Goal: Transaction & Acquisition: Download file/media

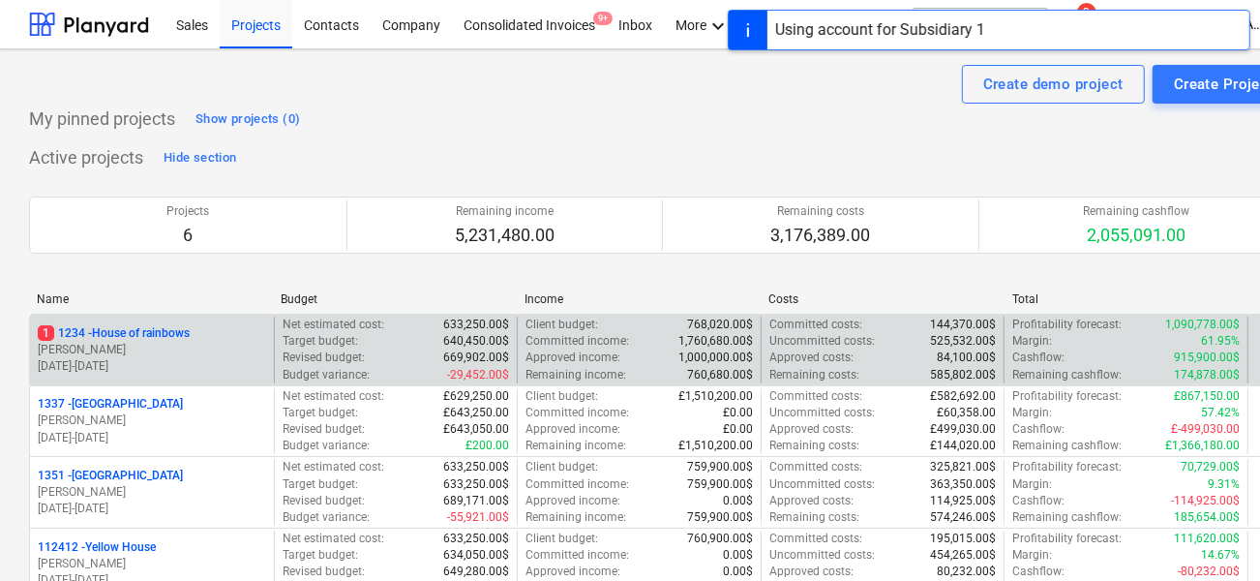
click at [180, 372] on p "[DATE] - [DATE]" at bounding box center [152, 366] width 228 height 16
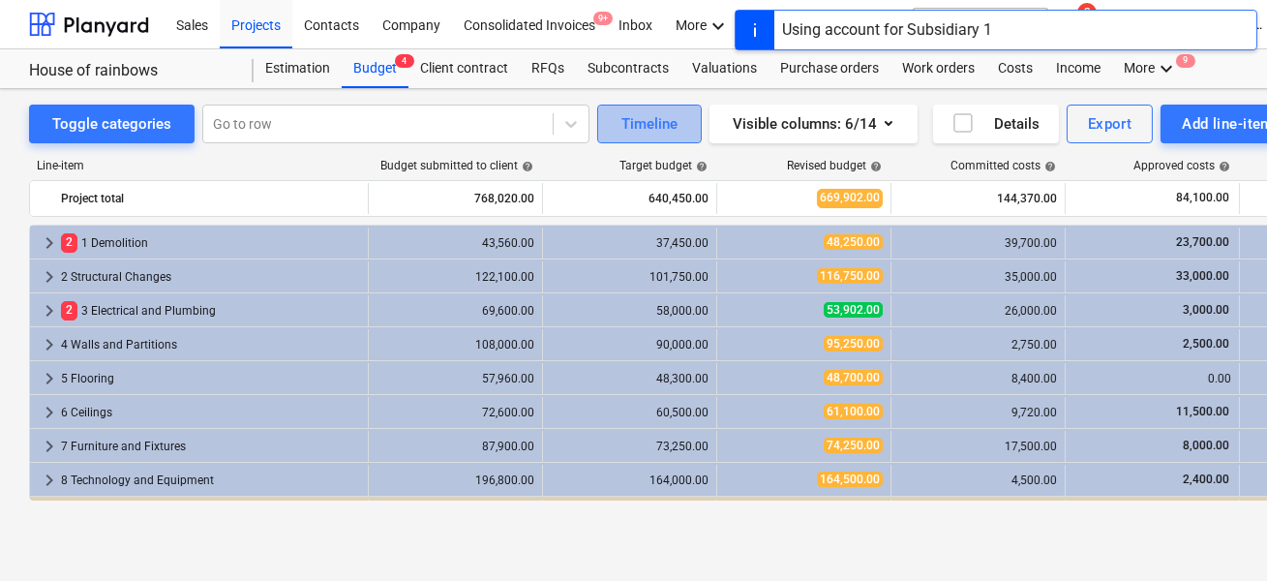
click at [660, 132] on div "Timeline" at bounding box center [649, 123] width 56 height 25
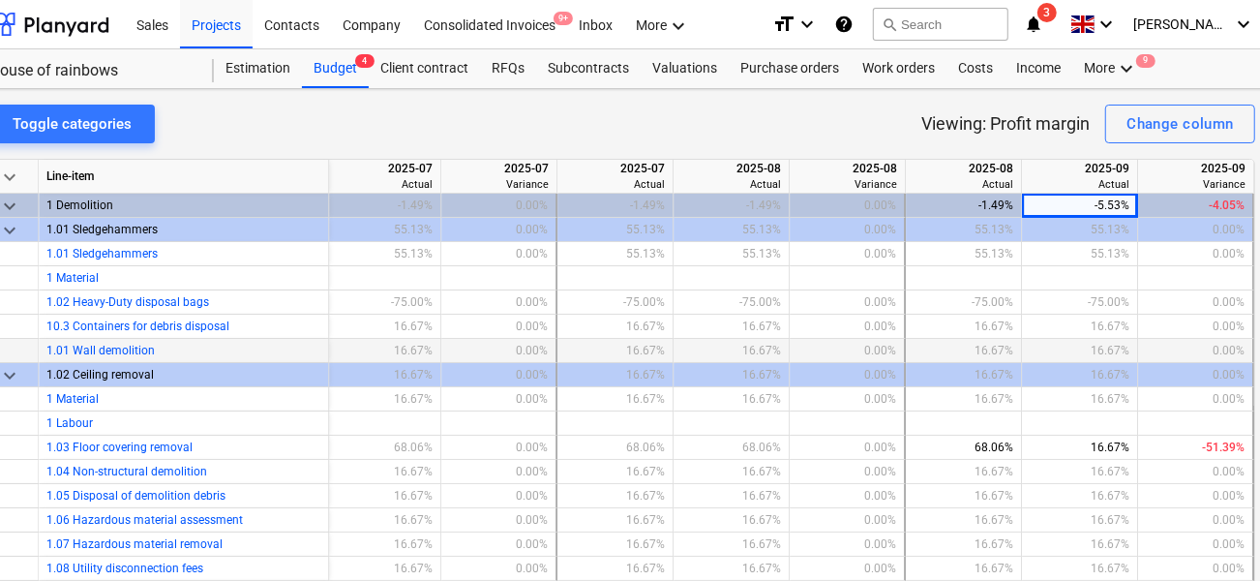
scroll to position [0, 63]
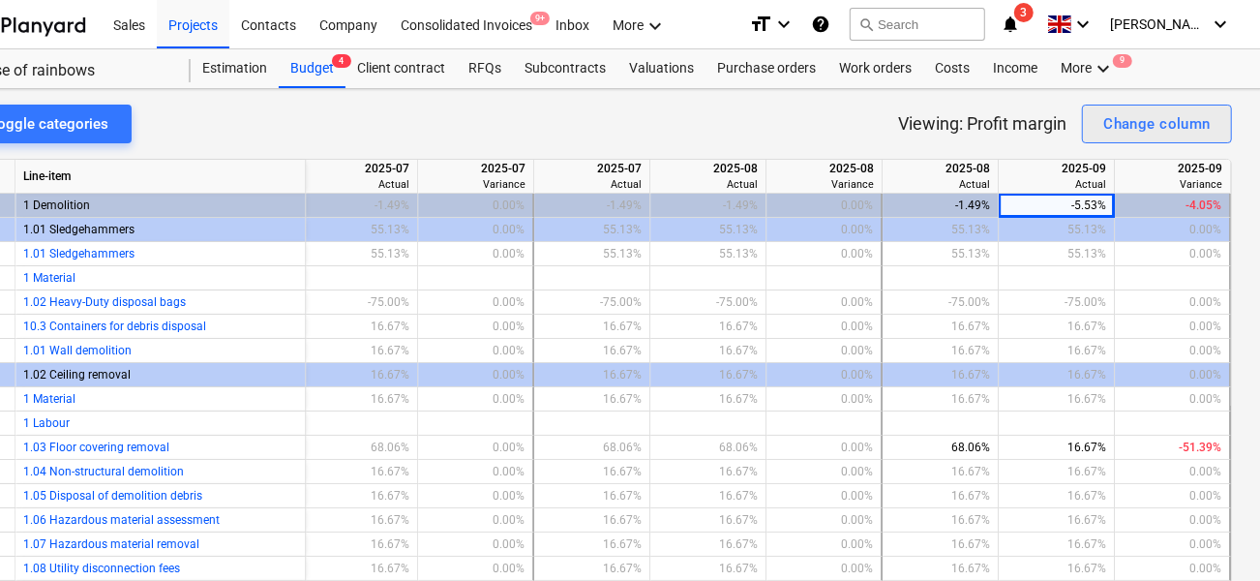
click at [1130, 129] on div "Change column" at bounding box center [1156, 123] width 107 height 25
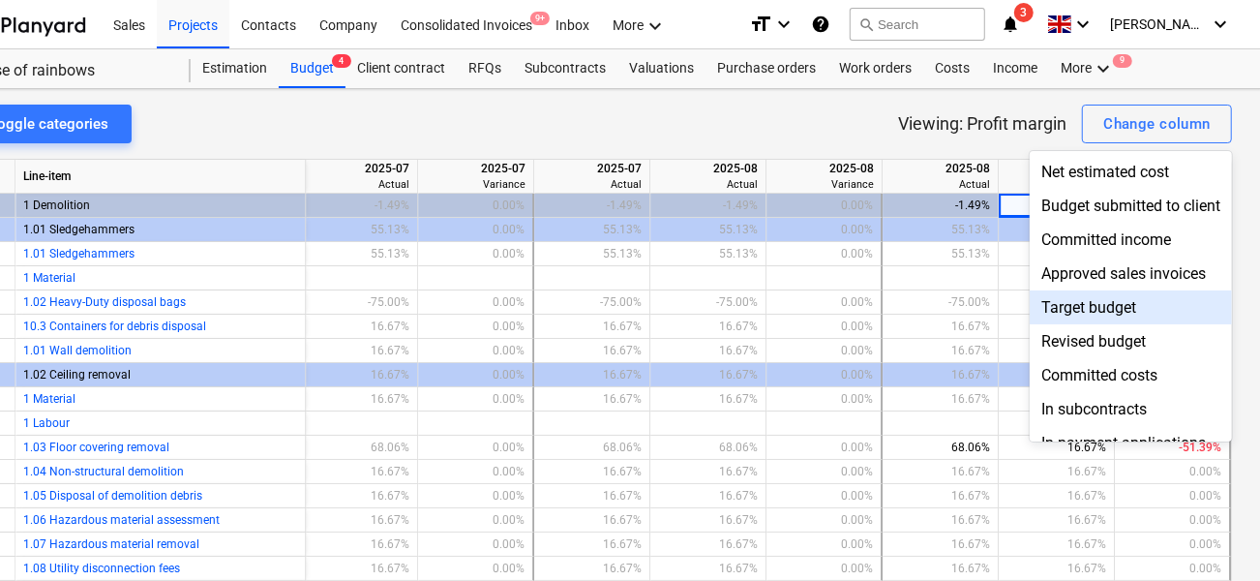
click at [1069, 311] on div "Target budget" at bounding box center [1131, 307] width 202 height 34
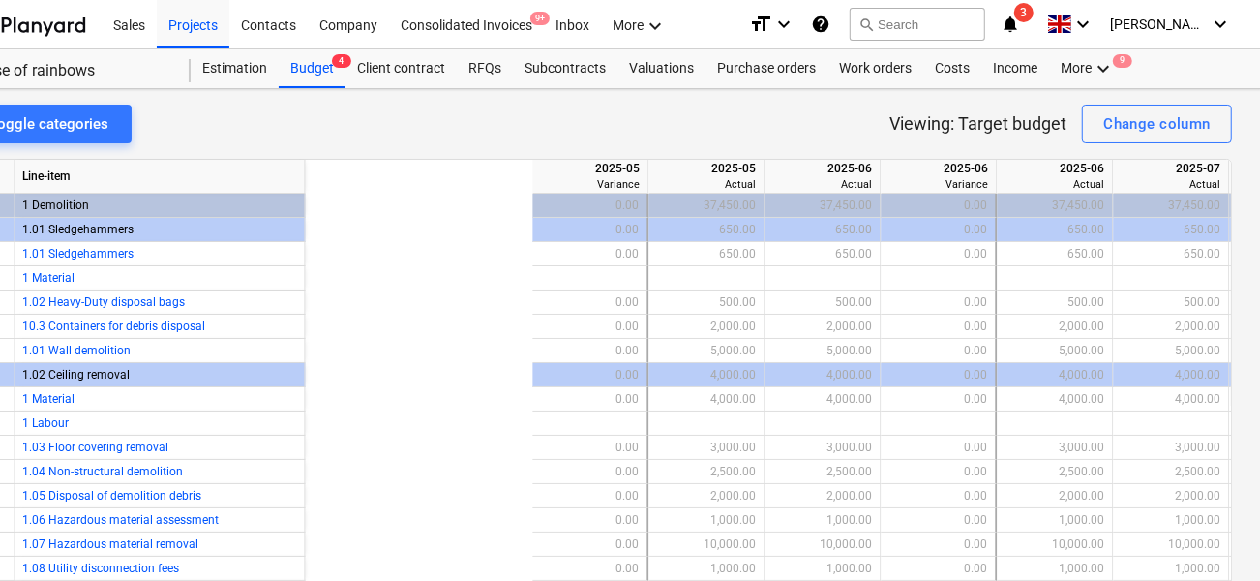
scroll to position [0, 2843]
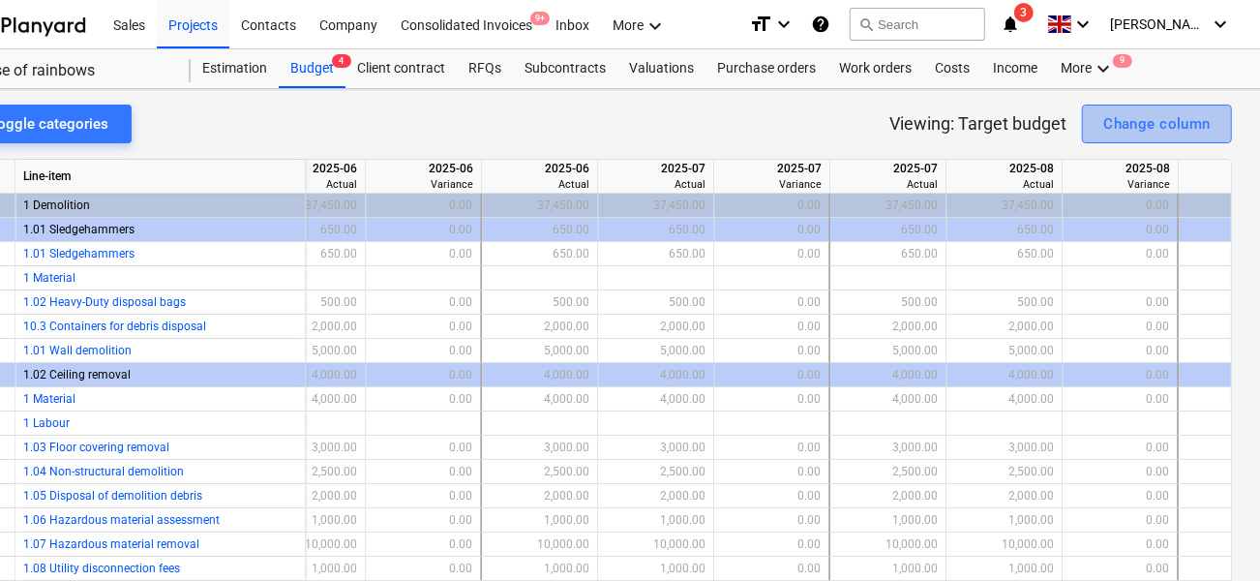
click at [1118, 126] on div "Change column" at bounding box center [1156, 123] width 107 height 25
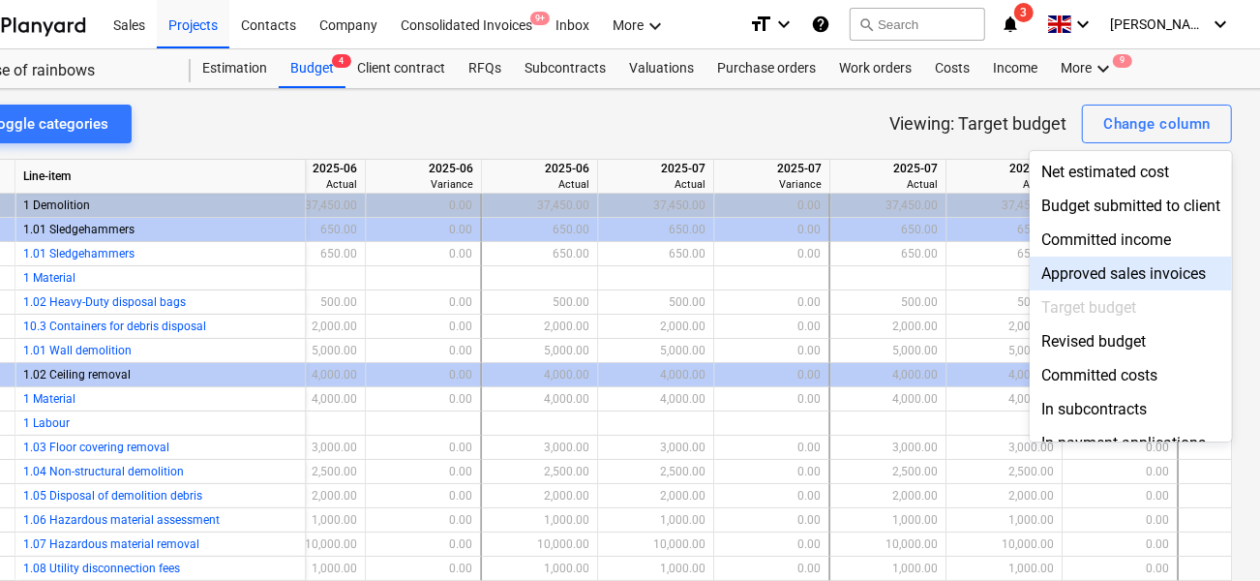
click at [1076, 328] on div "Revised budget" at bounding box center [1131, 341] width 202 height 34
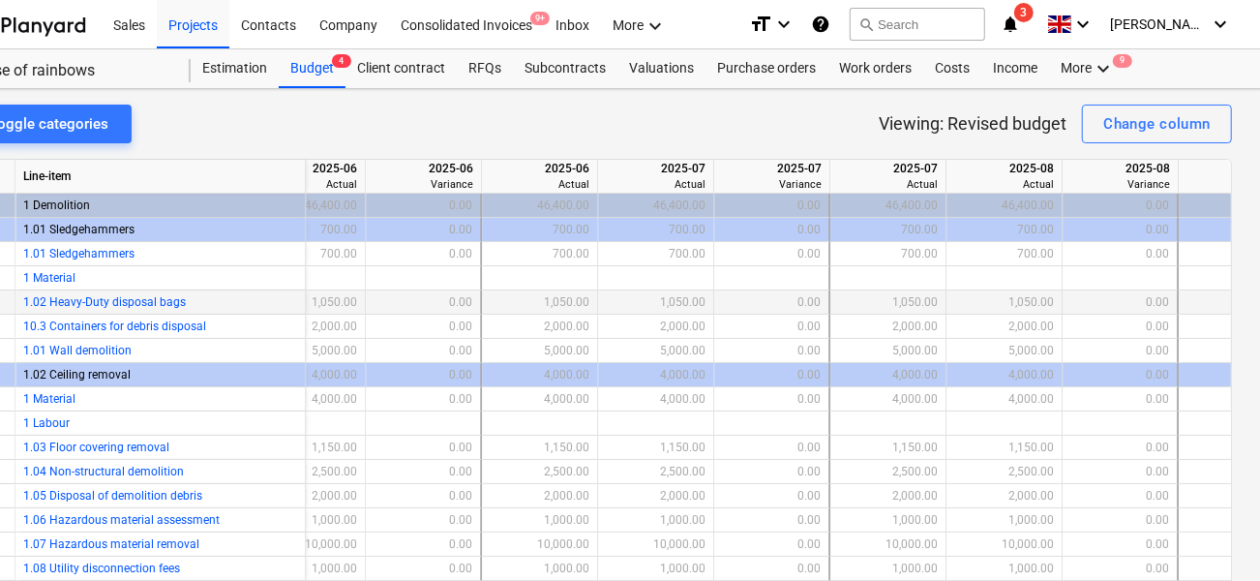
scroll to position [0, 3145]
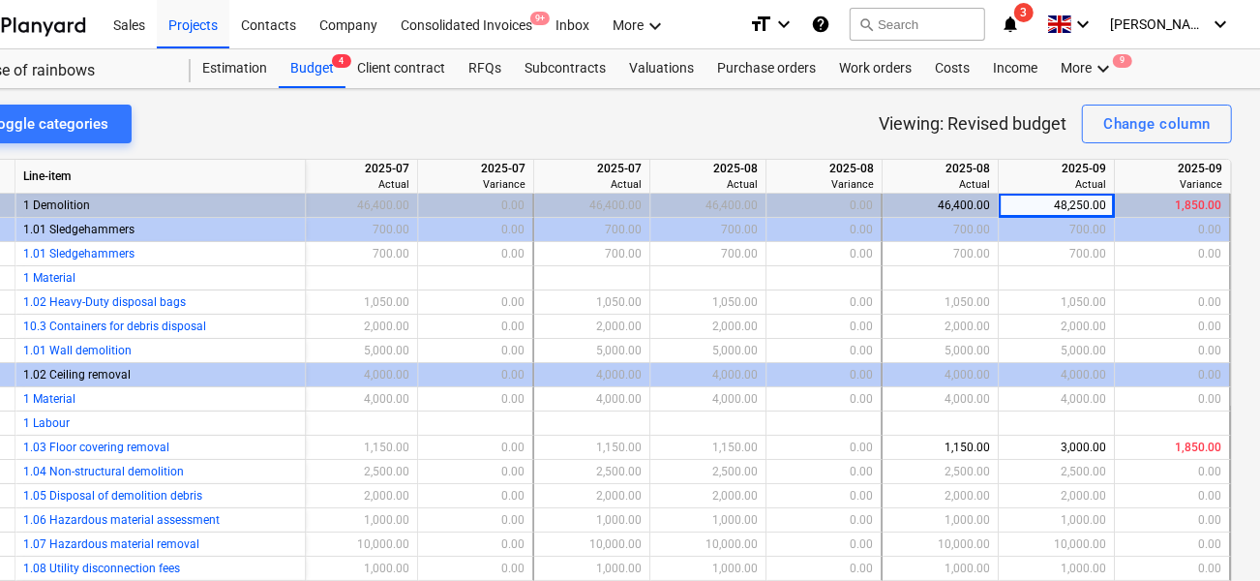
click at [1125, 99] on div "Toggle categories Viewing: Revised budget Change column keyboard_arrow_down Lin…" at bounding box center [599, 349] width 1324 height 521
click at [1105, 123] on div "Change column" at bounding box center [1156, 123] width 107 height 25
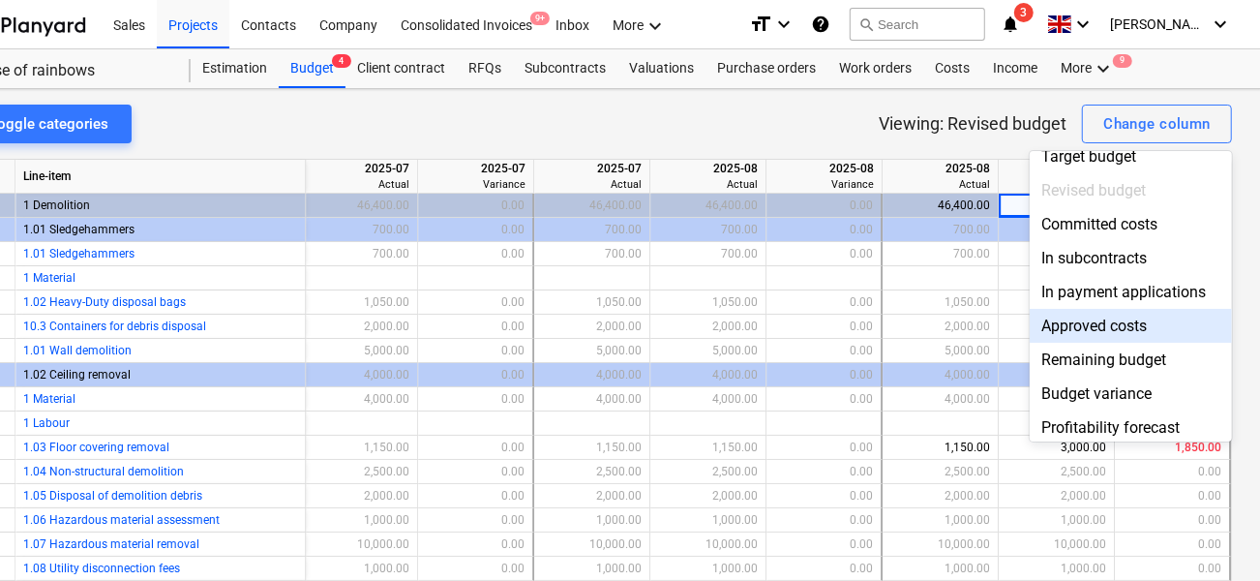
scroll to position [90, 0]
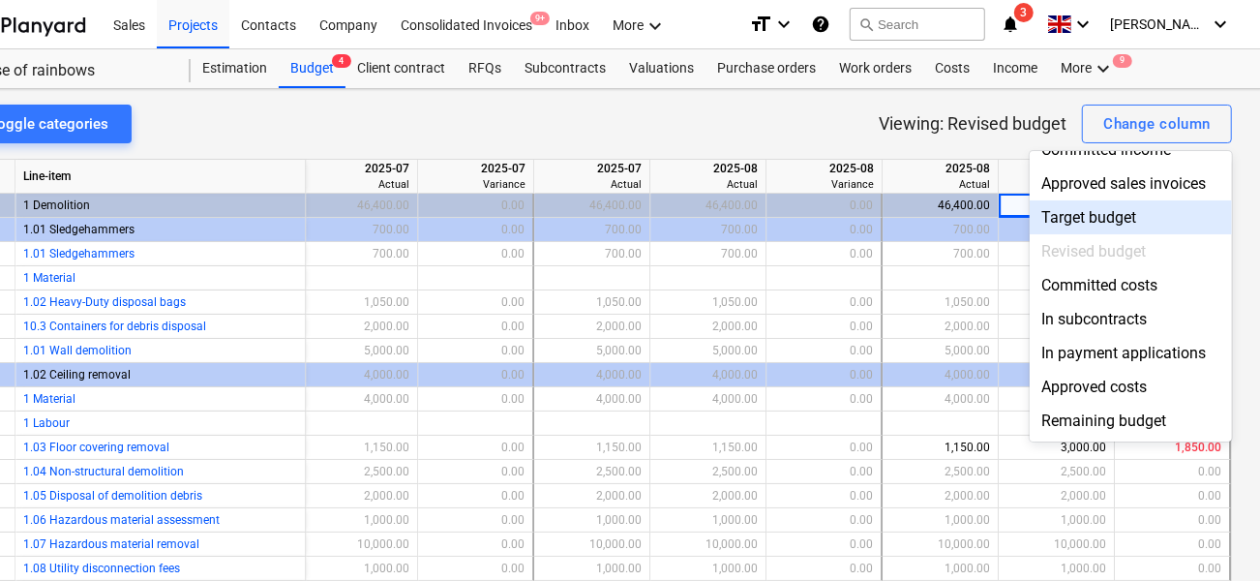
click at [1095, 219] on div "Target budget" at bounding box center [1131, 217] width 202 height 34
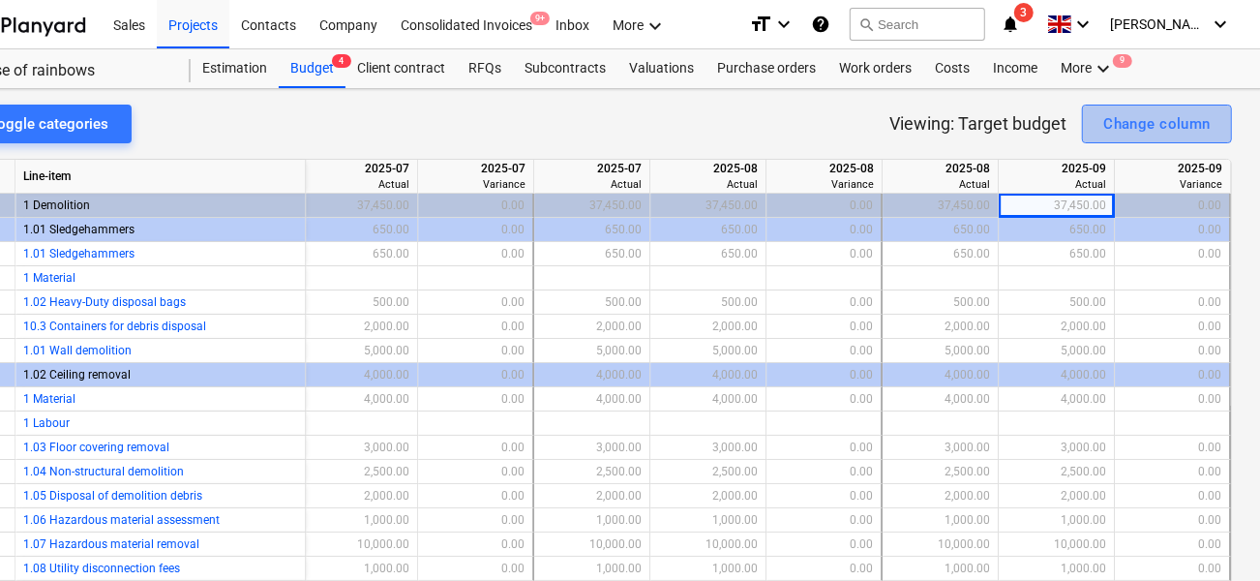
click at [1120, 131] on div "Change column" at bounding box center [1156, 123] width 107 height 25
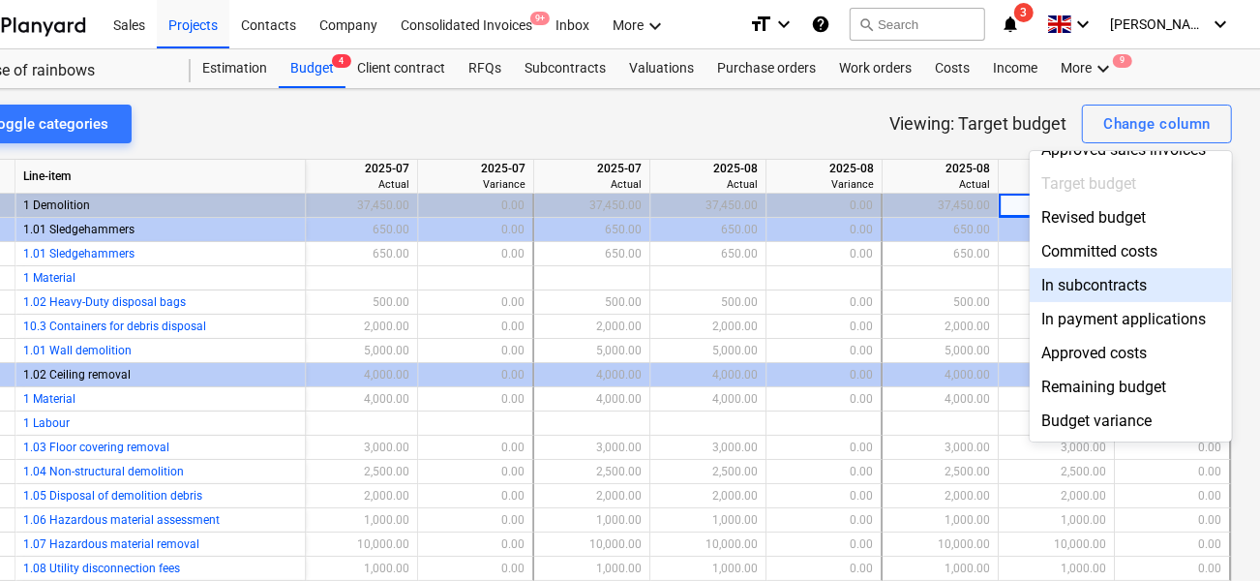
scroll to position [141, 0]
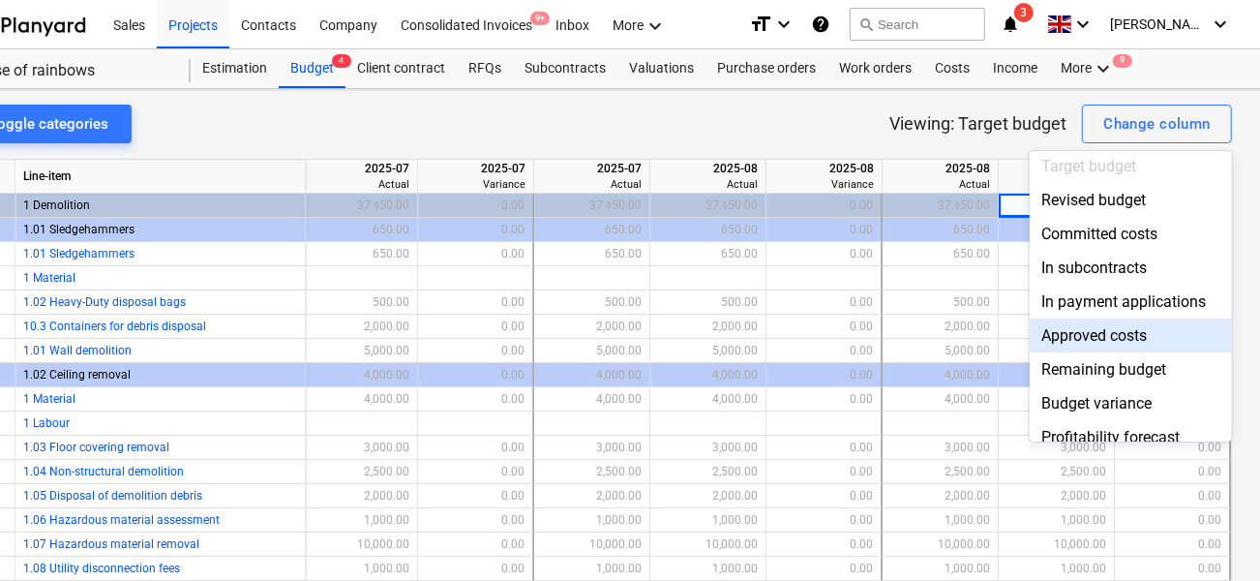
click at [1110, 334] on div "Approved costs" at bounding box center [1131, 335] width 202 height 34
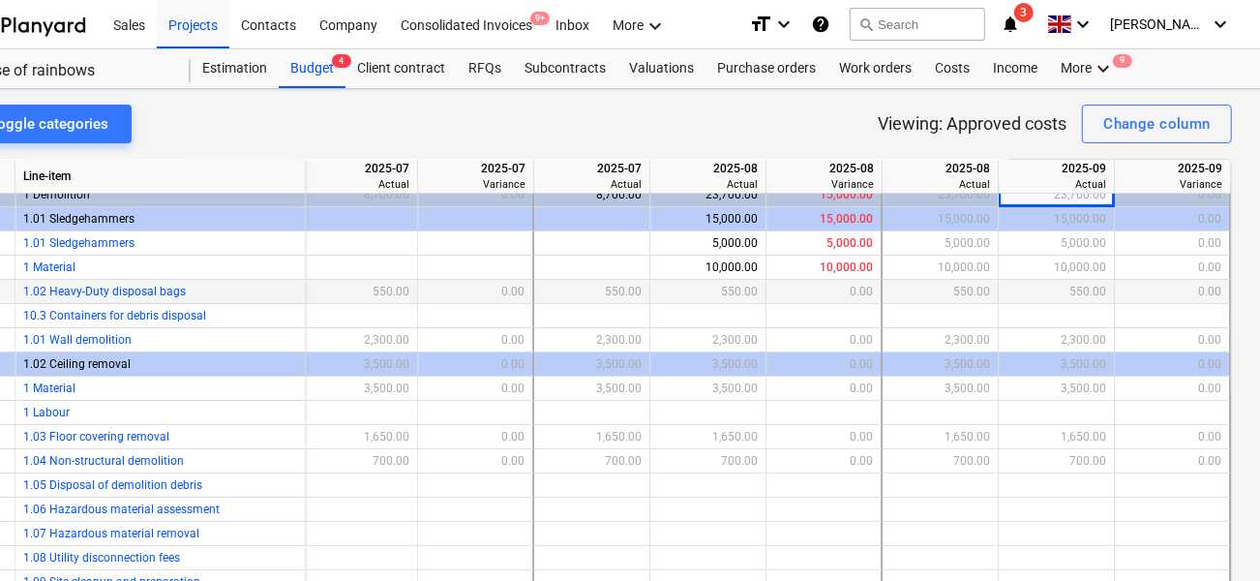
scroll to position [0, 3143]
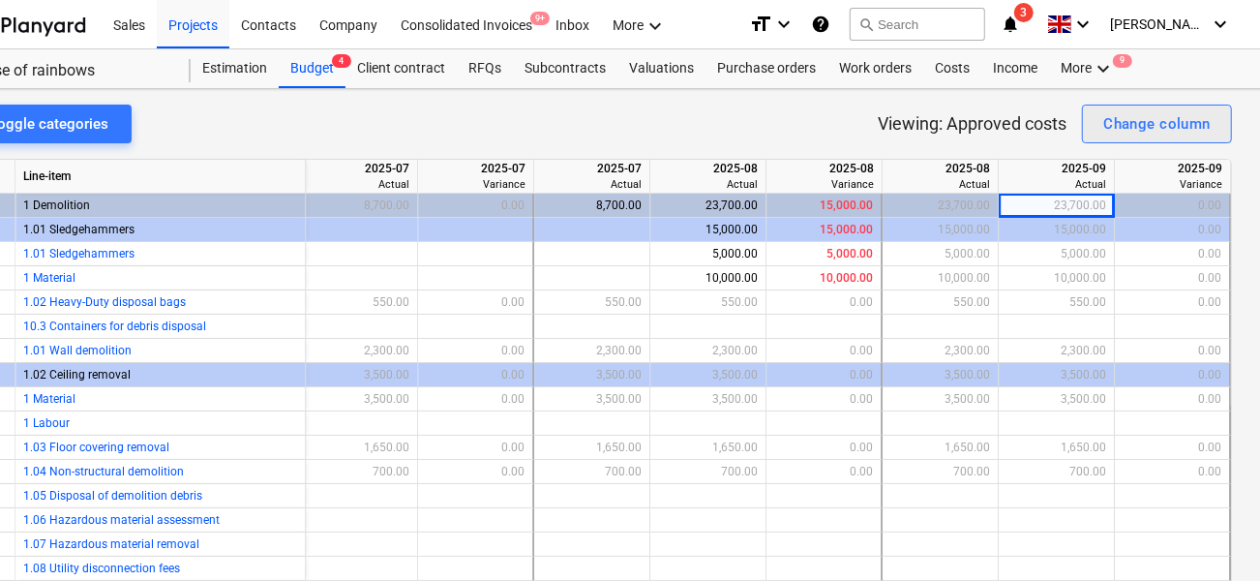
click at [1113, 116] on div "Change column" at bounding box center [1156, 123] width 107 height 25
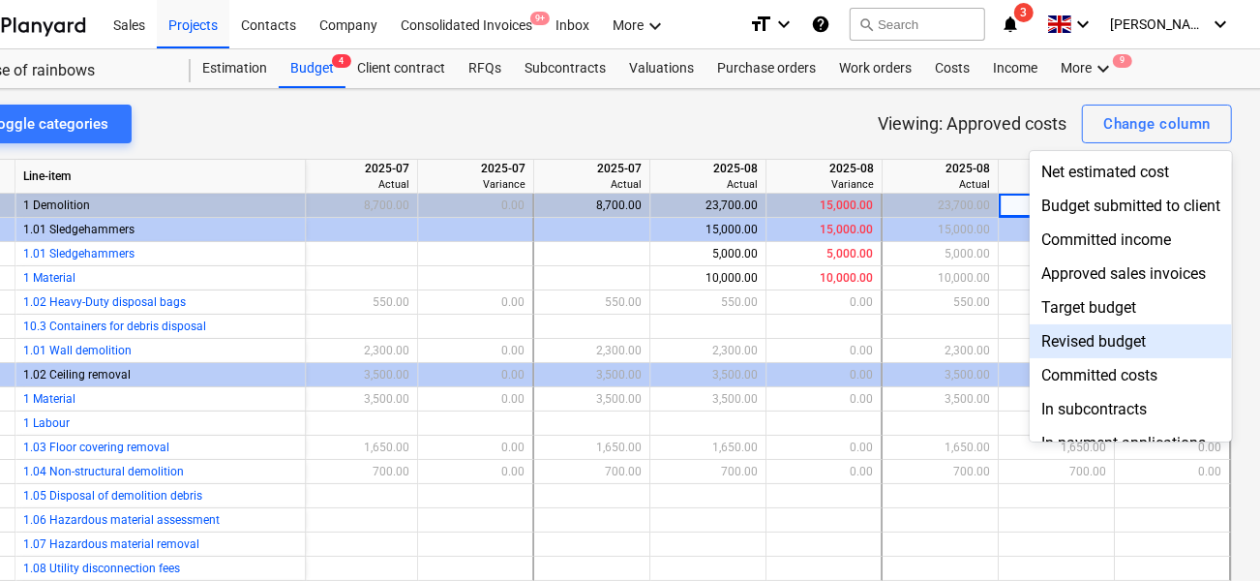
scroll to position [34, 0]
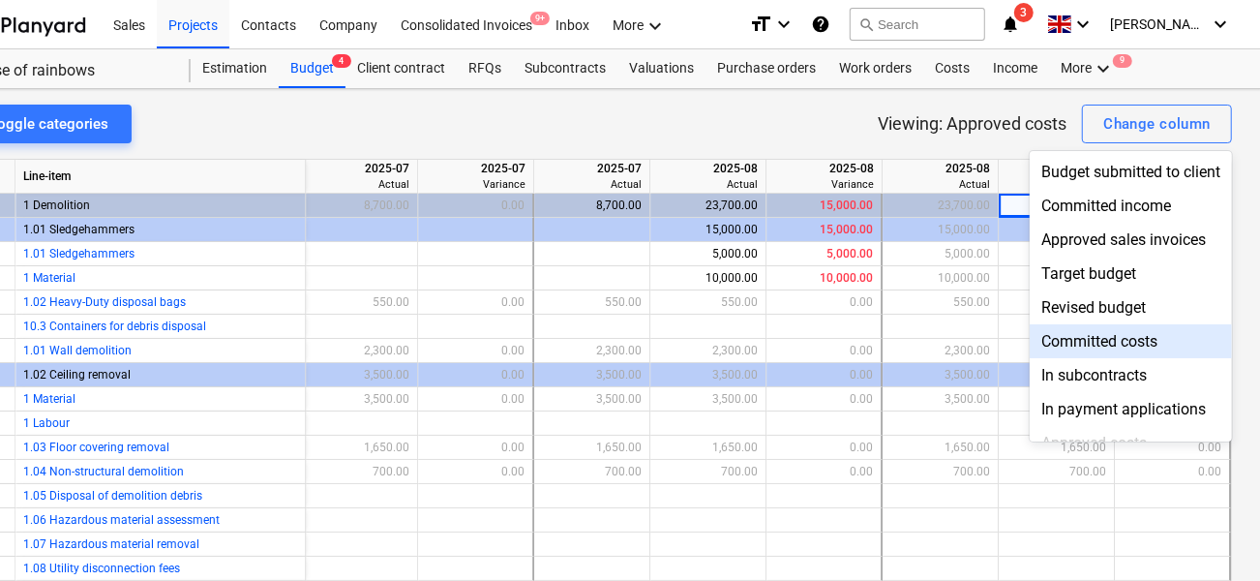
click at [1069, 339] on div "Committed costs" at bounding box center [1131, 341] width 202 height 34
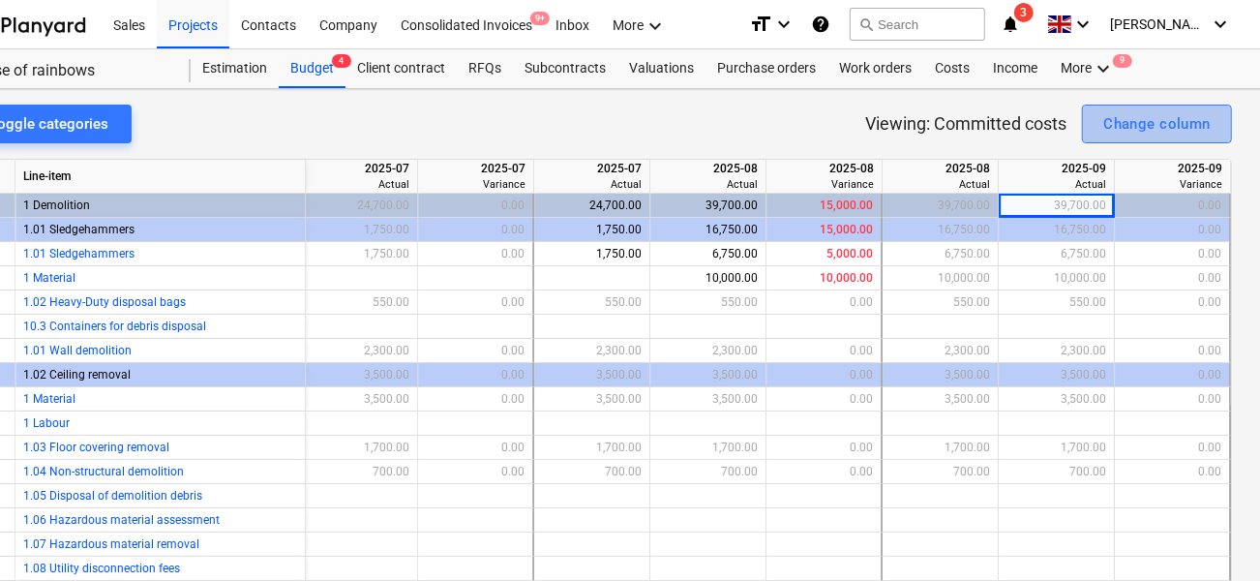
click at [1140, 130] on div "Change column" at bounding box center [1156, 123] width 107 height 25
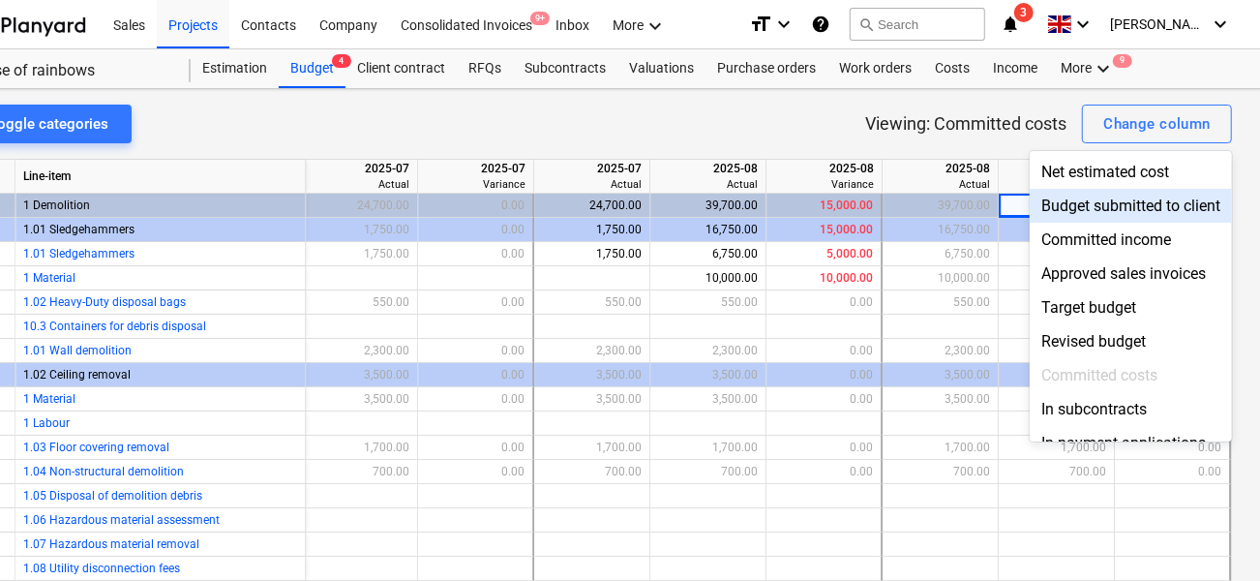
click at [1097, 211] on div "Budget submitted to client" at bounding box center [1131, 206] width 202 height 34
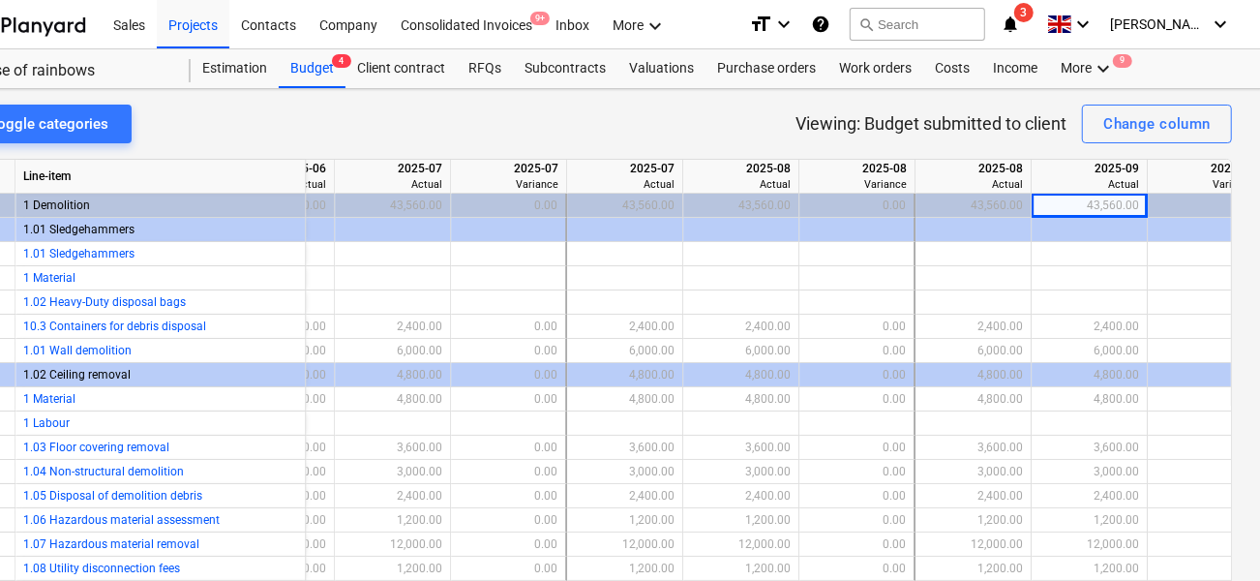
scroll to position [0, 3119]
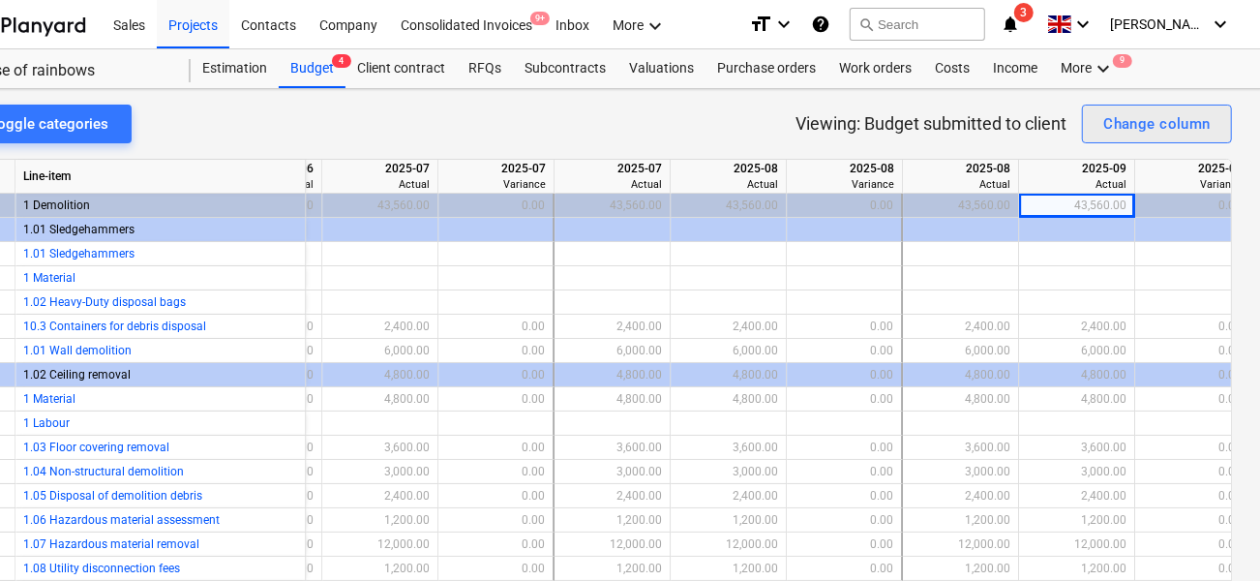
click at [1121, 124] on div "Change column" at bounding box center [1156, 123] width 107 height 25
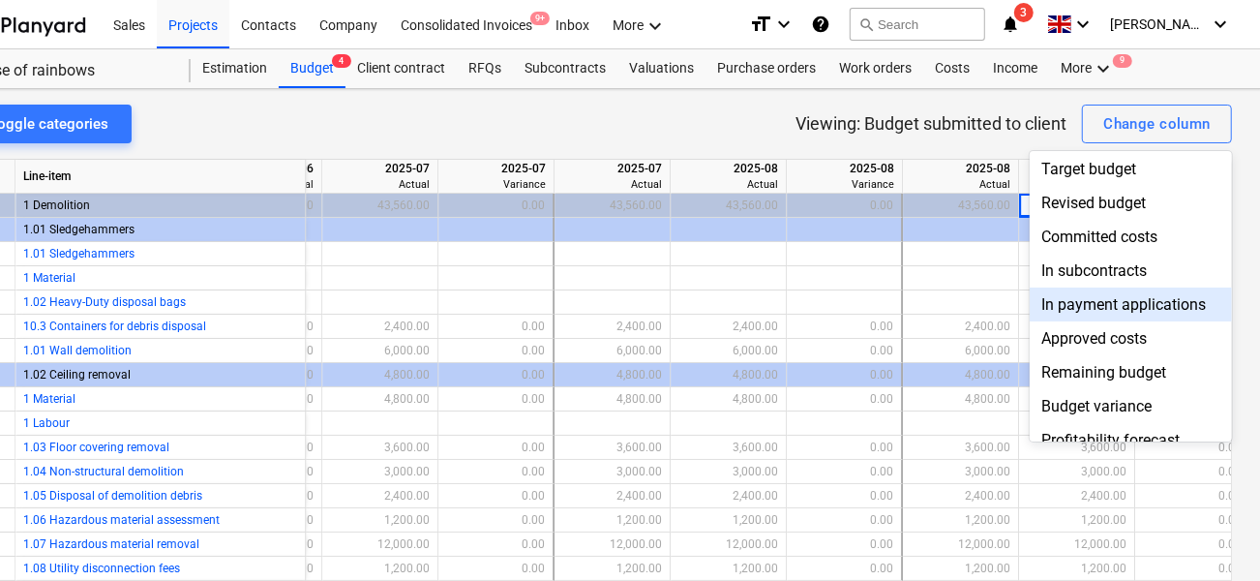
scroll to position [193, 0]
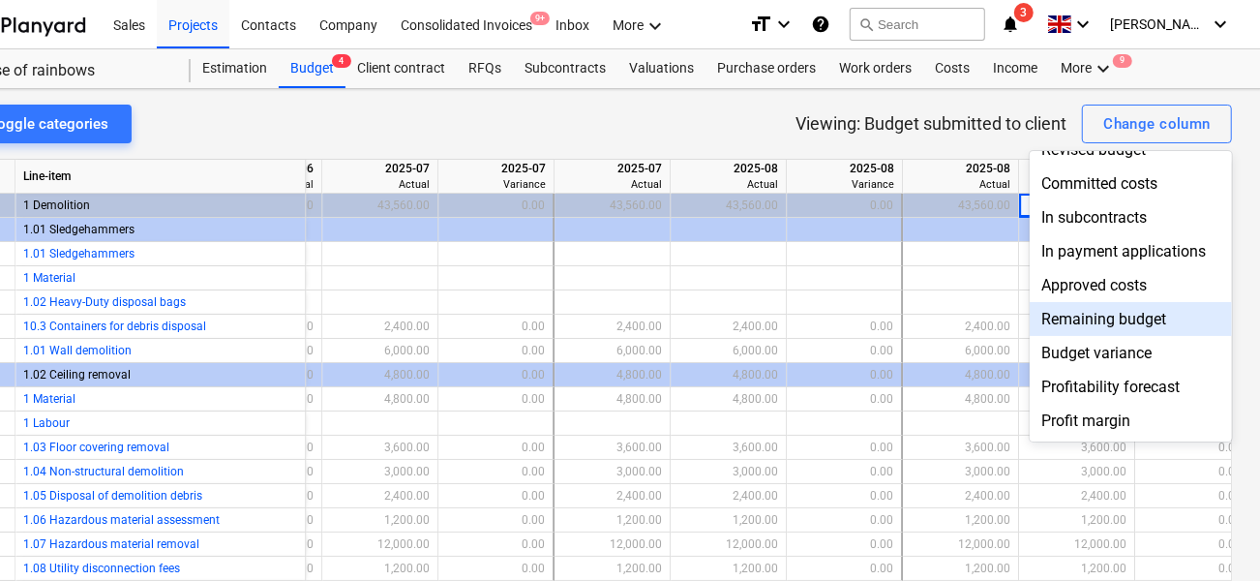
click at [1134, 316] on div "Remaining budget" at bounding box center [1131, 319] width 202 height 34
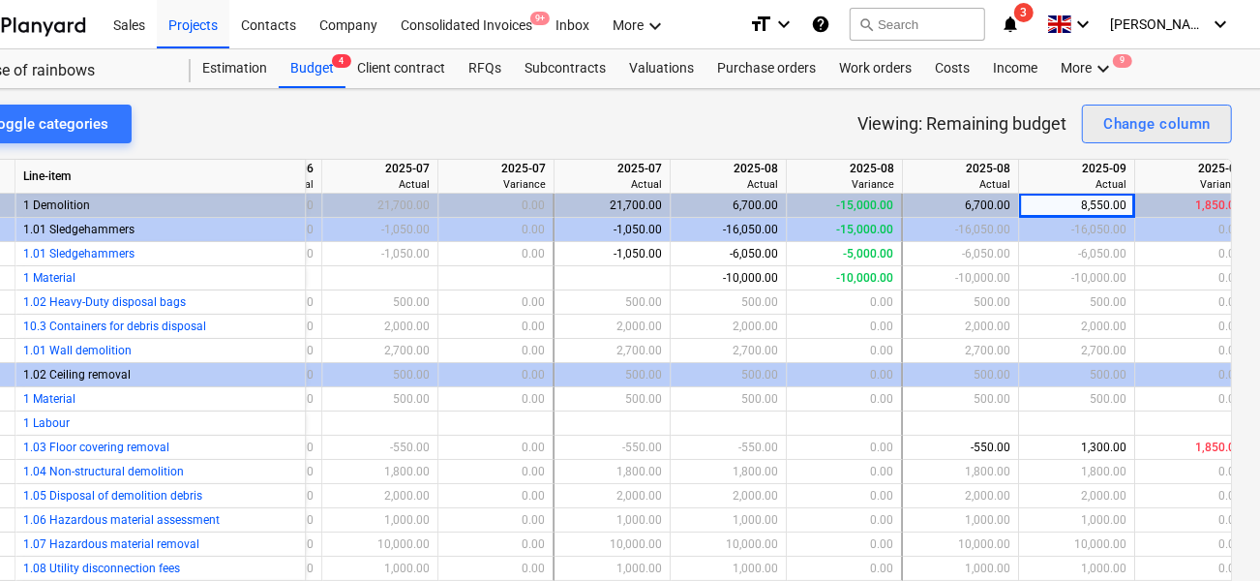
click at [1091, 128] on button "Change column" at bounding box center [1157, 124] width 150 height 39
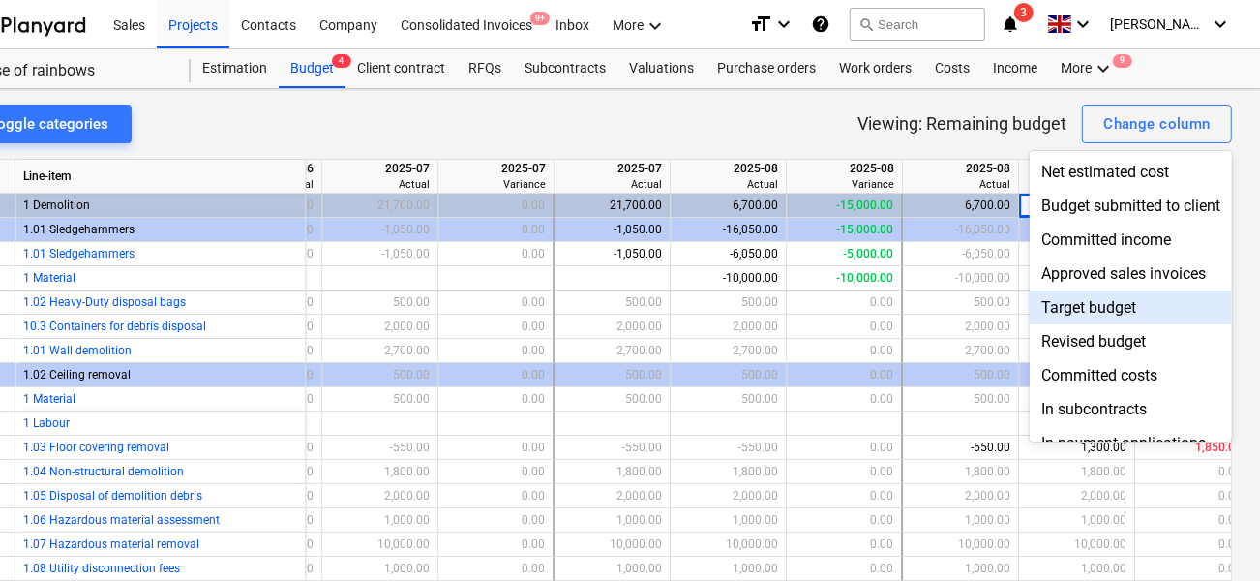
scroll to position [193, 0]
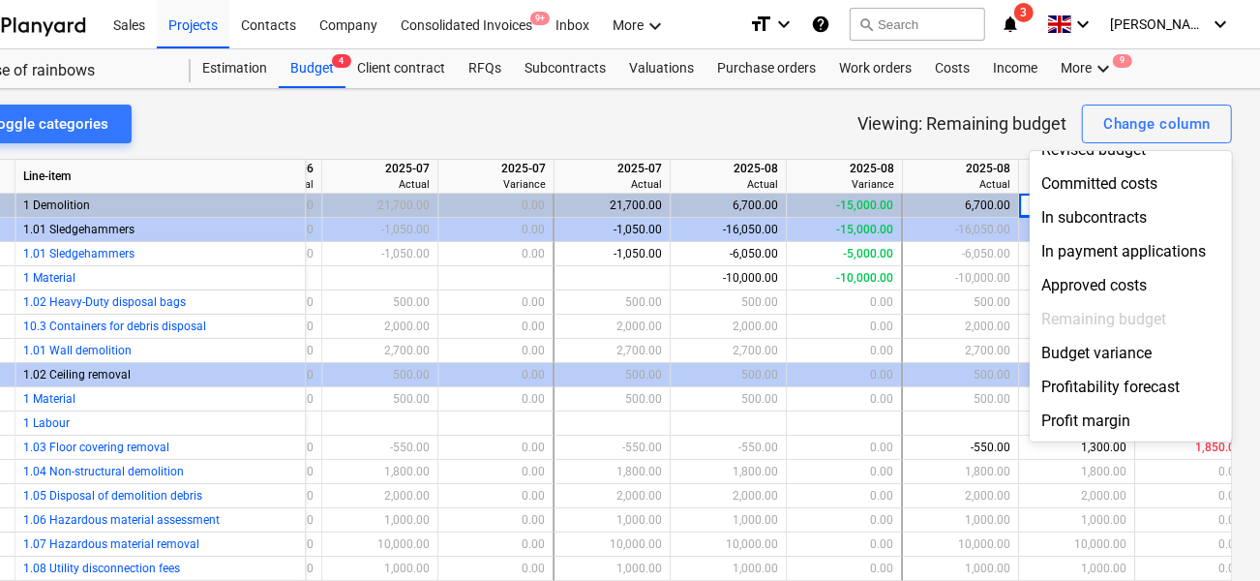
click at [712, 117] on div at bounding box center [630, 290] width 1260 height 581
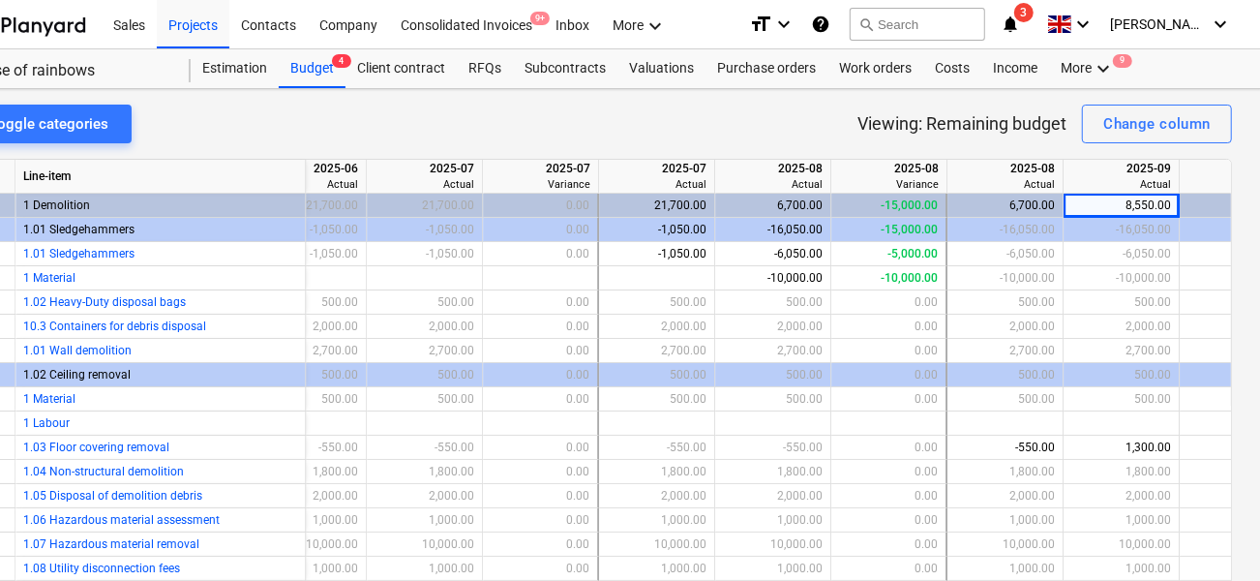
scroll to position [0, 3095]
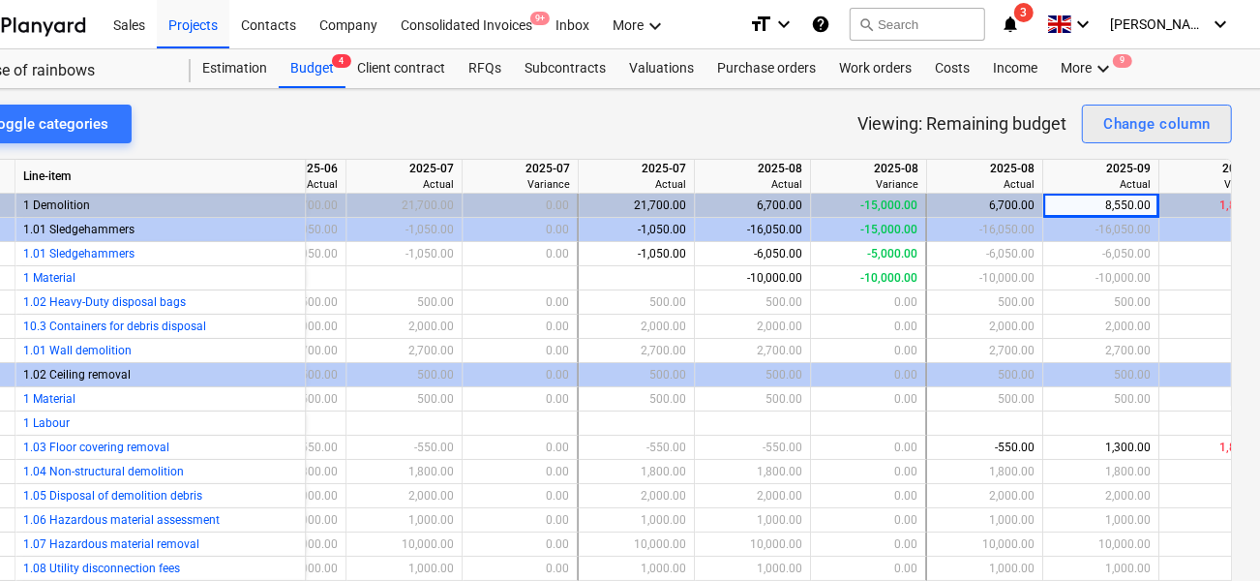
click at [1114, 133] on div "Change column" at bounding box center [1156, 123] width 107 height 25
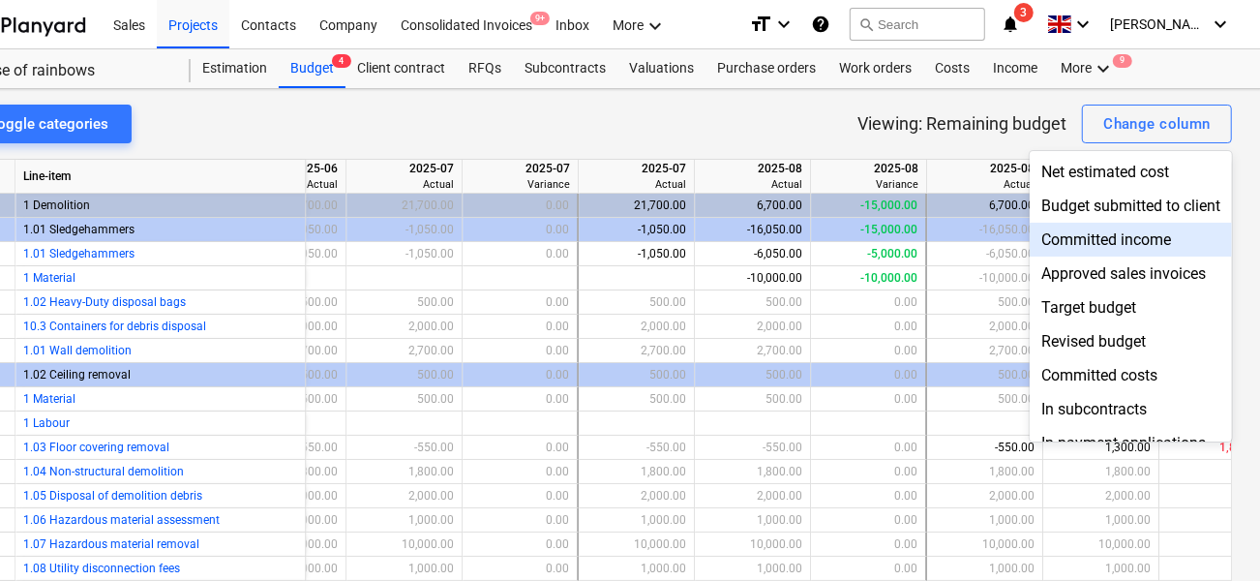
scroll to position [95, 0]
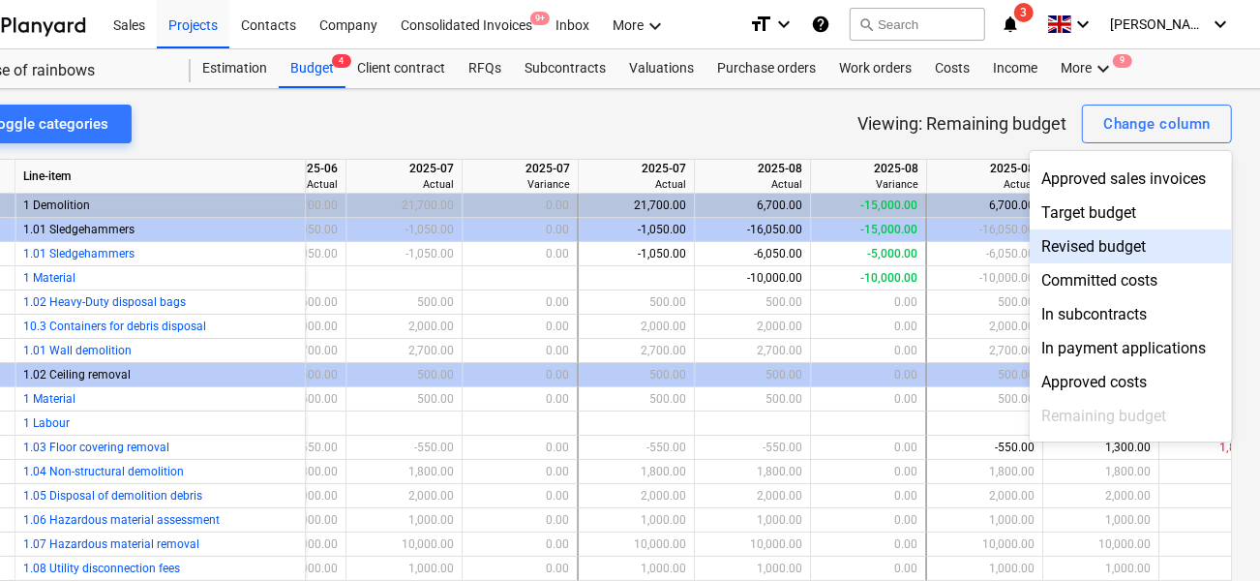
click at [1087, 242] on div "Revised budget" at bounding box center [1131, 246] width 202 height 34
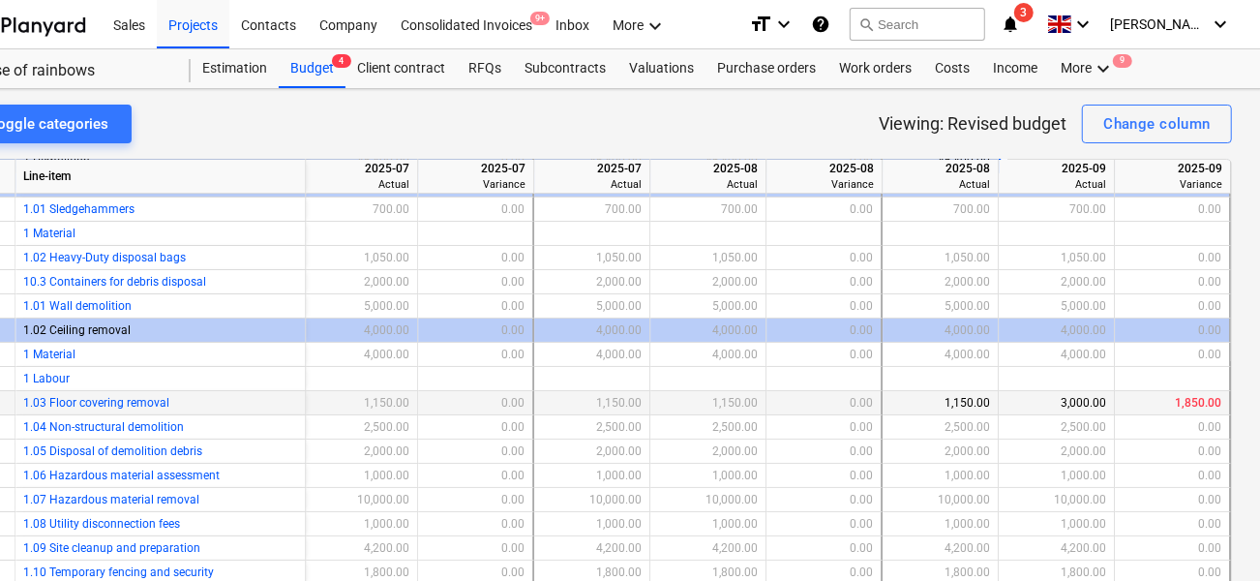
scroll to position [0, 3145]
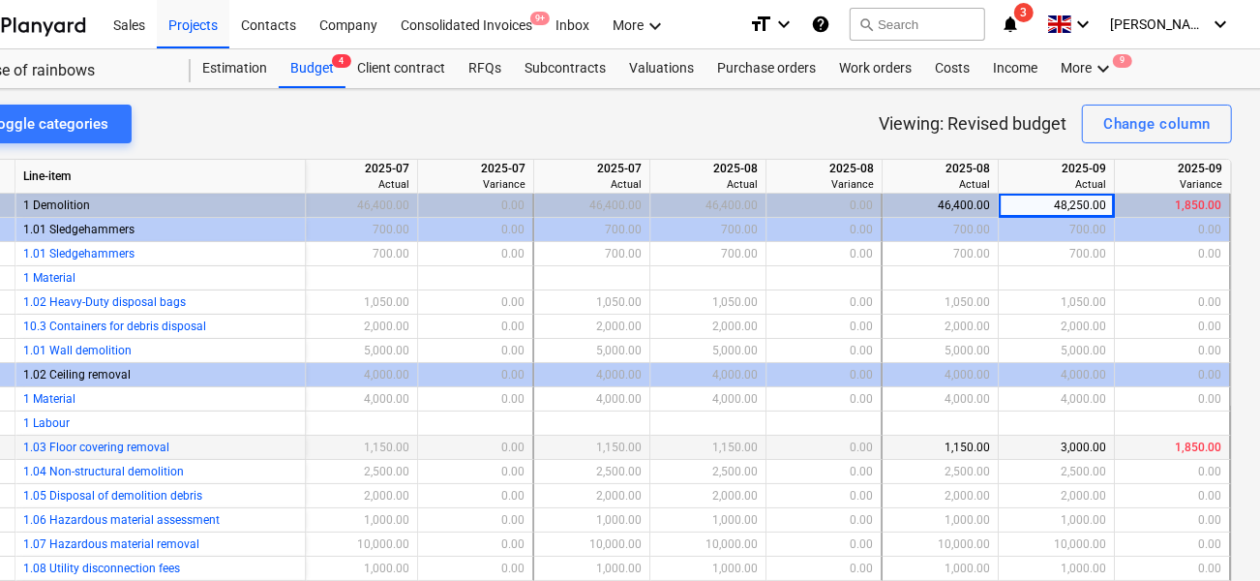
click at [949, 444] on div "1,150.00" at bounding box center [940, 448] width 100 height 24
click at [1055, 444] on div "3,000.00" at bounding box center [1057, 448] width 100 height 24
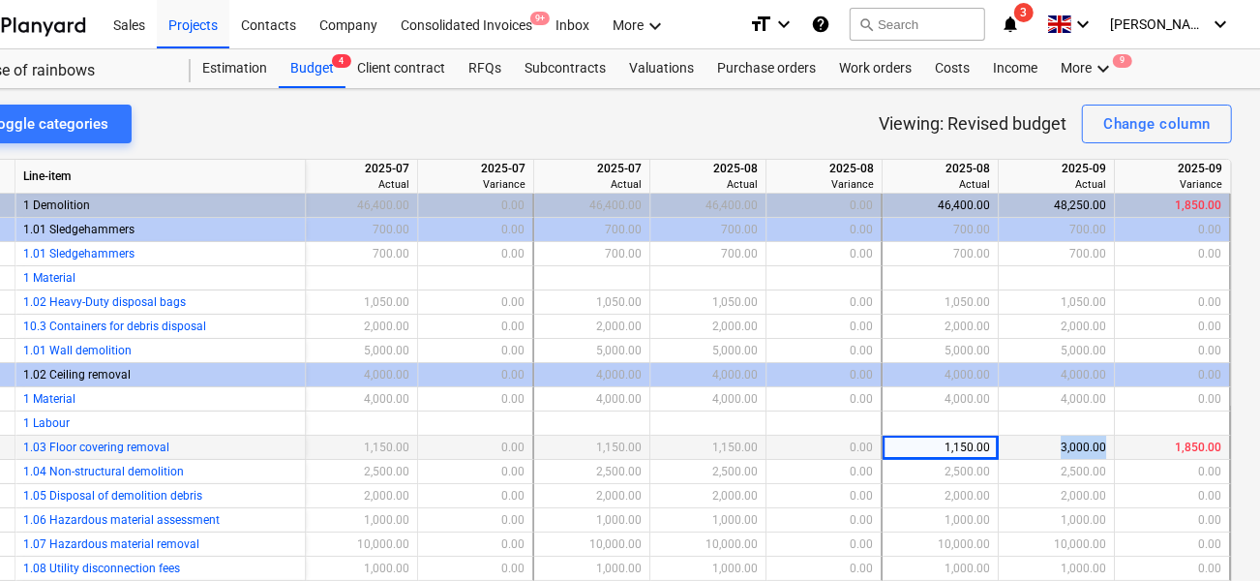
click at [1055, 444] on div "3,000.00" at bounding box center [1057, 448] width 100 height 24
click at [1181, 442] on div "1,850.00" at bounding box center [1172, 448] width 99 height 24
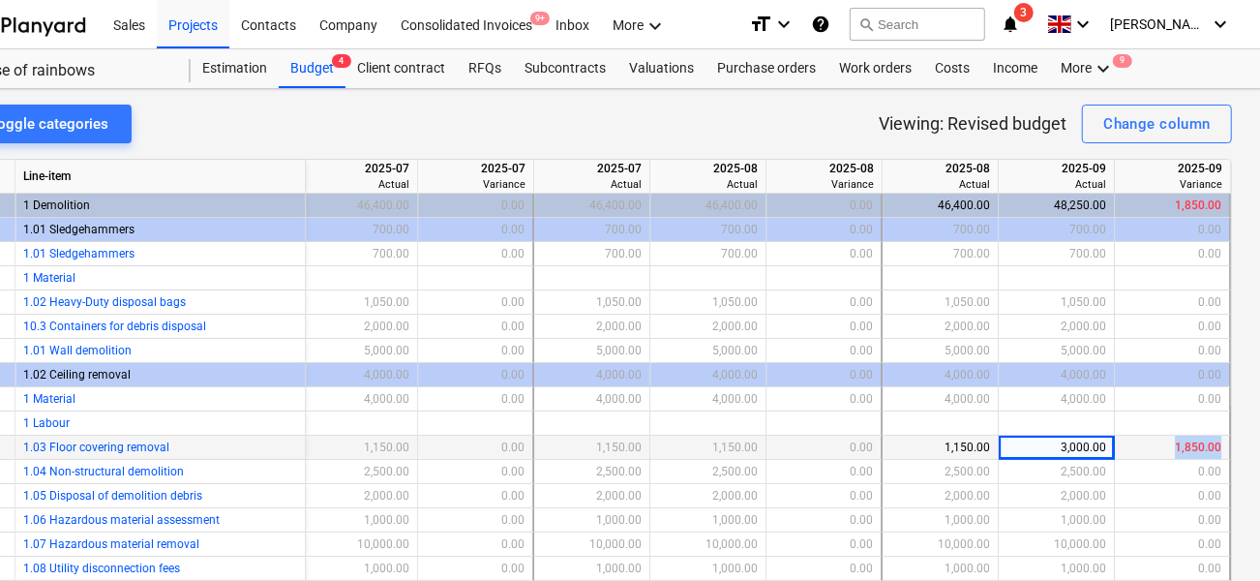
click at [1181, 442] on div "1,850.00" at bounding box center [1172, 448] width 99 height 24
click at [955, 443] on div "1,150.00" at bounding box center [940, 448] width 100 height 24
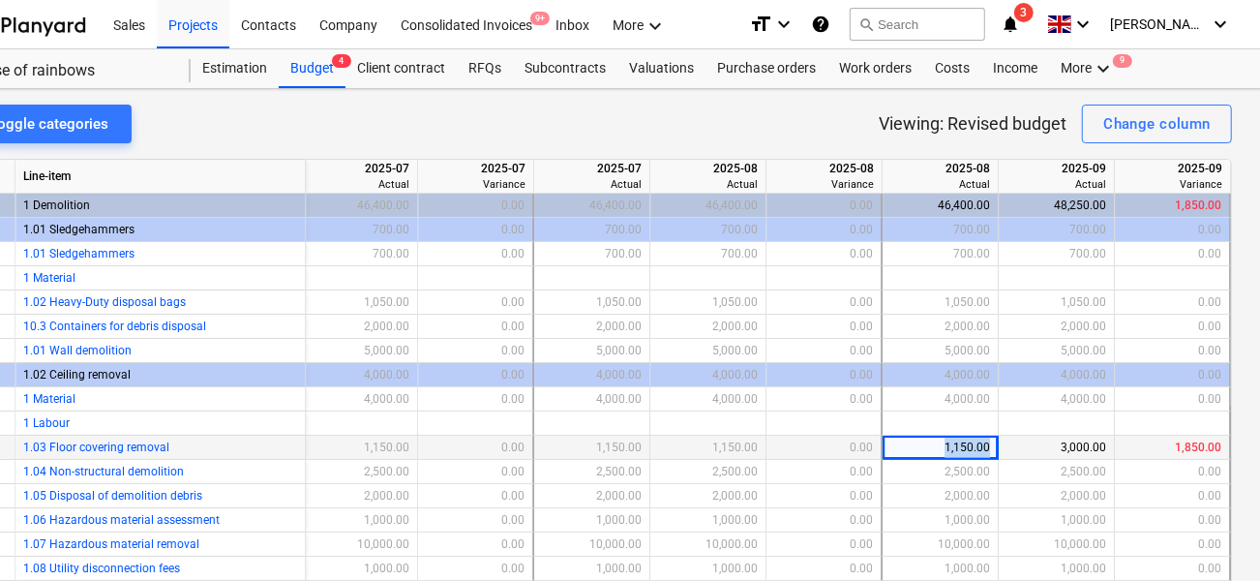
drag, startPoint x: 926, startPoint y: 449, endPoint x: 977, endPoint y: 439, distance: 51.2
click at [977, 439] on div "1,150.00" at bounding box center [940, 448] width 100 height 24
drag, startPoint x: 995, startPoint y: 440, endPoint x: 1067, endPoint y: 438, distance: 71.6
click at [1067, 438] on div "3,000.00" at bounding box center [1057, 448] width 116 height 24
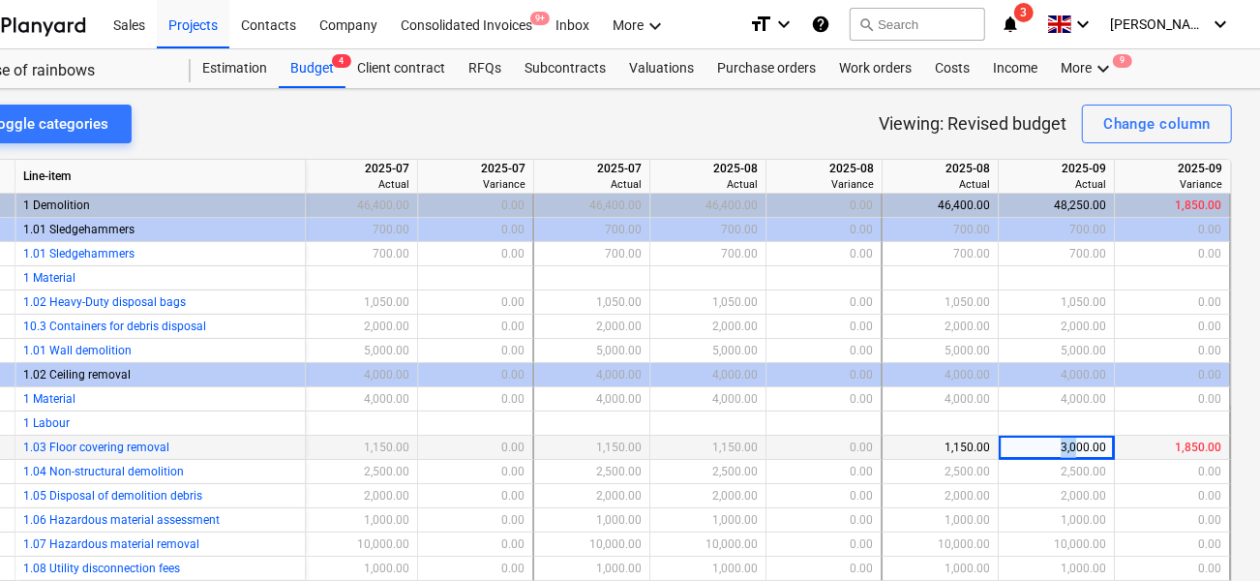
click at [1067, 438] on div "3,000.00" at bounding box center [1057, 448] width 100 height 24
drag, startPoint x: 1166, startPoint y: 445, endPoint x: 1203, endPoint y: 442, distance: 36.9
click at [1203, 442] on div "1,850.00" at bounding box center [1172, 448] width 99 height 24
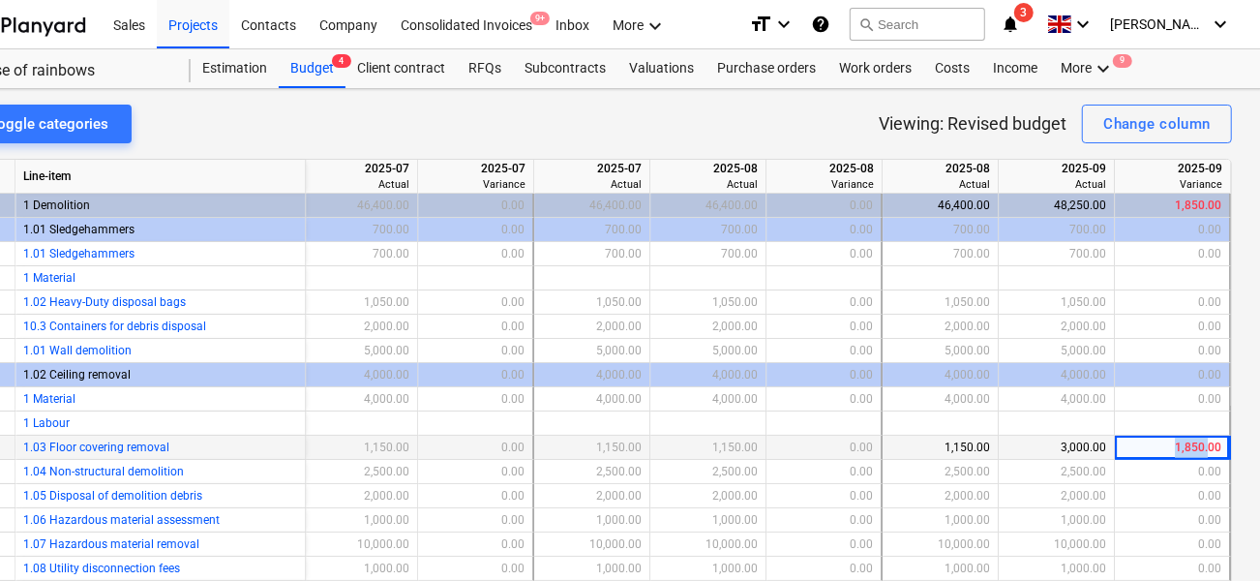
click at [1203, 442] on div "1,850.00" at bounding box center [1172, 448] width 99 height 24
click at [311, 79] on div "Budget 4" at bounding box center [312, 68] width 67 height 39
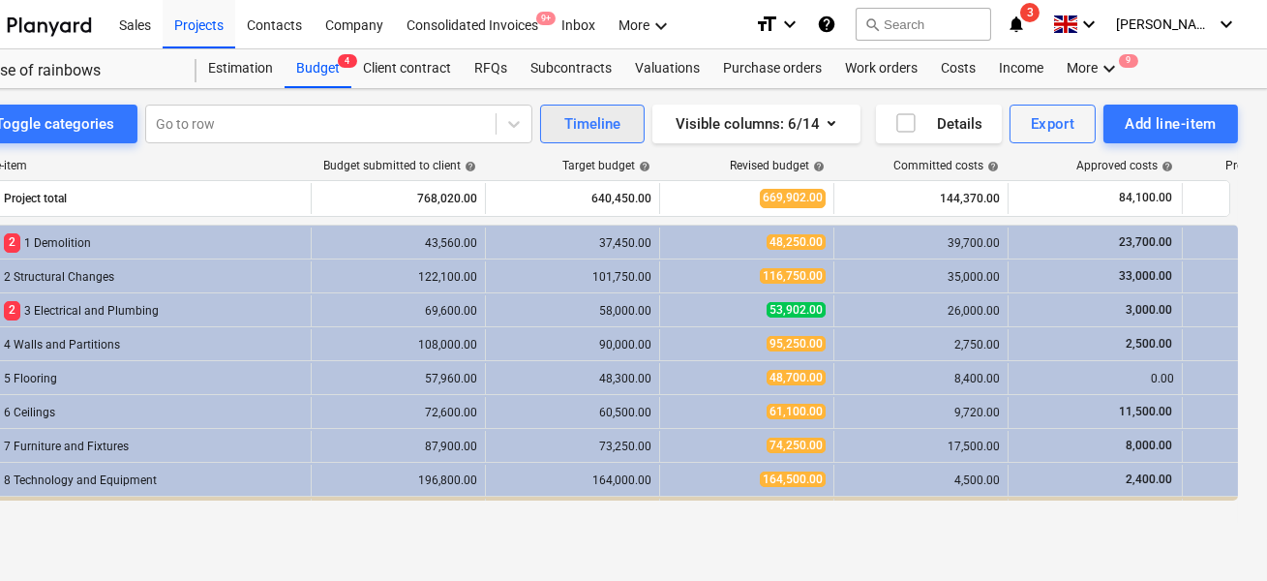
click at [590, 127] on div "Timeline" at bounding box center [592, 123] width 56 height 25
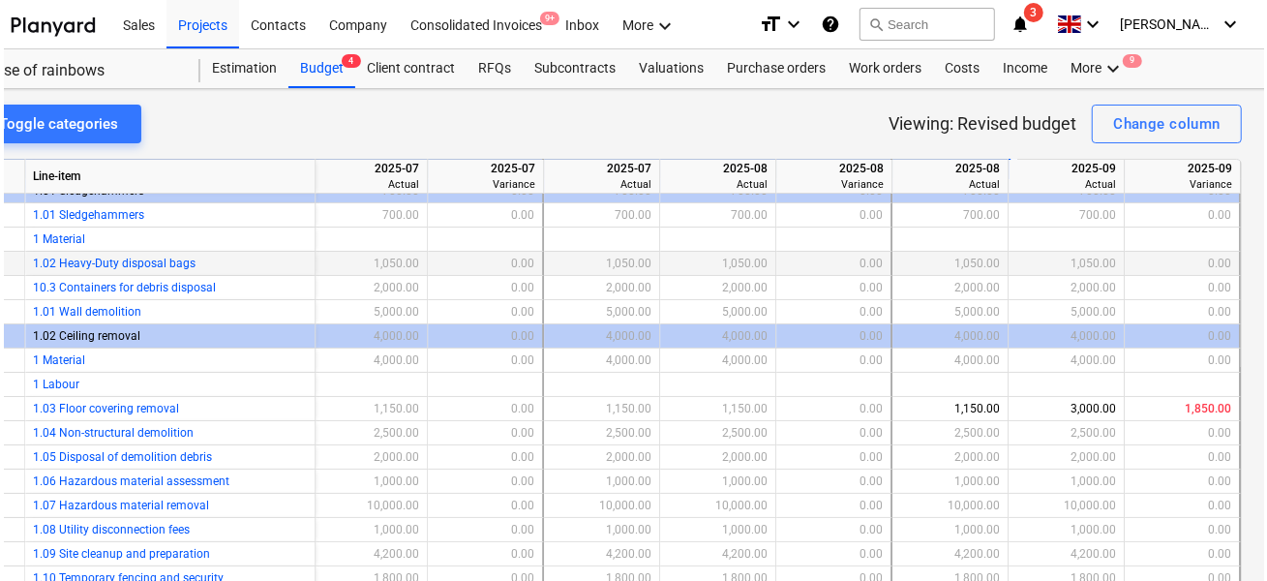
scroll to position [0, 3145]
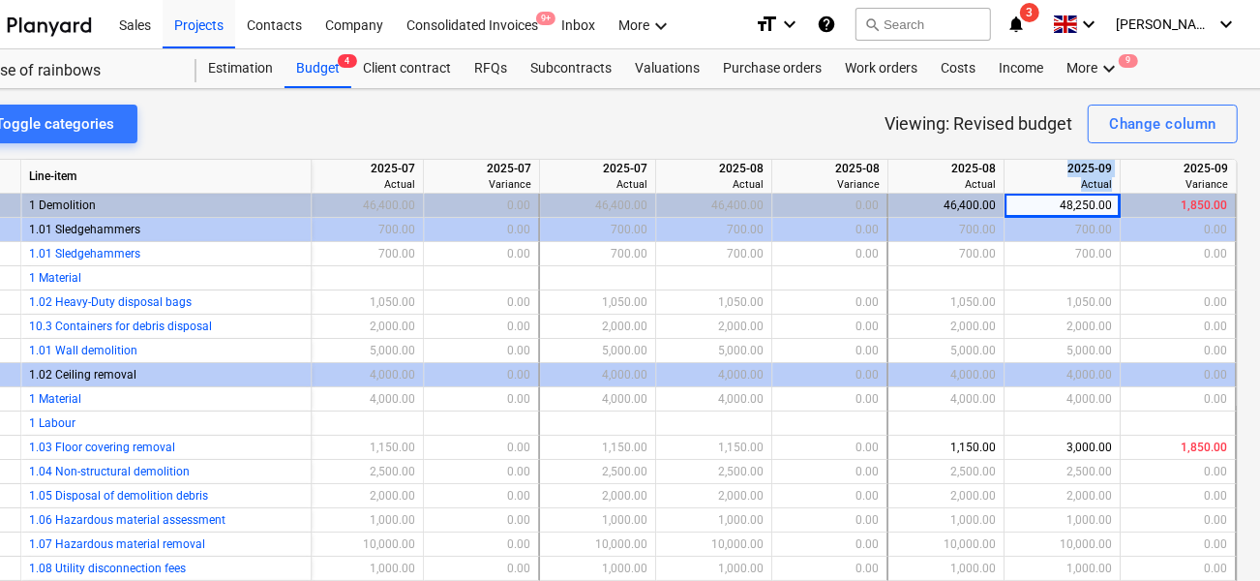
drag, startPoint x: 1064, startPoint y: 170, endPoint x: 1107, endPoint y: 181, distance: 44.8
click at [1107, 181] on div "2025-09 Actual" at bounding box center [1063, 177] width 116 height 34
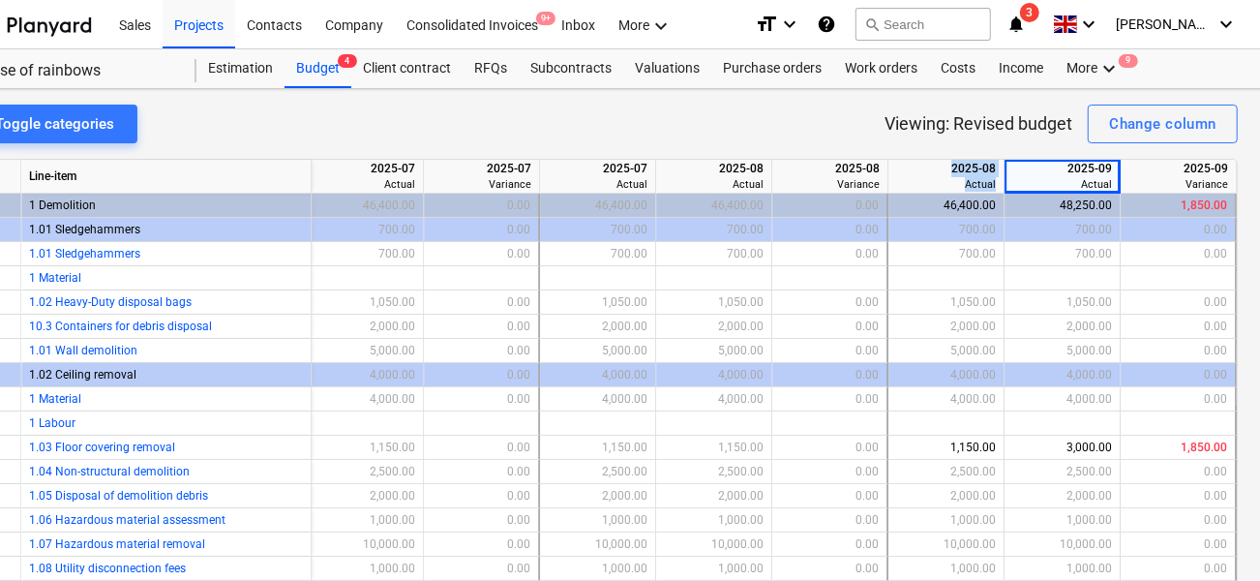
drag, startPoint x: 992, startPoint y: 185, endPoint x: 945, endPoint y: 162, distance: 52.8
click at [945, 162] on div "2025-08 Actual" at bounding box center [946, 177] width 116 height 34
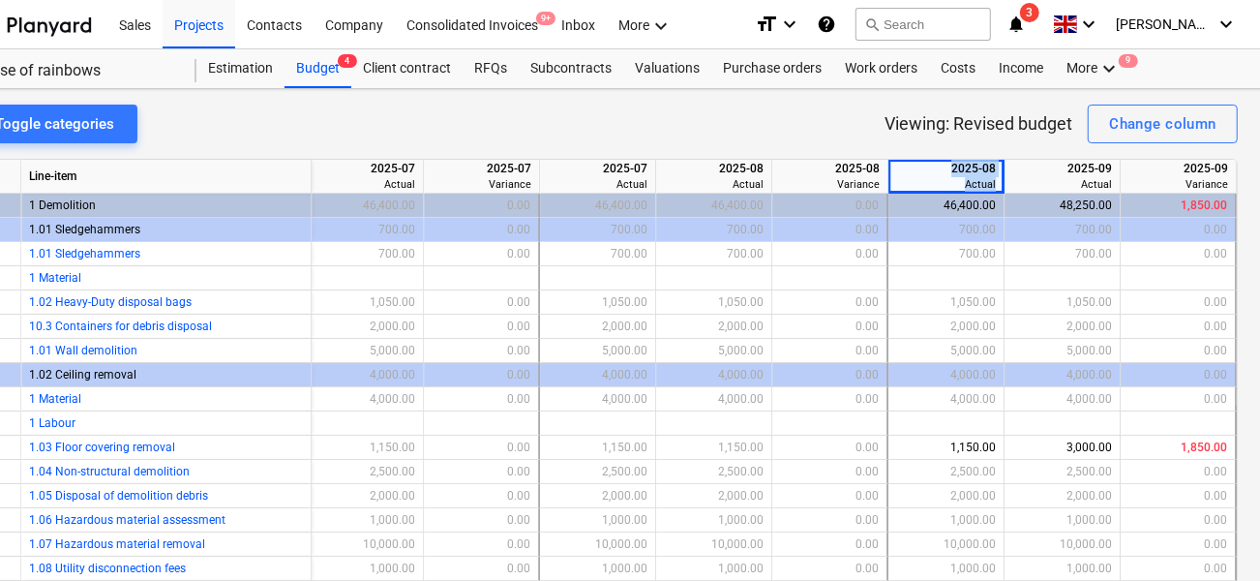
click at [945, 162] on div "2025-08" at bounding box center [946, 168] width 100 height 17
click at [1041, 160] on div "2025-09" at bounding box center [1062, 168] width 100 height 17
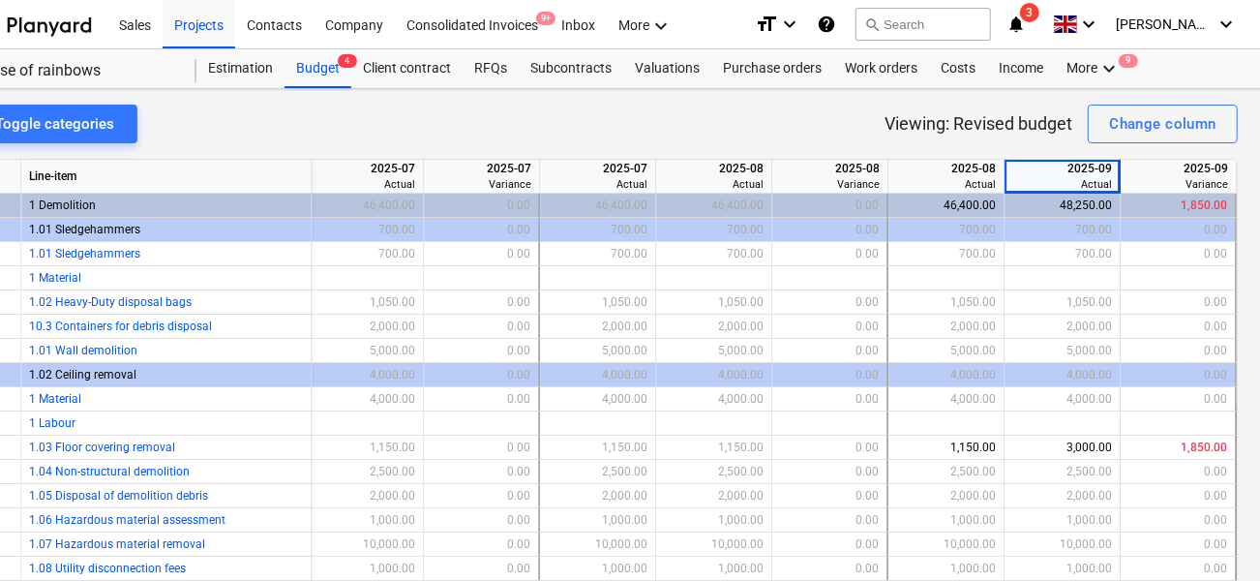
click at [987, 143] on div at bounding box center [605, 150] width 1266 height 15
drag, startPoint x: 1177, startPoint y: 177, endPoint x: 1218, endPoint y: 180, distance: 41.7
click at [1218, 180] on div "Variance" at bounding box center [1178, 184] width 100 height 15
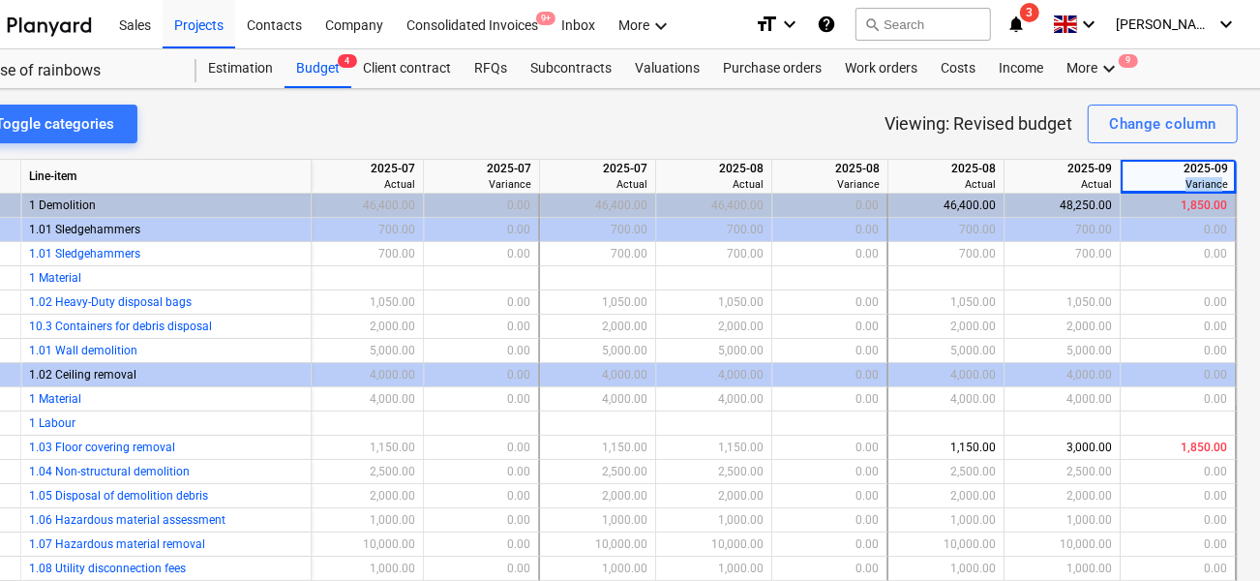
click at [1218, 180] on div "Variance" at bounding box center [1178, 184] width 100 height 15
click at [327, 68] on div "Budget 4" at bounding box center [318, 68] width 67 height 39
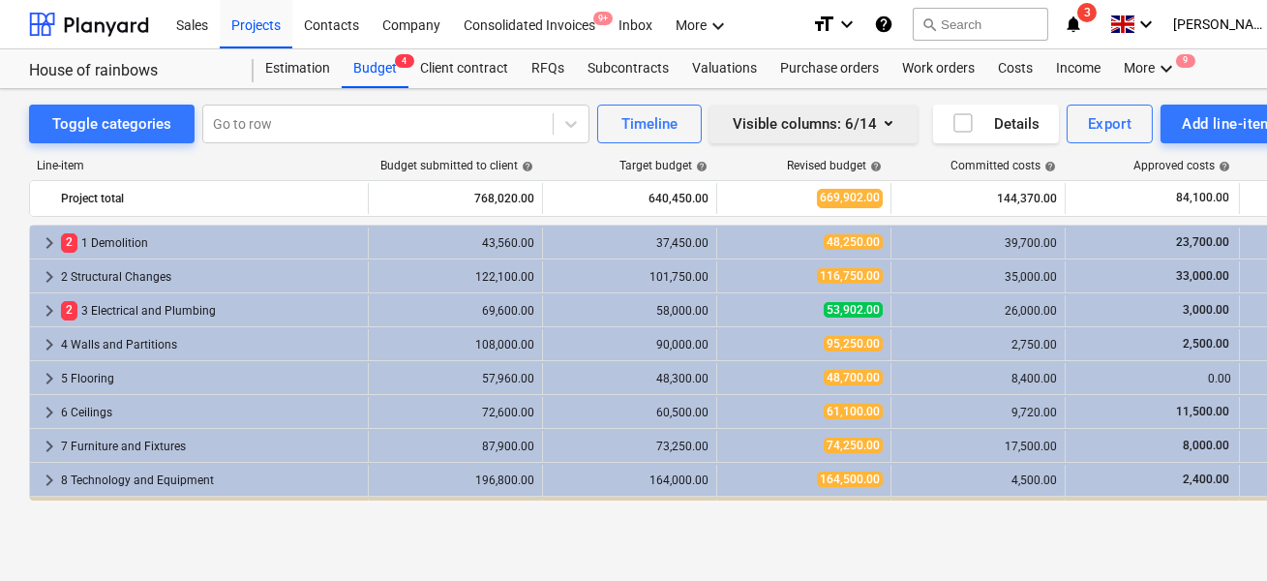
click at [813, 125] on div "Visible columns : 6/14" at bounding box center [814, 123] width 162 height 25
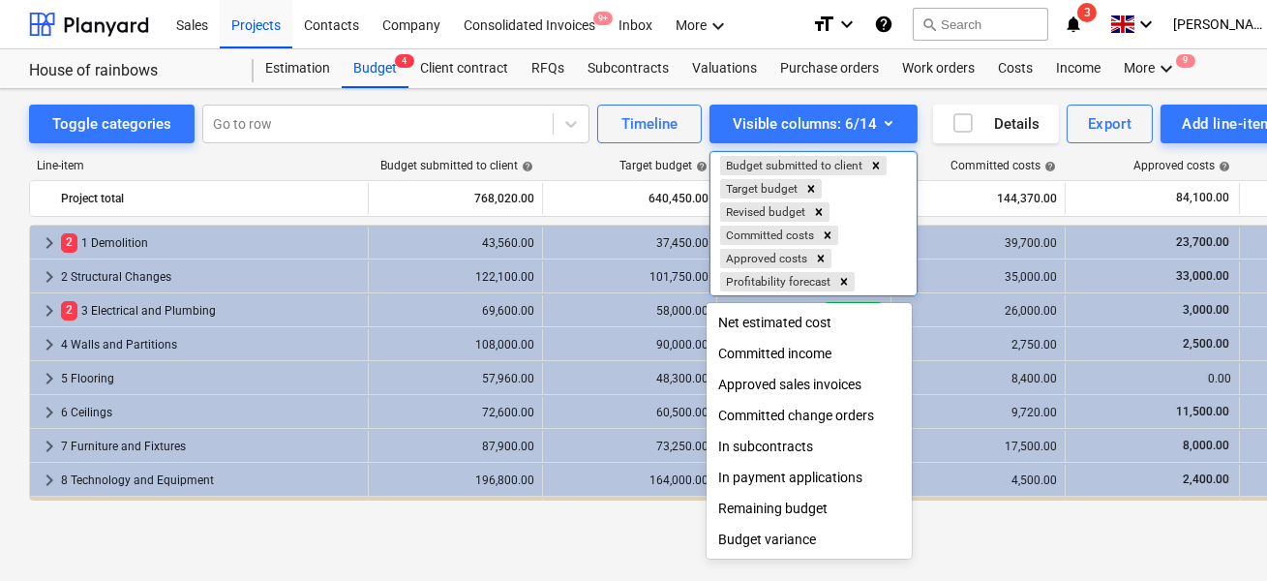
click at [799, 119] on div at bounding box center [633, 290] width 1267 height 581
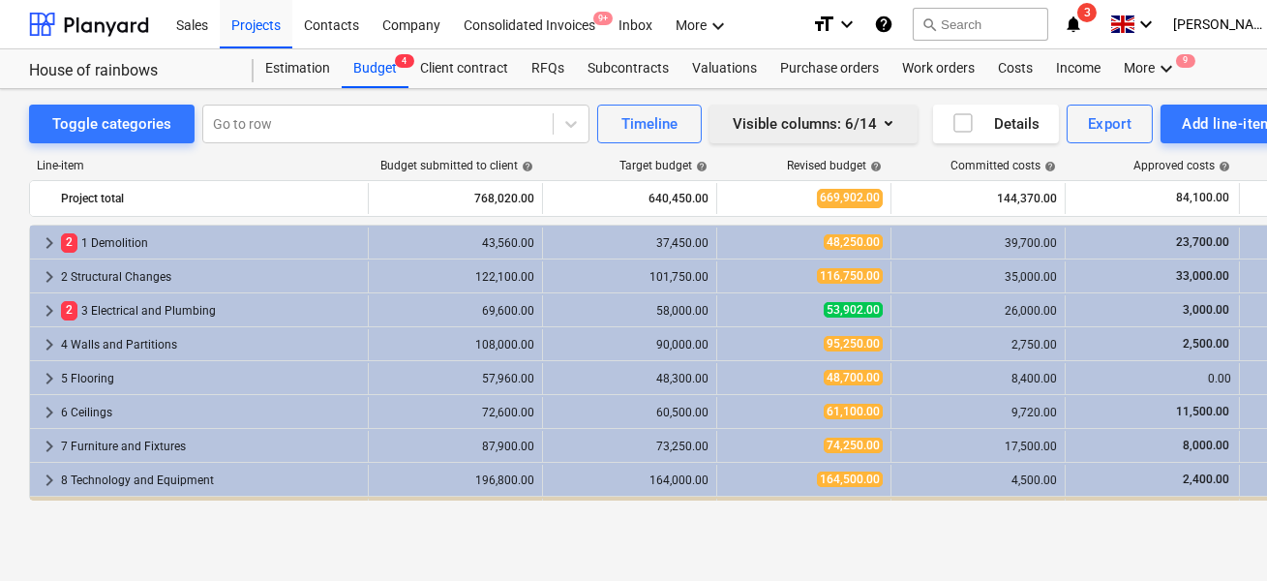
click at [798, 119] on div "Visible columns : 6/14" at bounding box center [814, 123] width 162 height 25
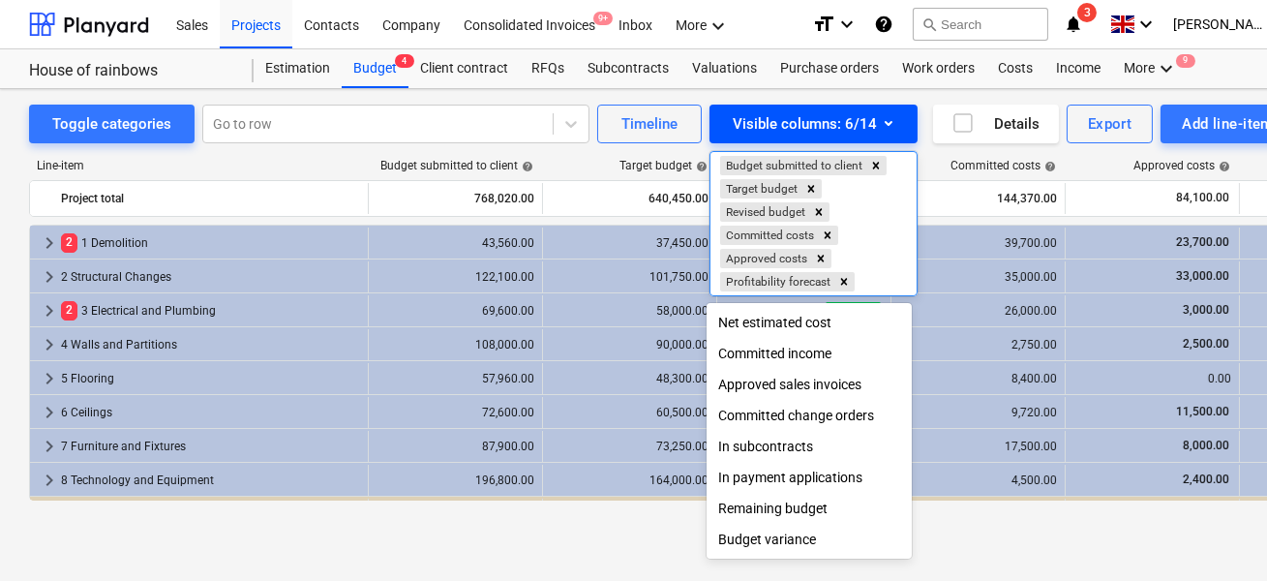
click at [798, 119] on div at bounding box center [633, 290] width 1267 height 581
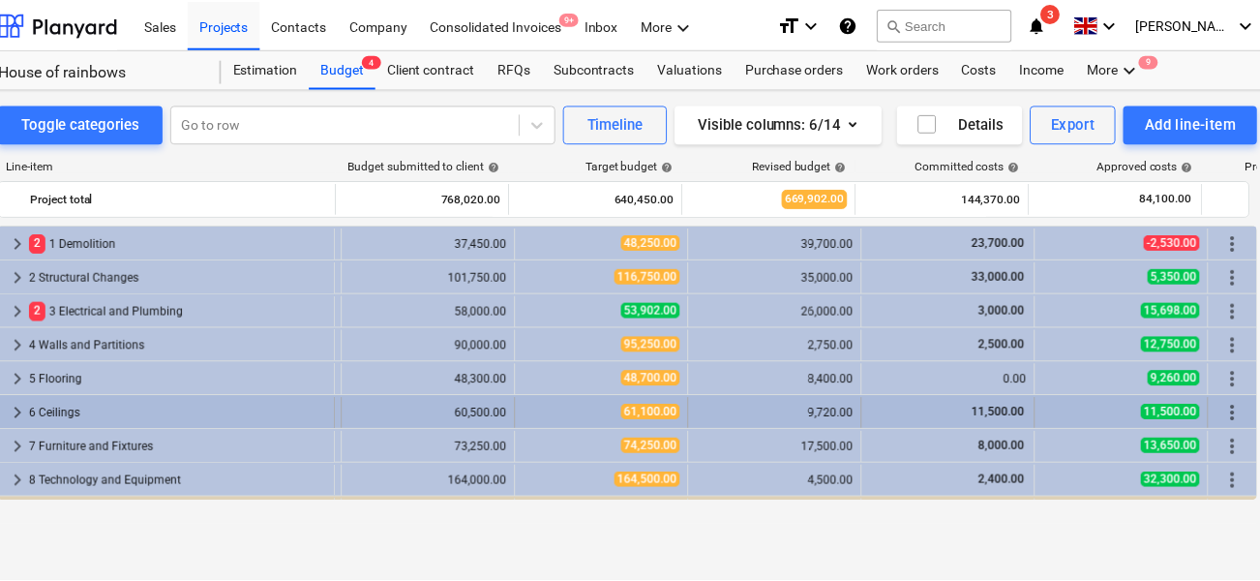
scroll to position [0, 57]
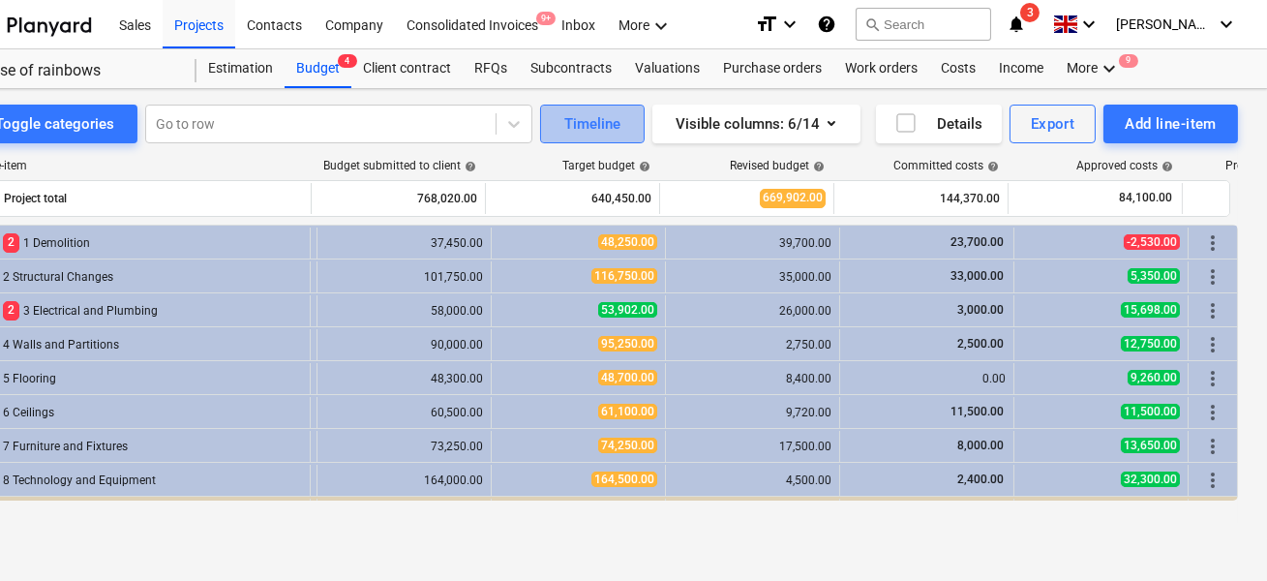
click at [598, 105] on button "Timeline" at bounding box center [592, 124] width 105 height 39
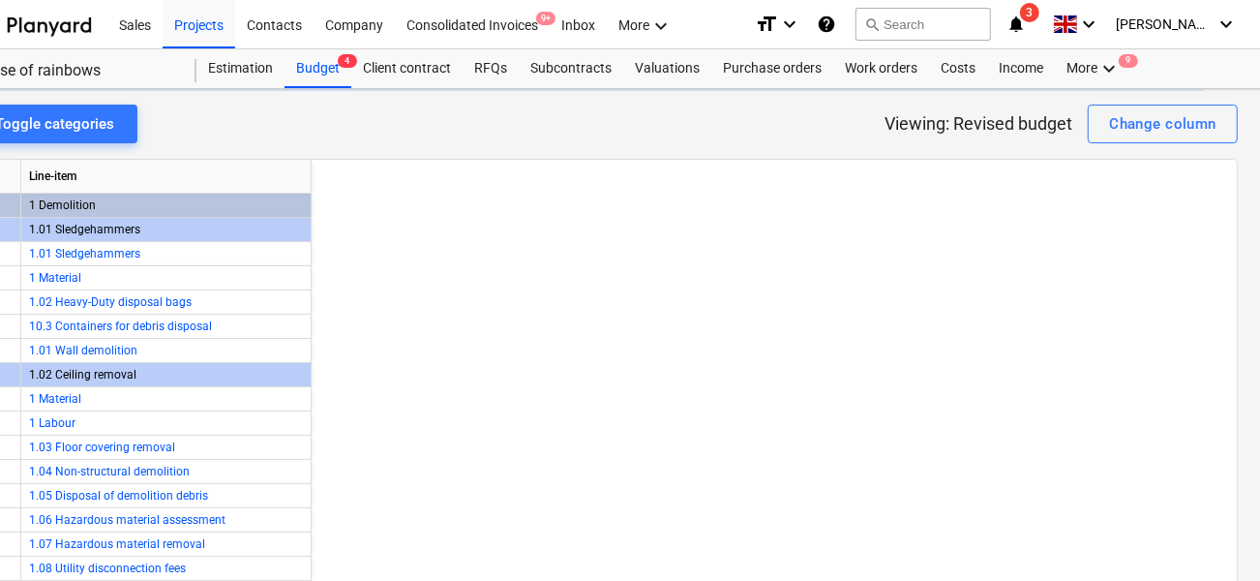
scroll to position [0, 3145]
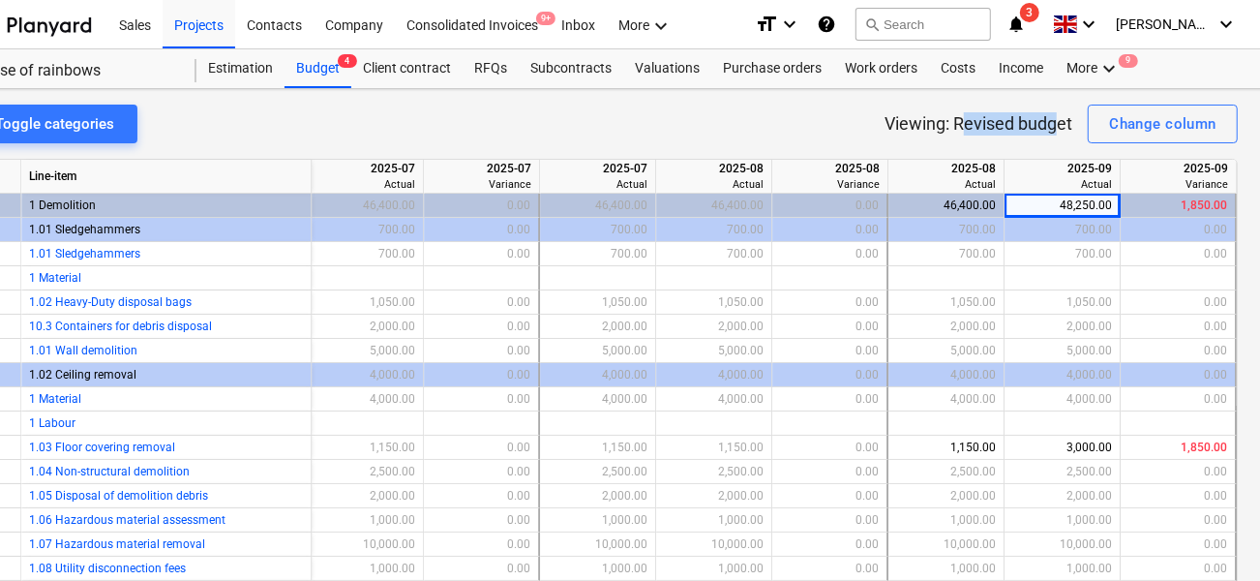
drag, startPoint x: 959, startPoint y: 123, endPoint x: 1054, endPoint y: 124, distance: 94.8
click at [1054, 124] on p "Viewing: Revised budget" at bounding box center [979, 123] width 188 height 23
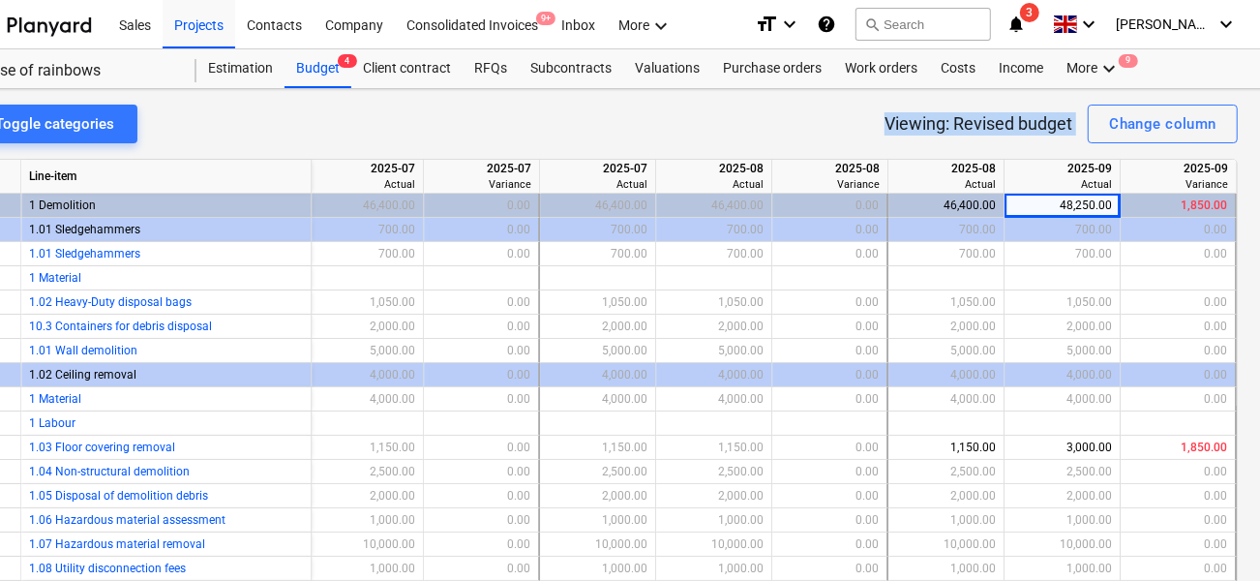
click at [1054, 124] on p "Viewing: Revised budget" at bounding box center [979, 123] width 188 height 23
click at [1028, 124] on p "Viewing: Revised budget" at bounding box center [979, 123] width 188 height 23
drag, startPoint x: 1175, startPoint y: 445, endPoint x: 1208, endPoint y: 444, distance: 32.9
click at [1208, 444] on div "1,850.00" at bounding box center [1177, 448] width 99 height 24
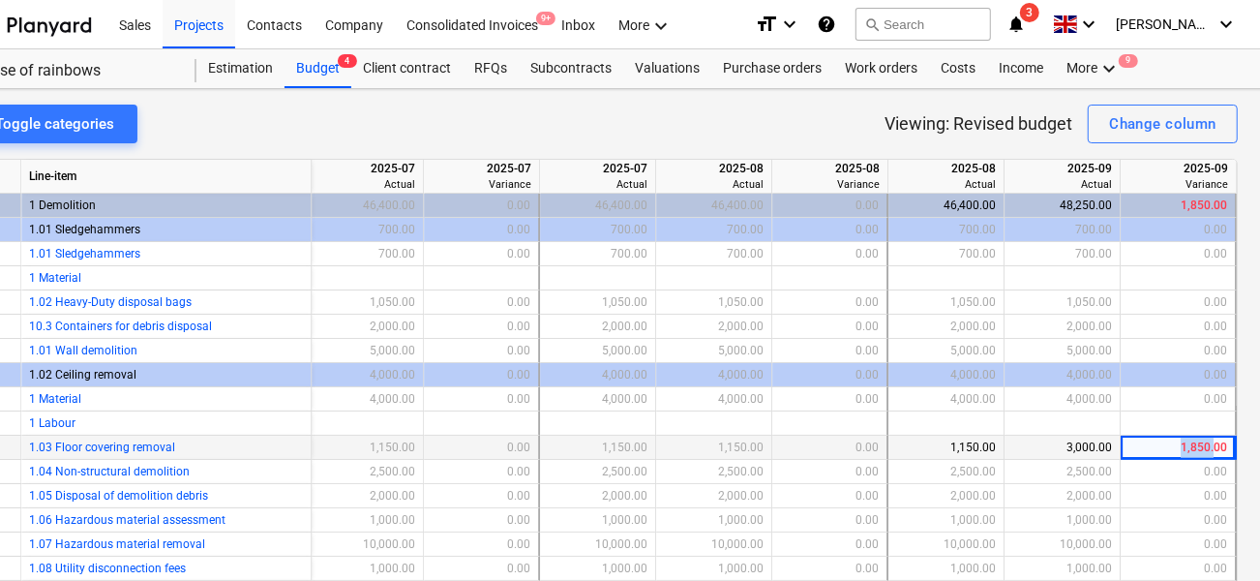
click at [1208, 444] on div "1,850.00" at bounding box center [1177, 448] width 99 height 24
click at [1117, 119] on div "Change column" at bounding box center [1162, 123] width 107 height 25
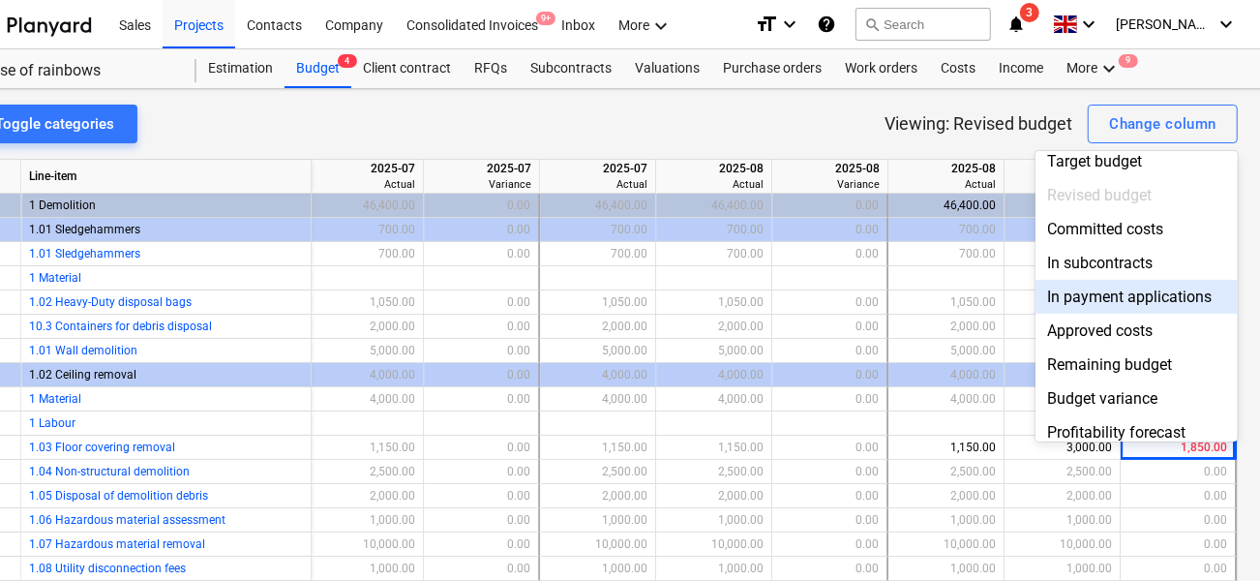
scroll to position [144, 0]
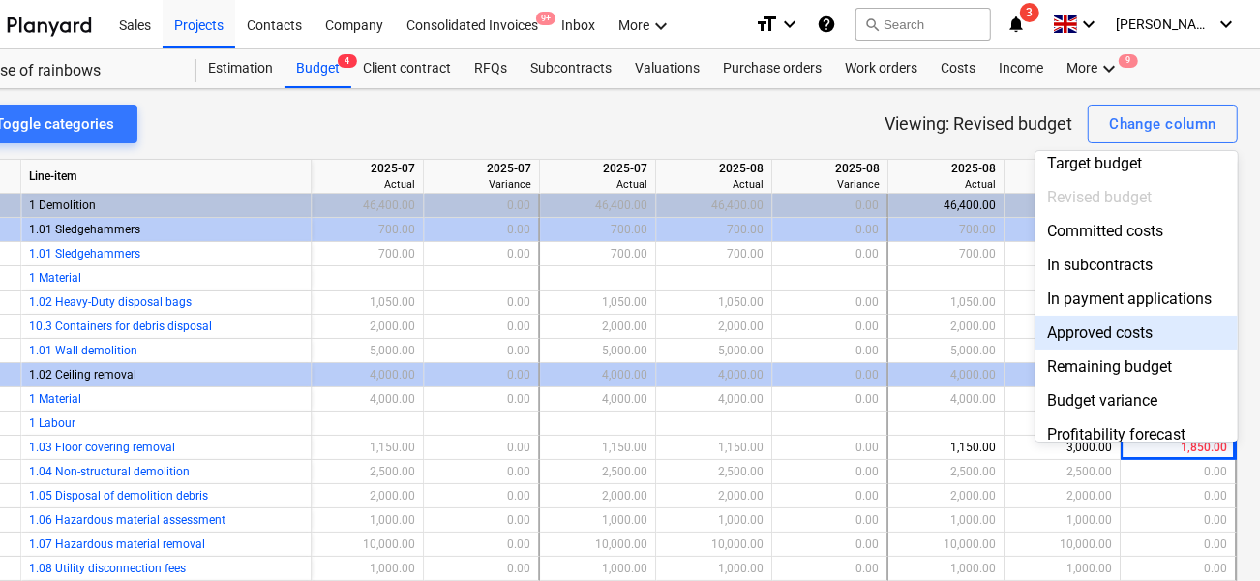
click at [1097, 332] on div "Approved costs" at bounding box center [1137, 333] width 202 height 34
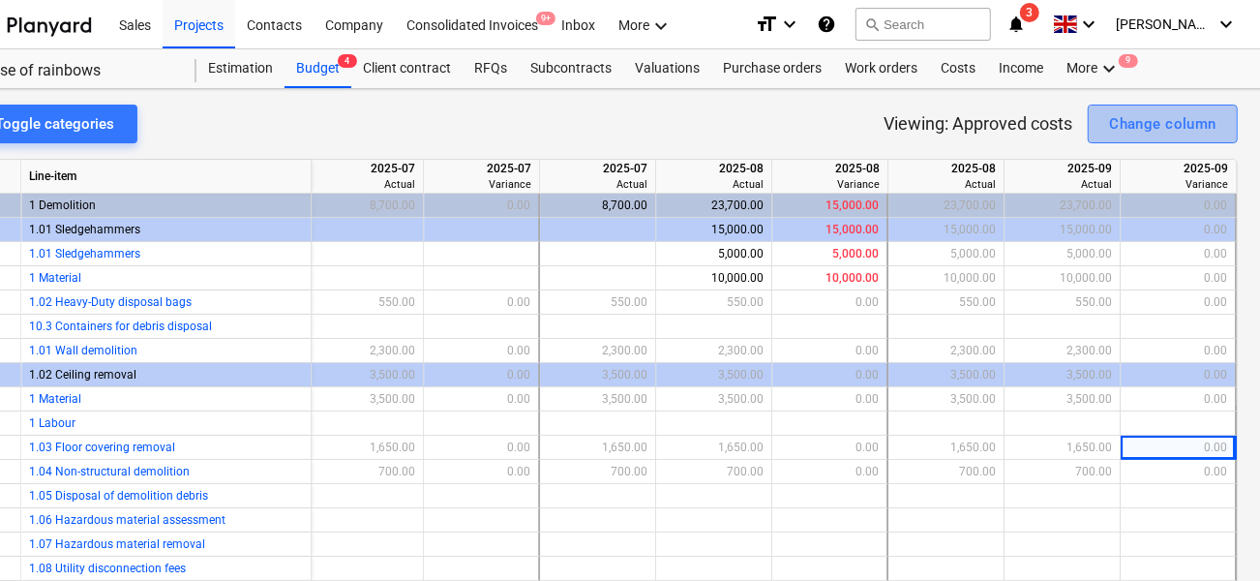
click at [1130, 128] on div "Change column" at bounding box center [1162, 123] width 107 height 25
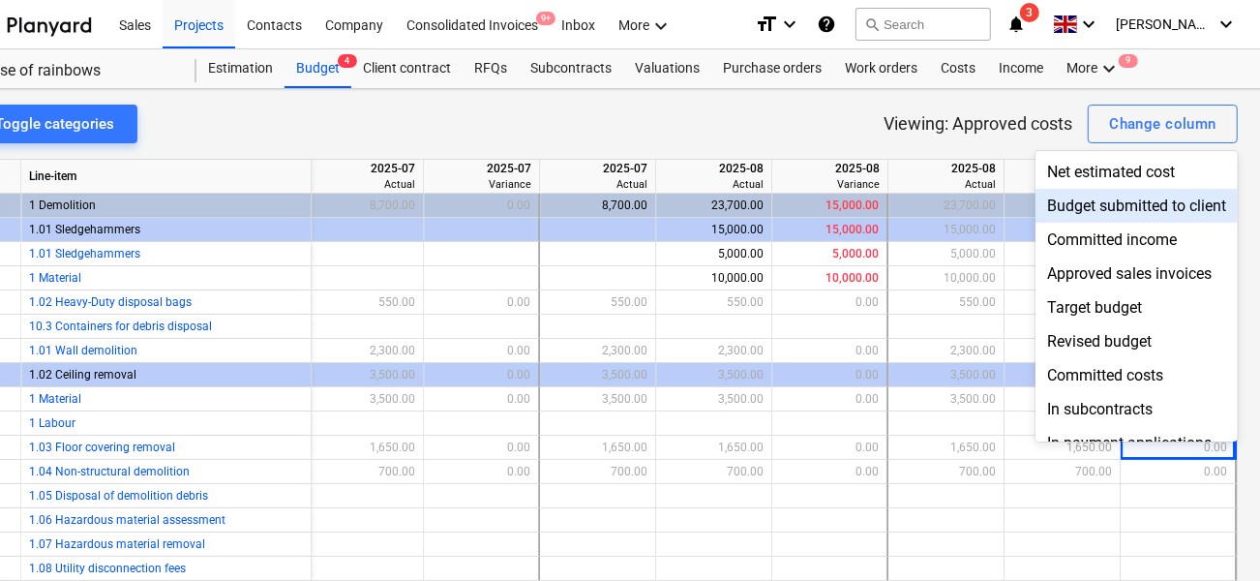
click at [1071, 204] on div "Budget submitted to client" at bounding box center [1137, 206] width 202 height 34
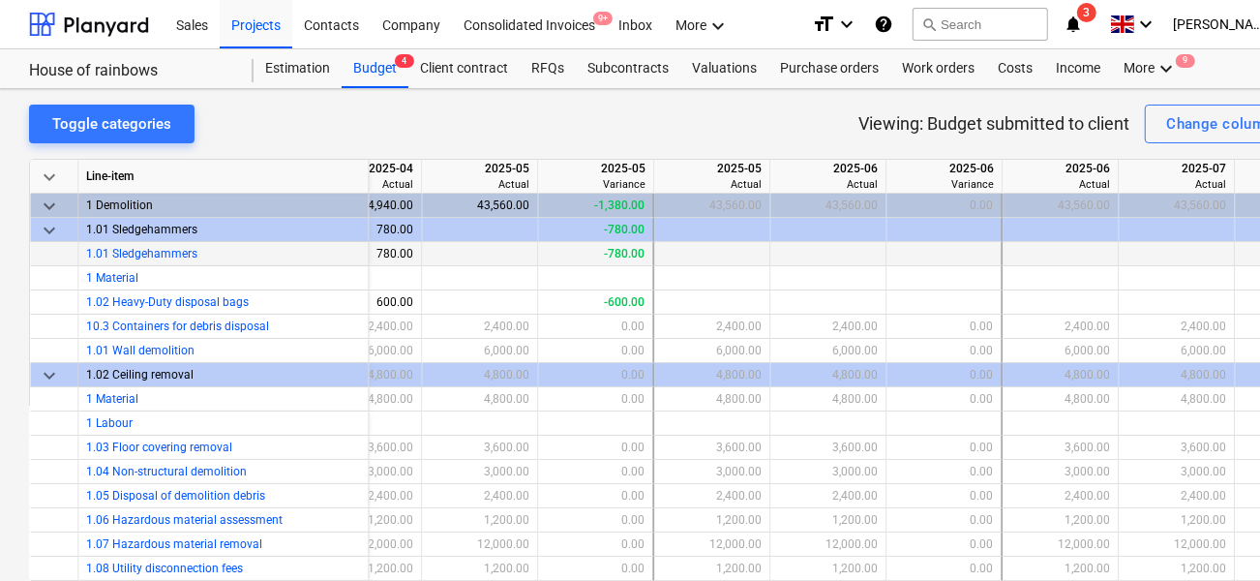
scroll to position [0, 2239]
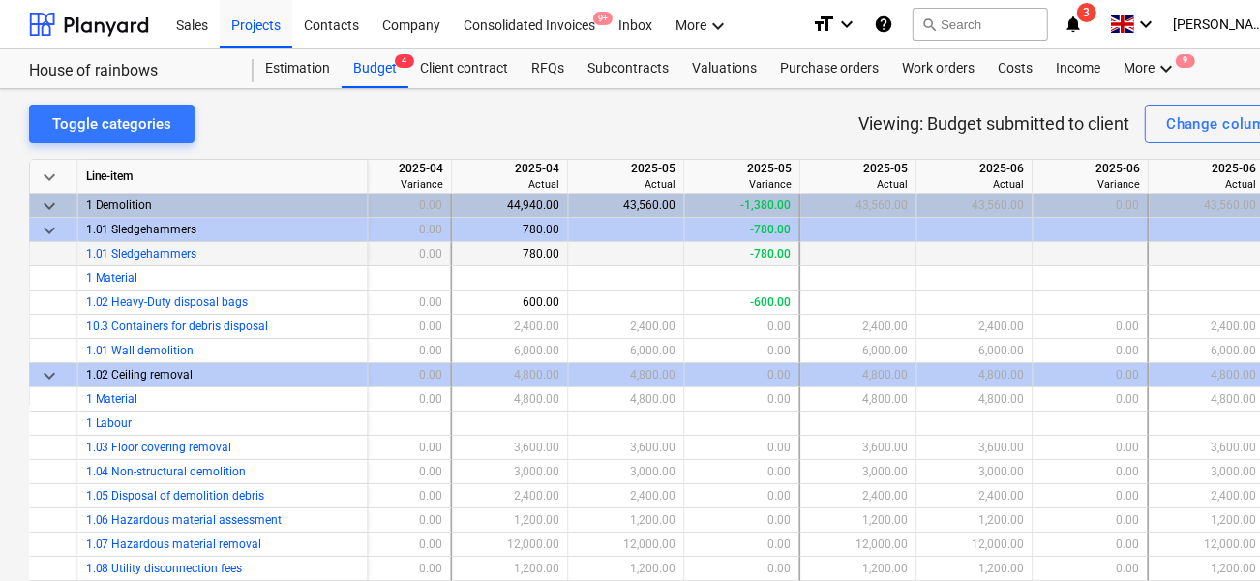
click at [872, 132] on p "Viewing: Budget submitted to client" at bounding box center [993, 123] width 271 height 23
drag, startPoint x: 859, startPoint y: 132, endPoint x: 1093, endPoint y: 121, distance: 233.5
click at [1093, 121] on p "Viewing: Budget submitted to client" at bounding box center [993, 123] width 271 height 23
drag, startPoint x: 736, startPoint y: 197, endPoint x: 763, endPoint y: 197, distance: 26.1
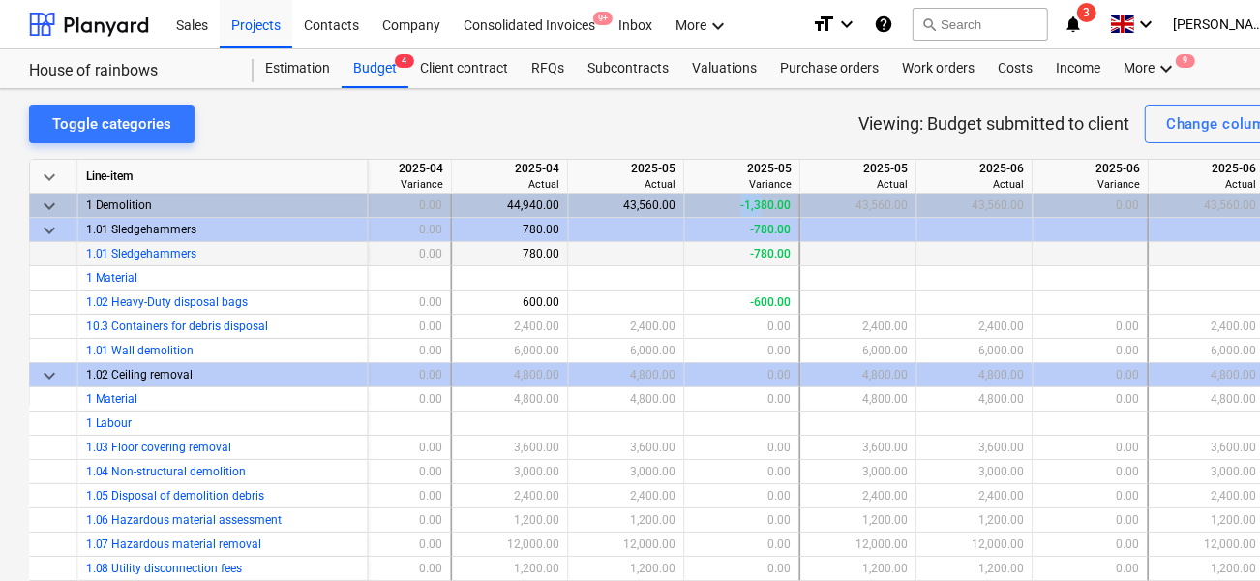
click at [763, 197] on div "-1,380.00" at bounding box center [742, 206] width 99 height 24
click at [1202, 126] on div "Change column" at bounding box center [1219, 123] width 107 height 25
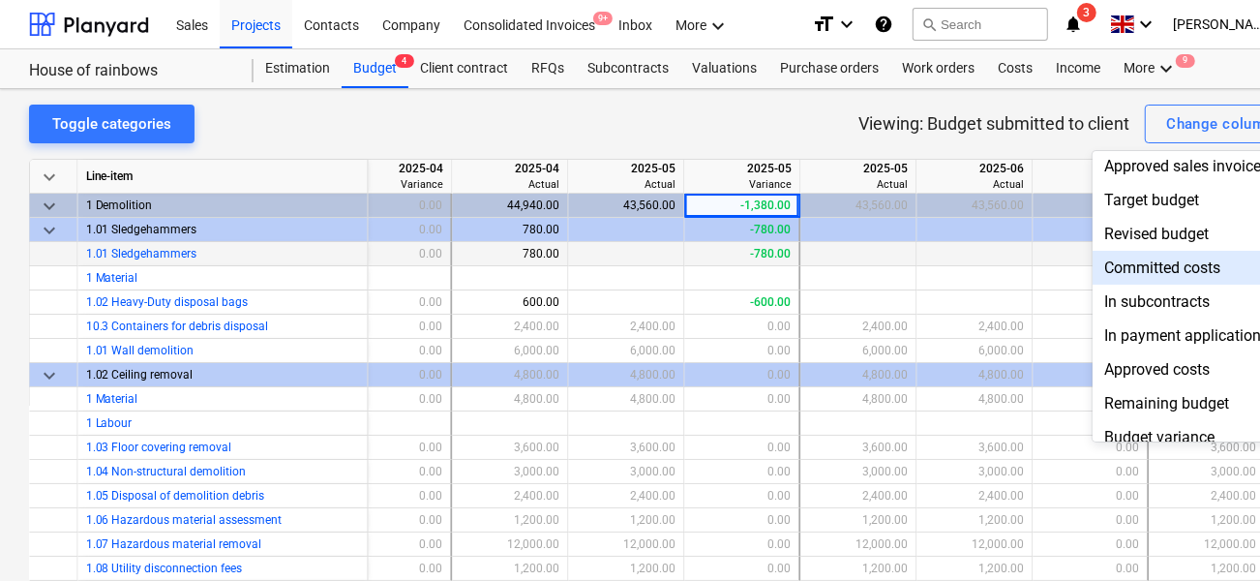
scroll to position [193, 0]
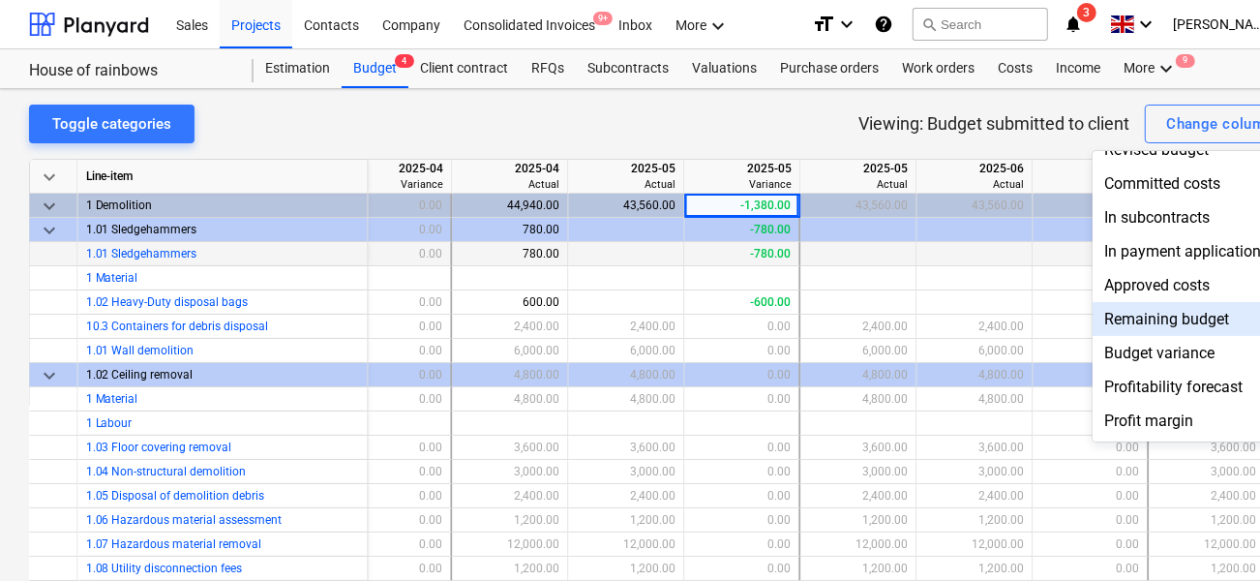
click at [1140, 318] on div "Remaining budget" at bounding box center [1194, 319] width 202 height 34
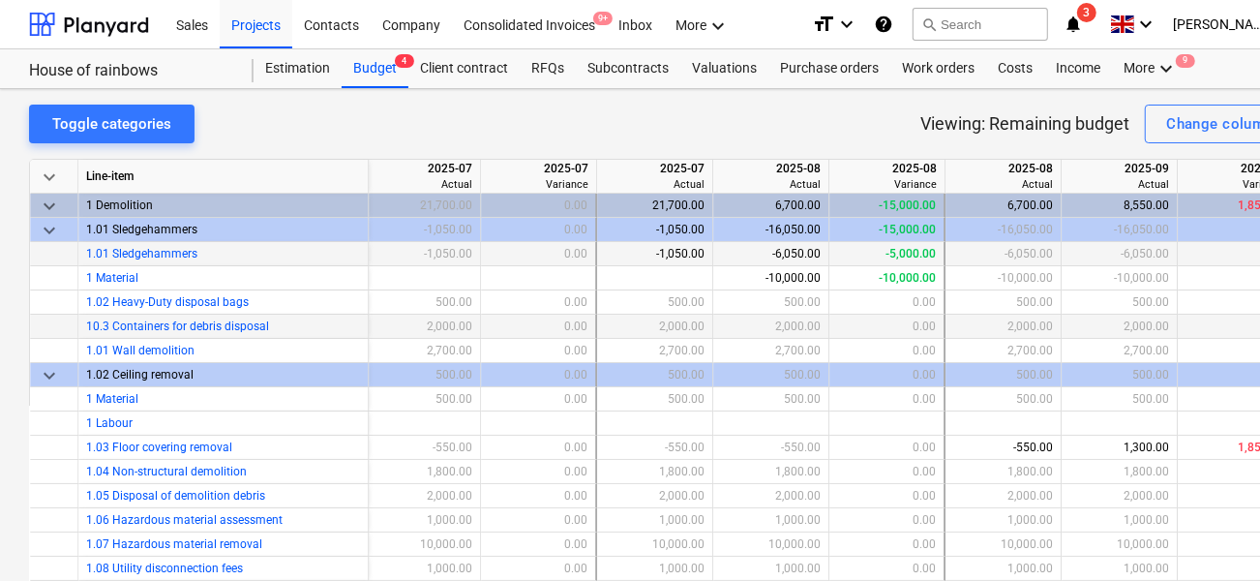
scroll to position [0, 63]
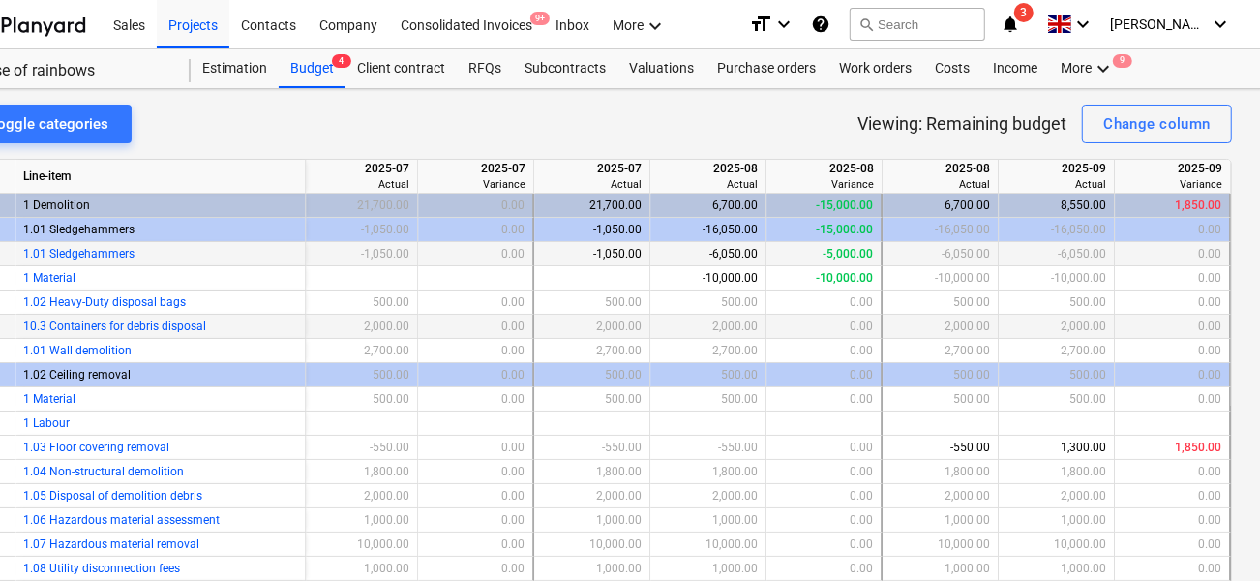
click at [1171, 180] on div "Variance" at bounding box center [1173, 184] width 100 height 15
drag, startPoint x: 1172, startPoint y: 180, endPoint x: 1195, endPoint y: 180, distance: 23.2
click at [1195, 180] on div "Variance" at bounding box center [1173, 184] width 100 height 15
click at [711, 99] on div "Toggle categories Viewing: Remaining budget Change column keyboard_arrow_down L…" at bounding box center [599, 349] width 1324 height 521
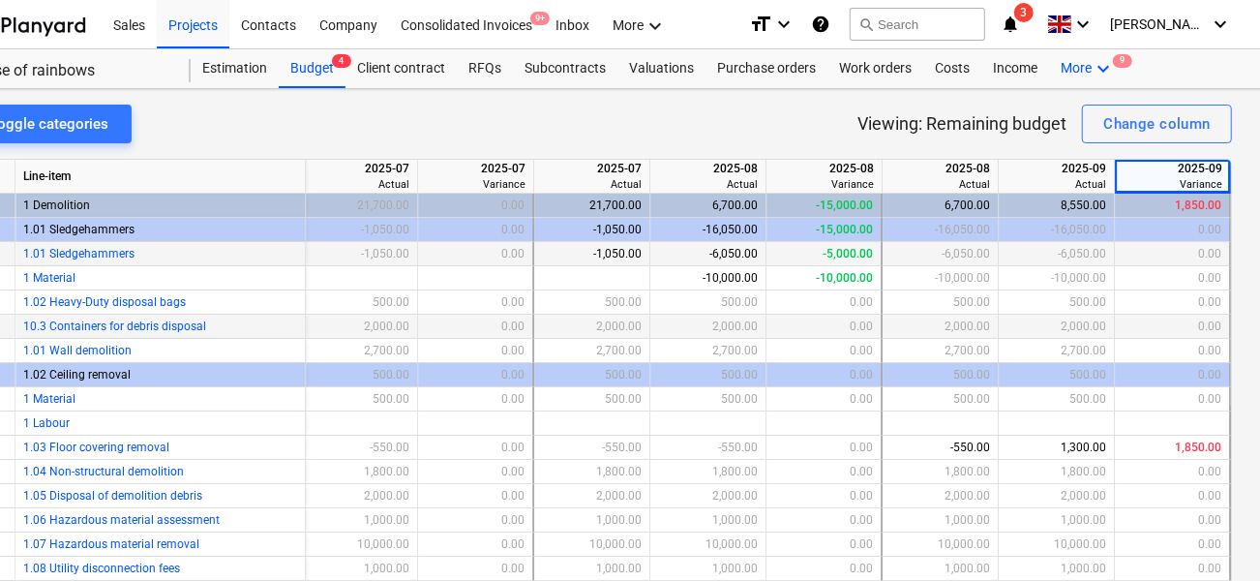
click at [1105, 74] on icon "keyboard_arrow_down" at bounding box center [1103, 68] width 23 height 23
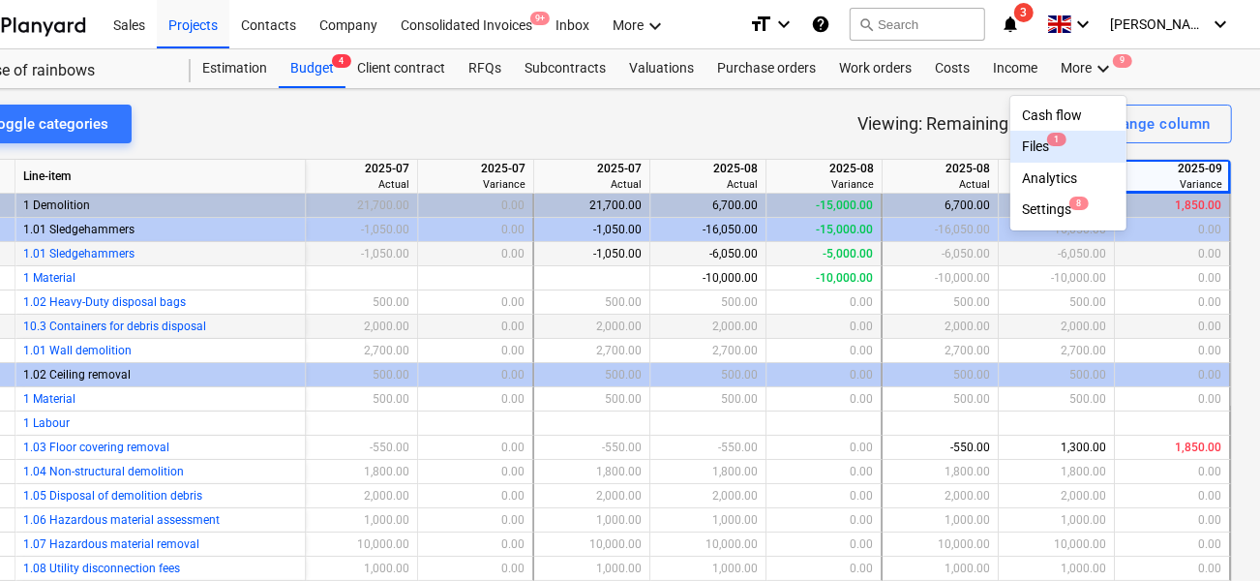
click at [1032, 113] on div "Cash flow" at bounding box center [1068, 114] width 93 height 15
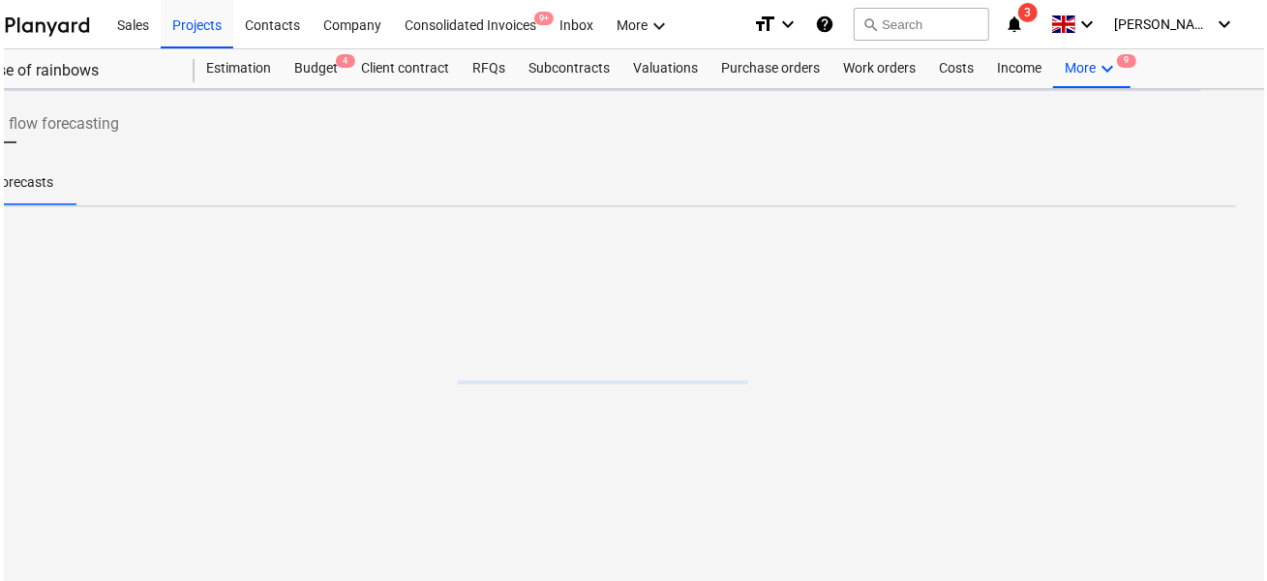
scroll to position [0, 57]
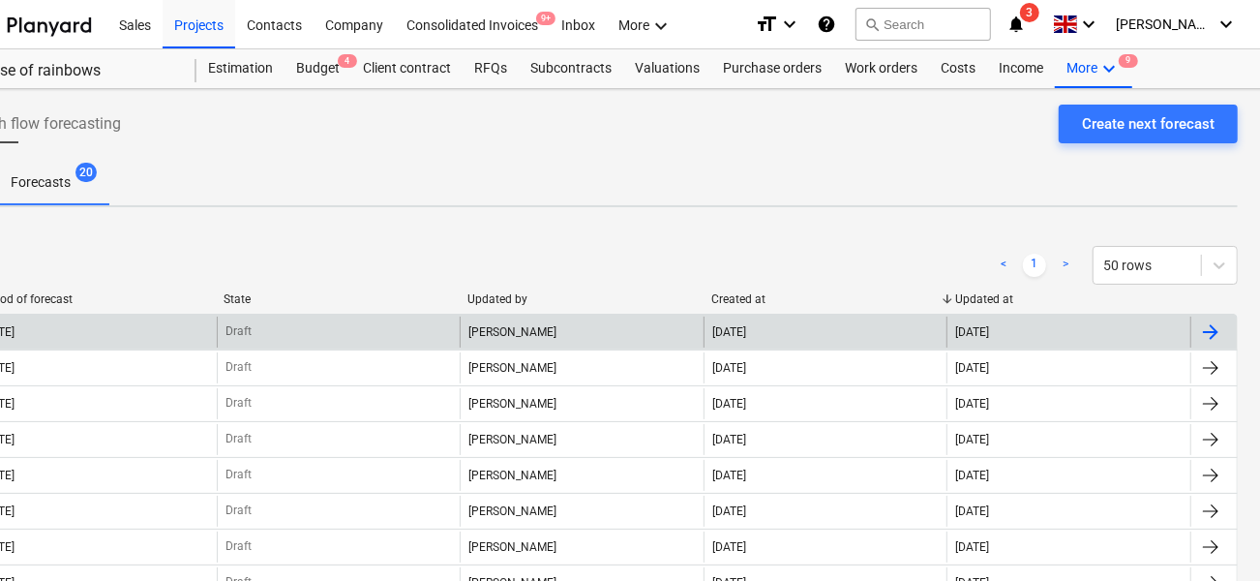
click at [250, 322] on div "Draft" at bounding box center [339, 331] width 244 height 31
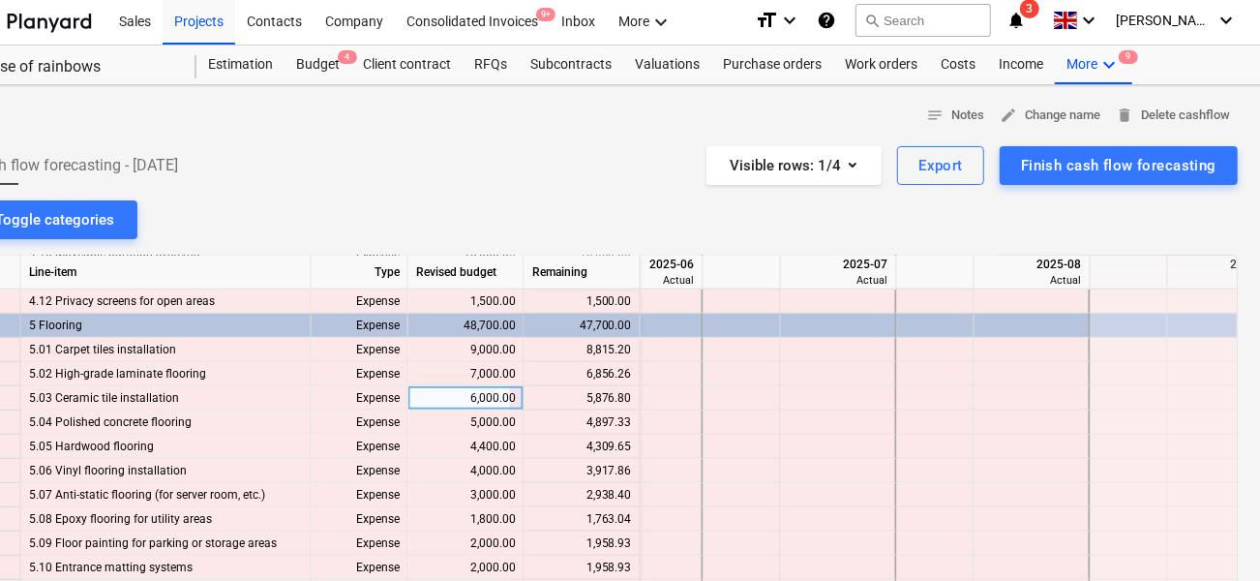
scroll to position [1379, 1576]
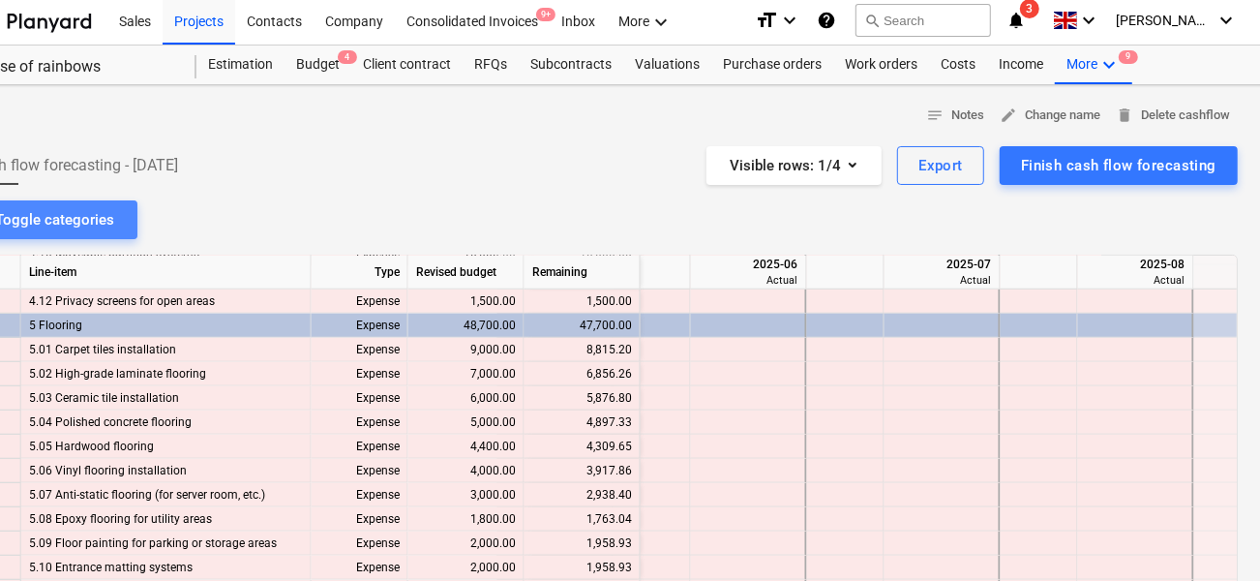
click at [123, 212] on button "Toggle categories" at bounding box center [54, 219] width 165 height 39
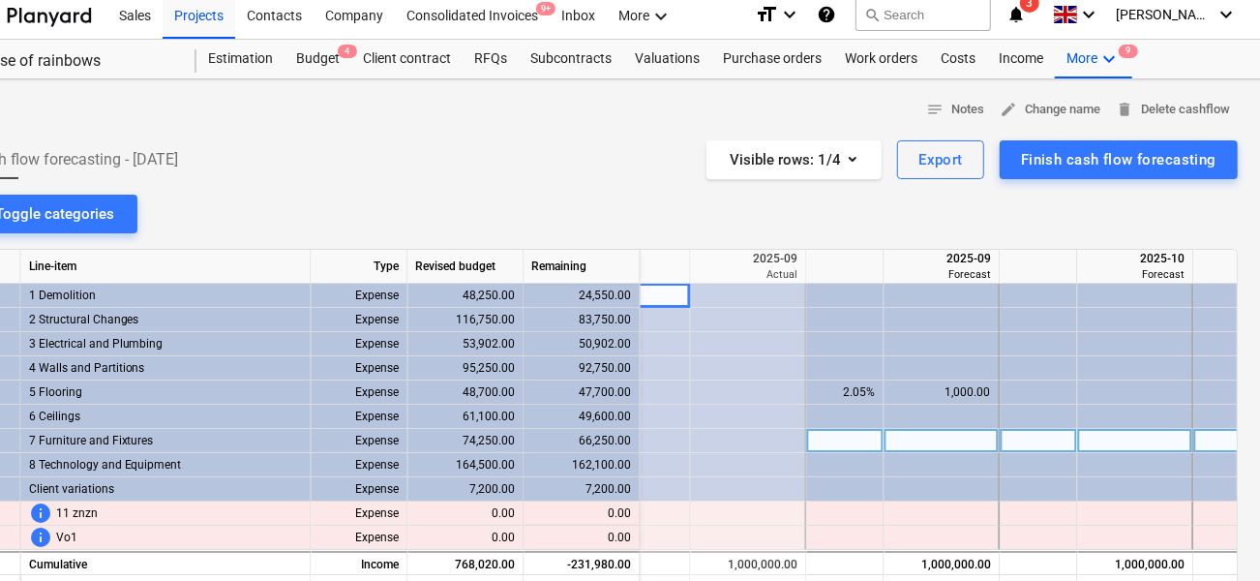
scroll to position [0, 2155]
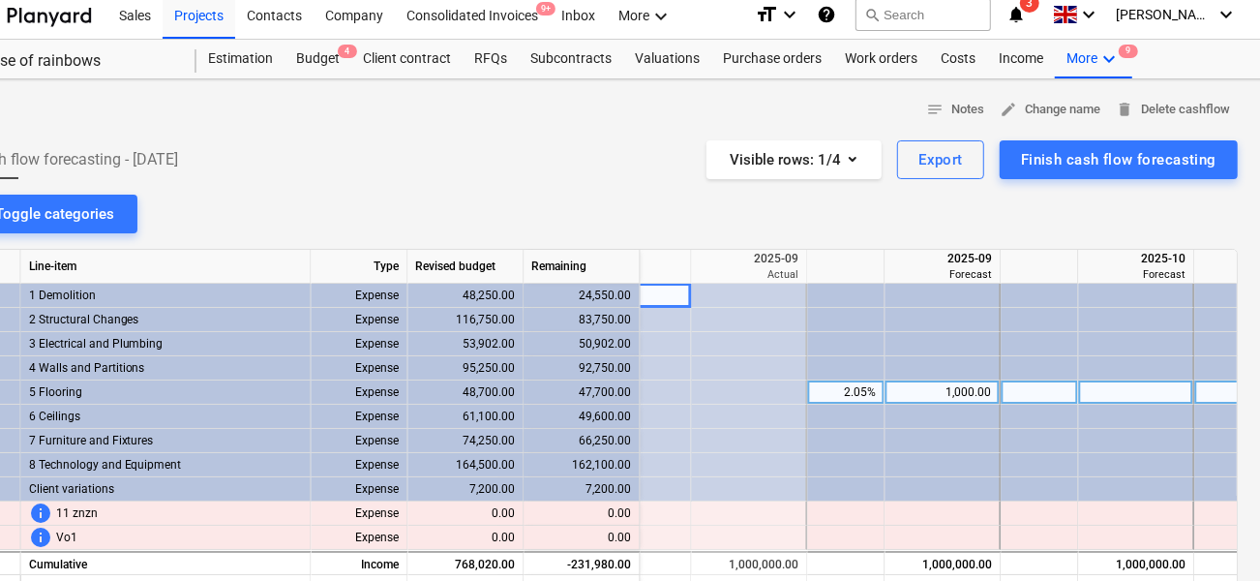
click at [38, 391] on span "5 Flooring" at bounding box center [55, 392] width 53 height 24
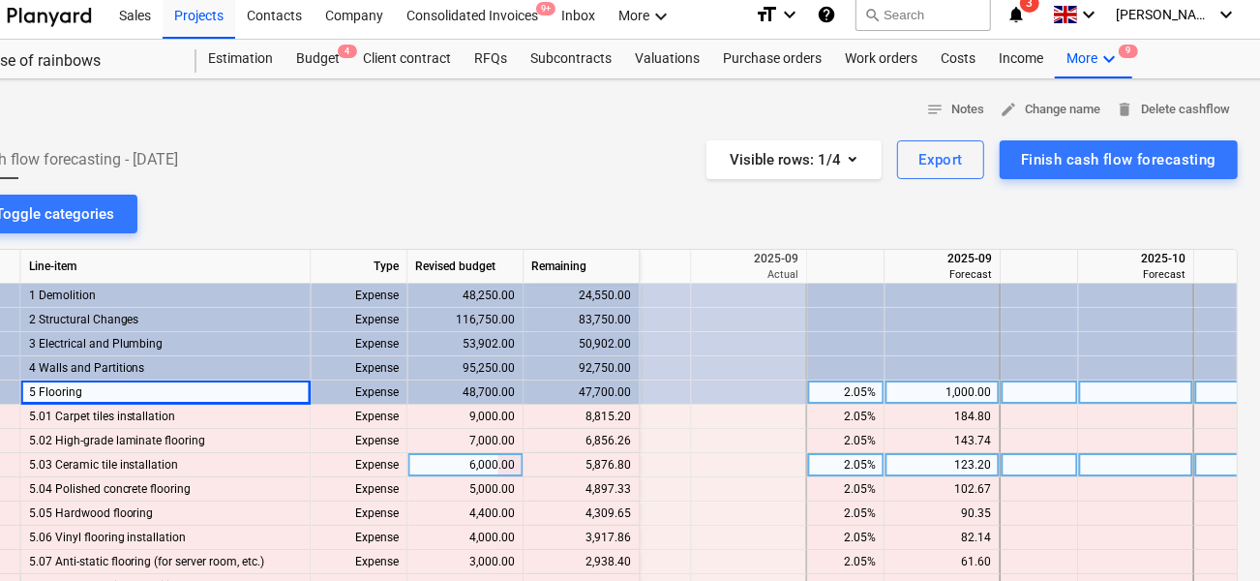
scroll to position [16, 2155]
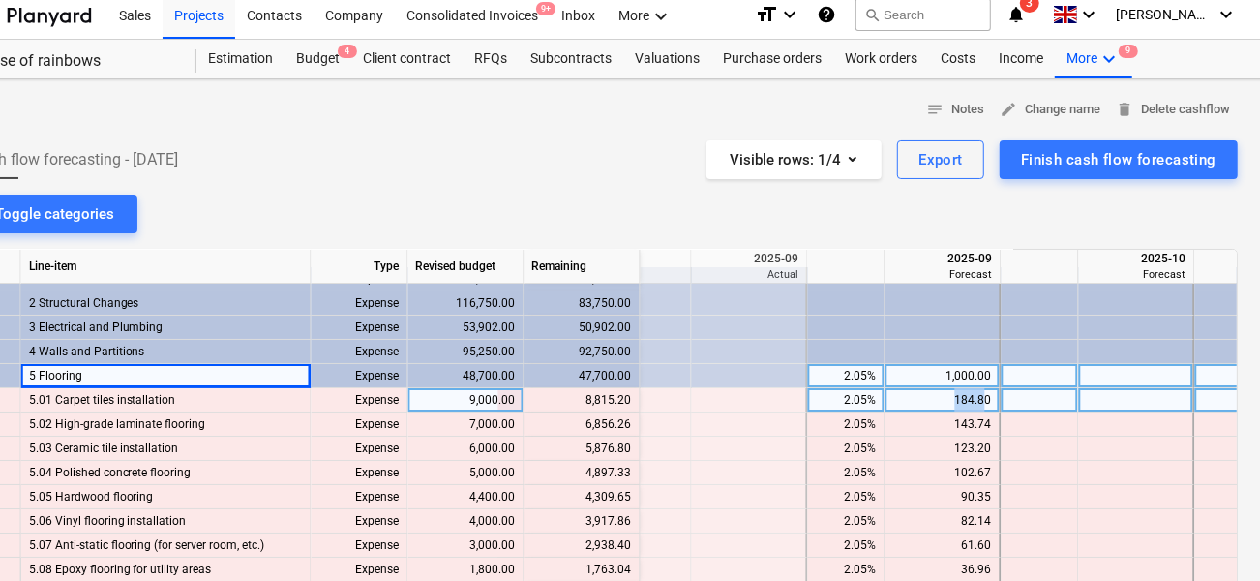
drag, startPoint x: 958, startPoint y: 399, endPoint x: 985, endPoint y: 404, distance: 27.5
click at [985, 404] on div "184.80" at bounding box center [942, 400] width 99 height 24
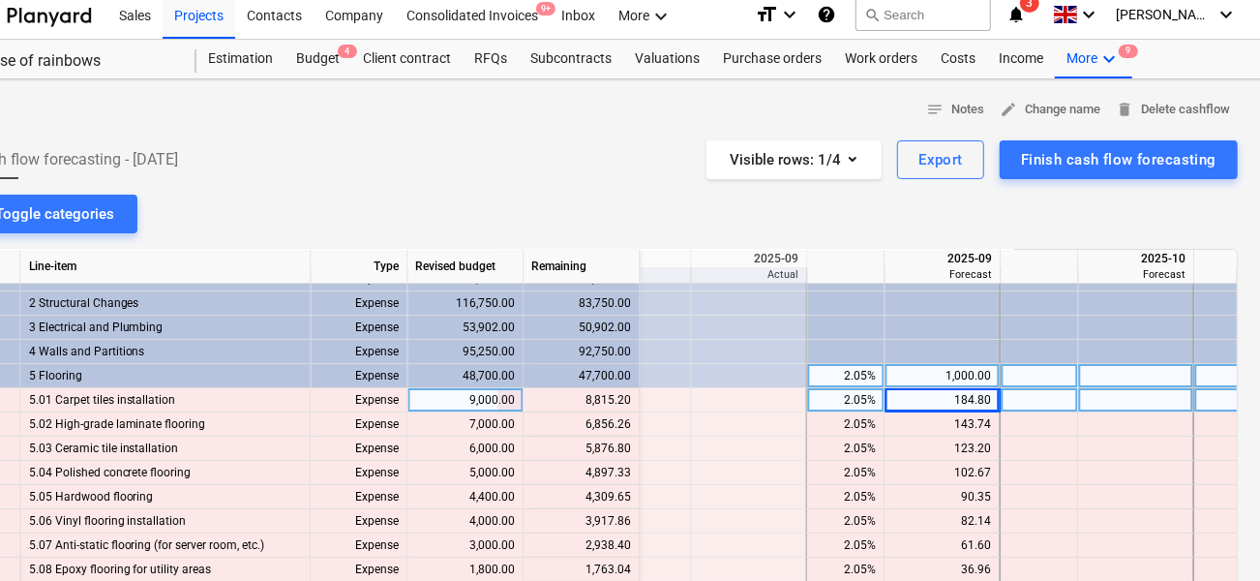
drag, startPoint x: 626, startPoint y: 401, endPoint x: 605, endPoint y: 400, distance: 21.3
click at [605, 400] on div "content_copy 8,815.20" at bounding box center [582, 400] width 100 height 24
drag, startPoint x: 625, startPoint y: 392, endPoint x: 580, endPoint y: 392, distance: 45.5
click at [580, 392] on div "content_copy 8,815.20" at bounding box center [582, 400] width 100 height 24
drag, startPoint x: 585, startPoint y: 400, endPoint x: 609, endPoint y: 400, distance: 24.2
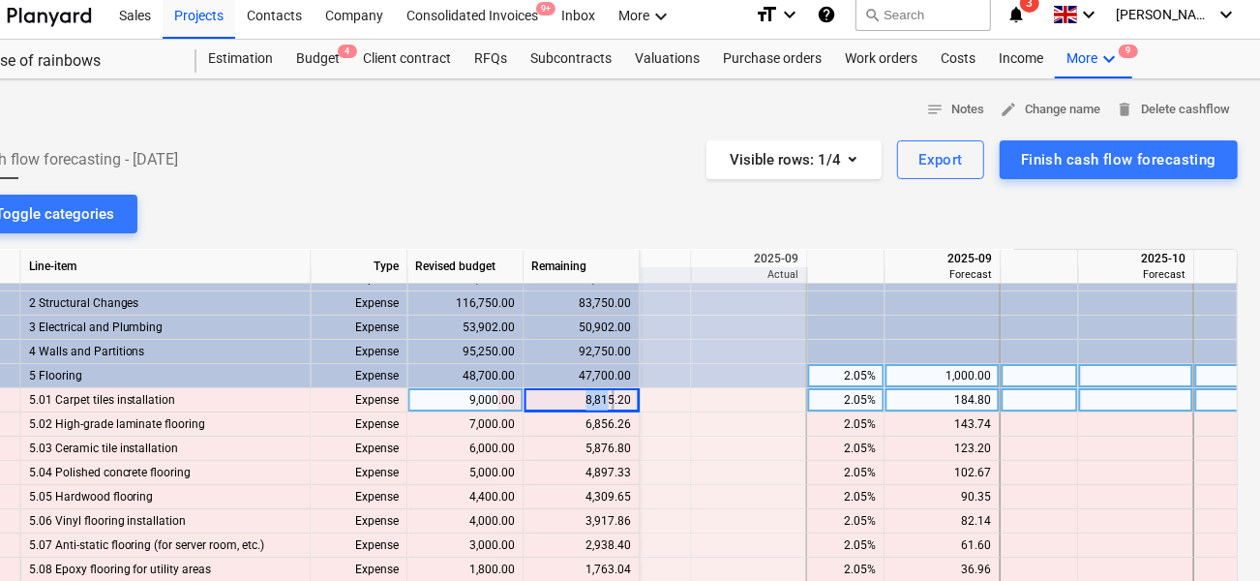
click at [609, 400] on div "content_copy 8,815.20" at bounding box center [582, 400] width 100 height 24
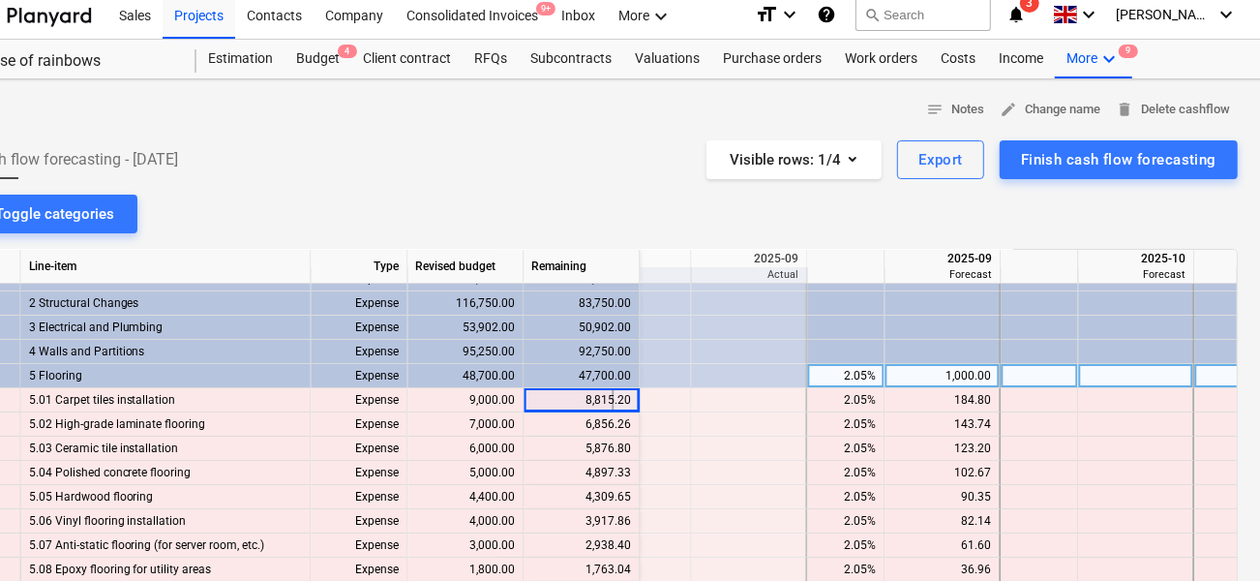
click at [604, 226] on div "notes Notes edit Change name delete Delete cashflow Cash flow forecasting - [DA…" at bounding box center [605, 517] width 1324 height 877
click at [338, 26] on div "Company" at bounding box center [354, 13] width 81 height 49
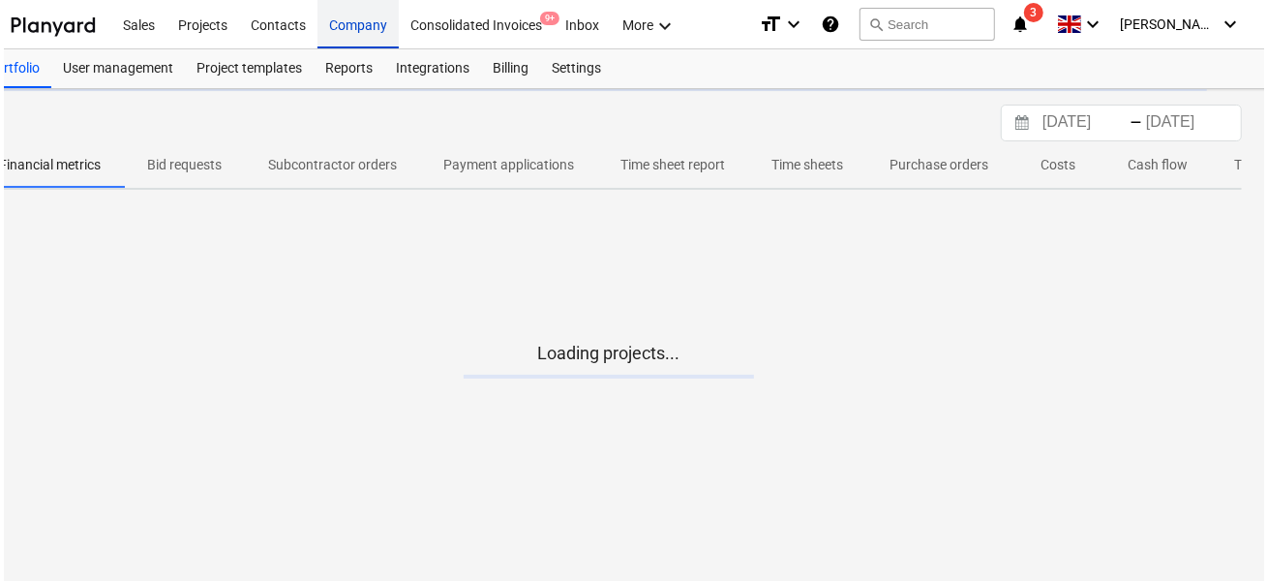
scroll to position [0, 57]
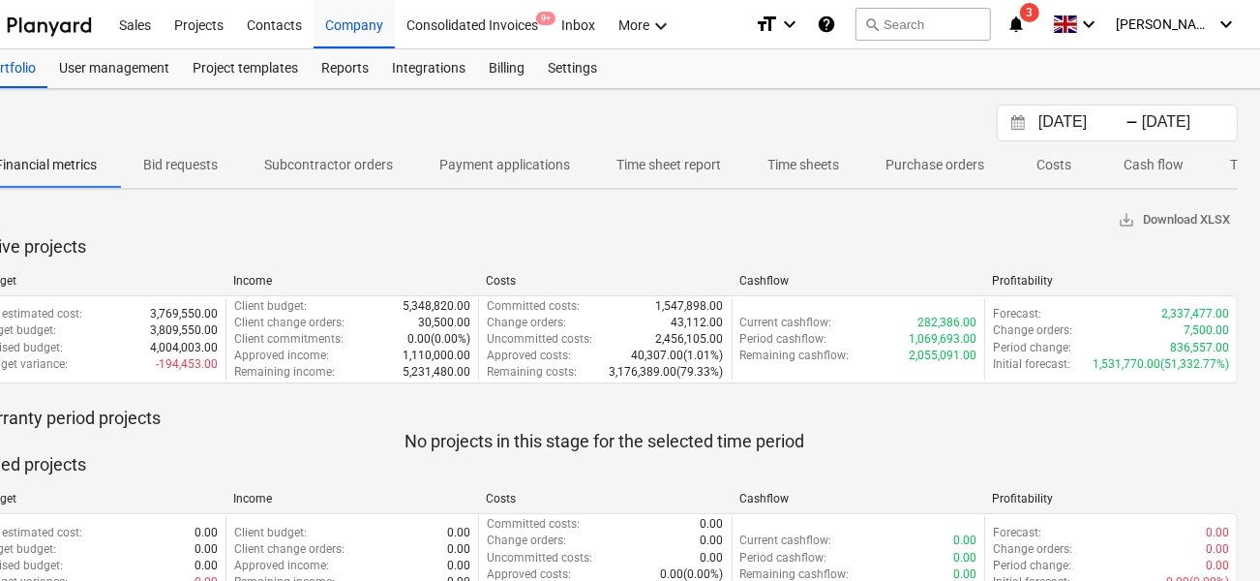
click at [1124, 159] on span "Cash flow" at bounding box center [1153, 165] width 106 height 32
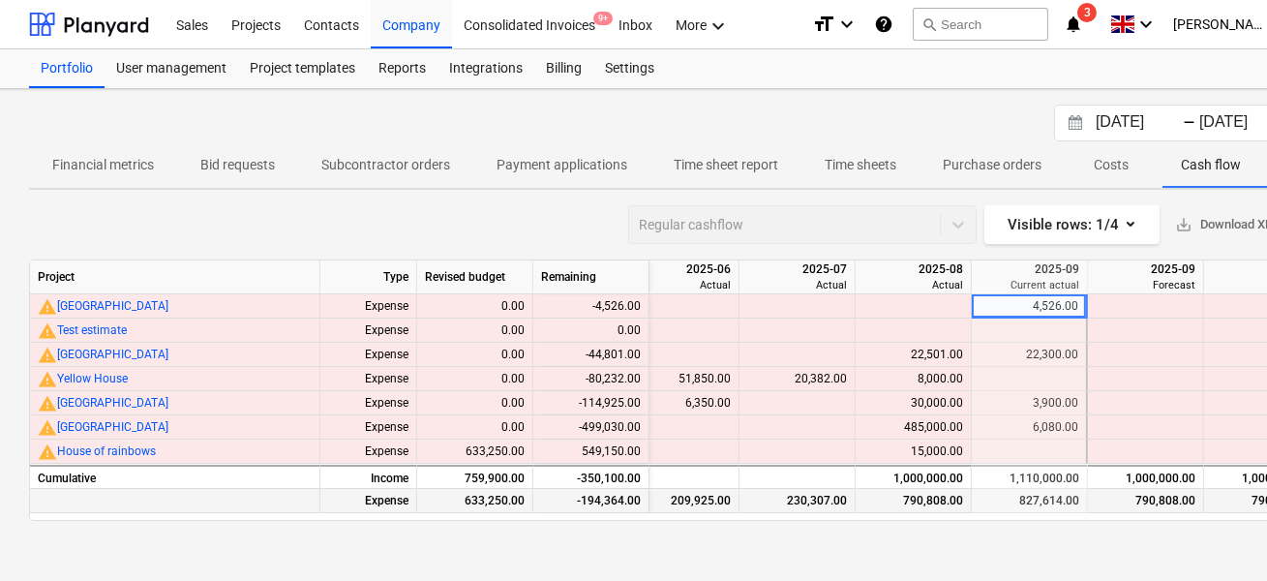
scroll to position [0, 939]
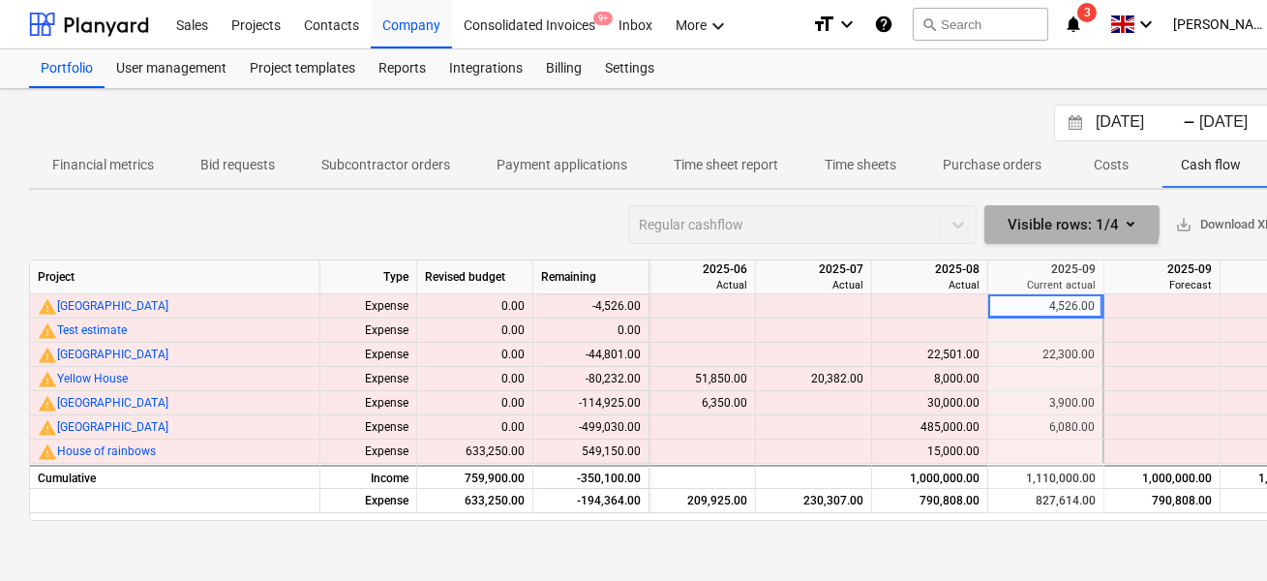
click at [1062, 220] on div "Visible rows : 1/4" at bounding box center [1071, 224] width 129 height 25
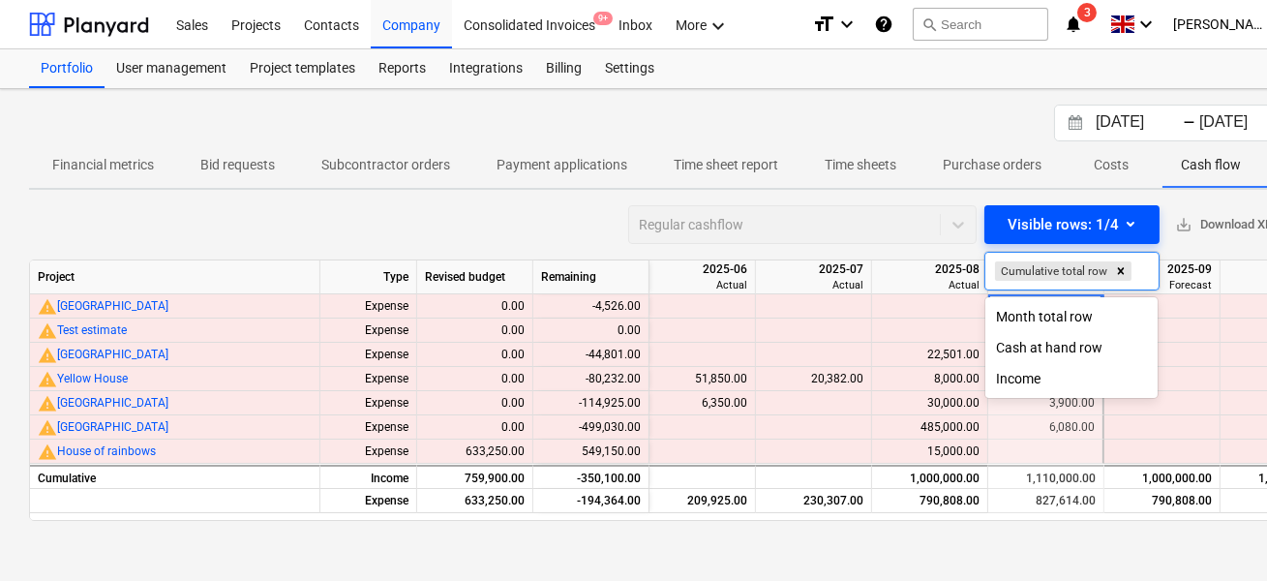
click at [1062, 220] on div at bounding box center [633, 290] width 1267 height 581
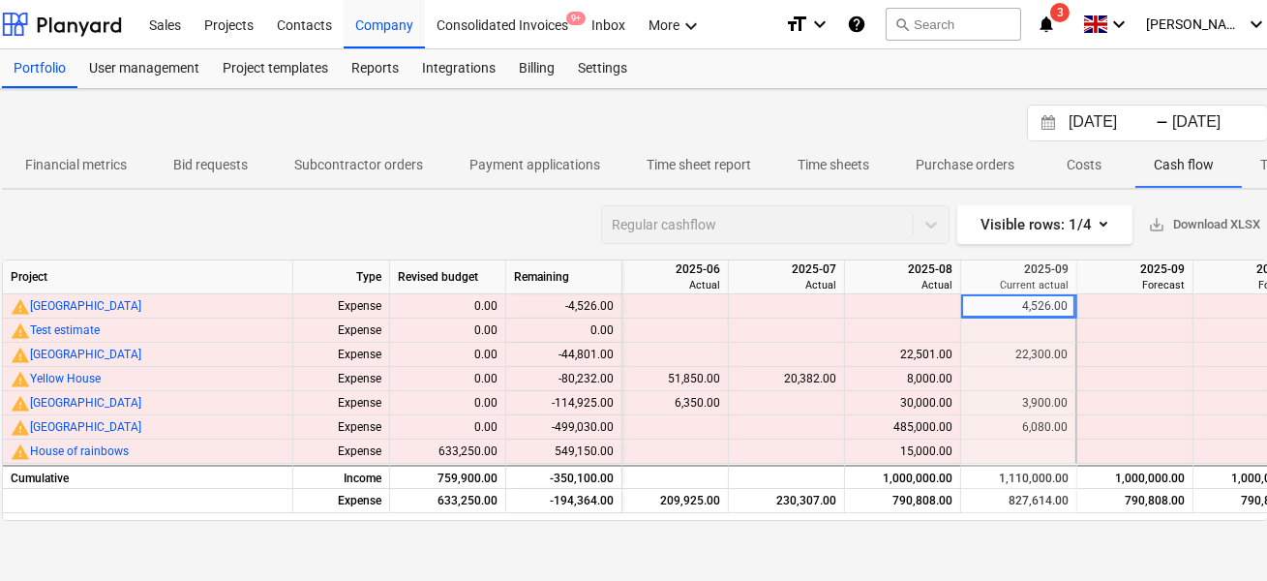
scroll to position [0, 57]
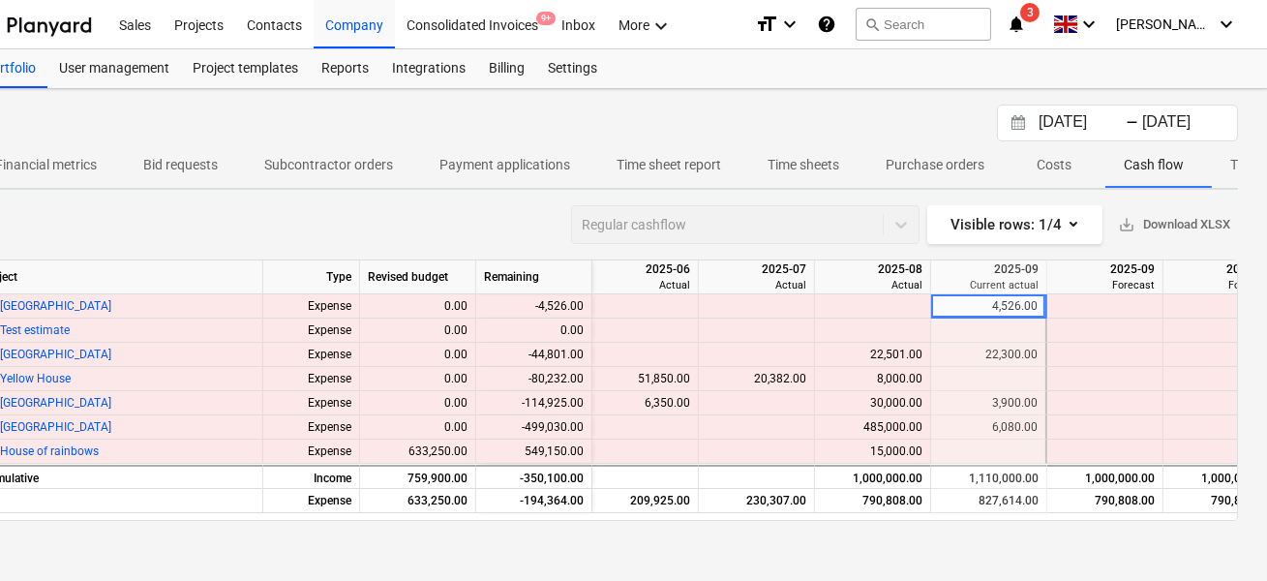
click at [887, 234] on div "Regular cashflow" at bounding box center [745, 224] width 348 height 39
click at [846, 219] on div "Regular cashflow" at bounding box center [745, 224] width 348 height 39
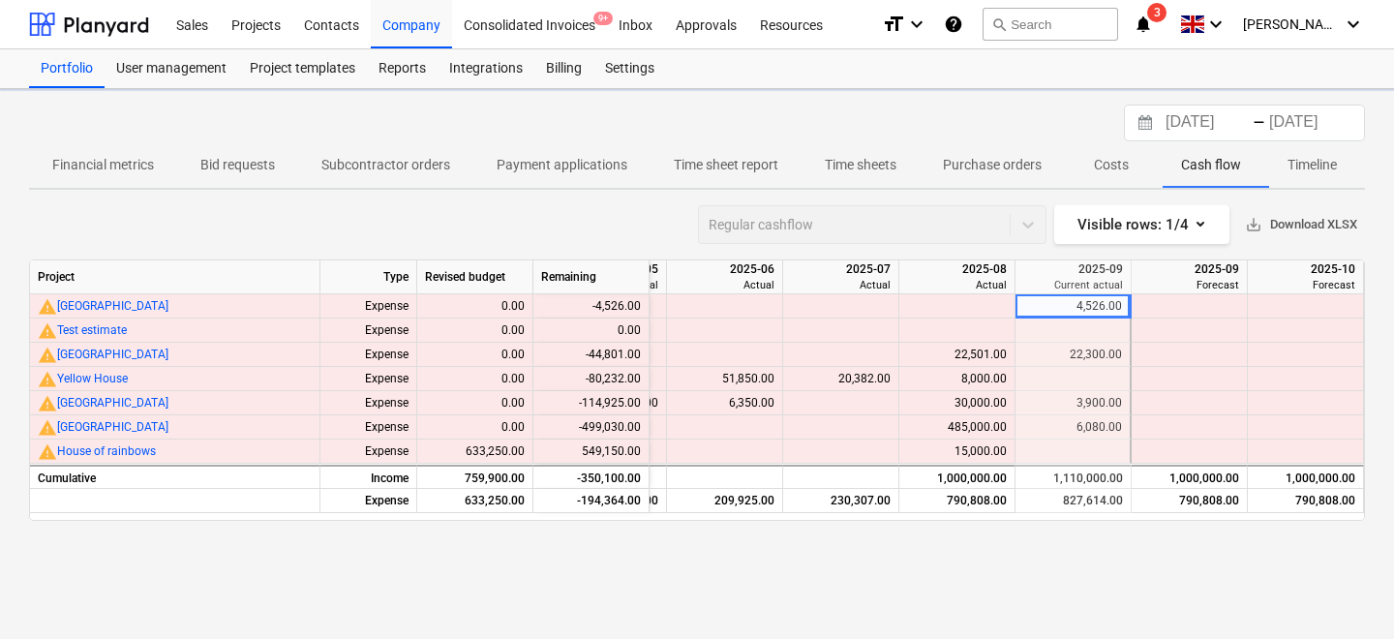
click at [1259, 229] on span "save_alt Download XLSX" at bounding box center [1301, 225] width 112 height 22
click at [1138, 229] on div "Visible rows : 1/4" at bounding box center [1141, 224] width 129 height 25
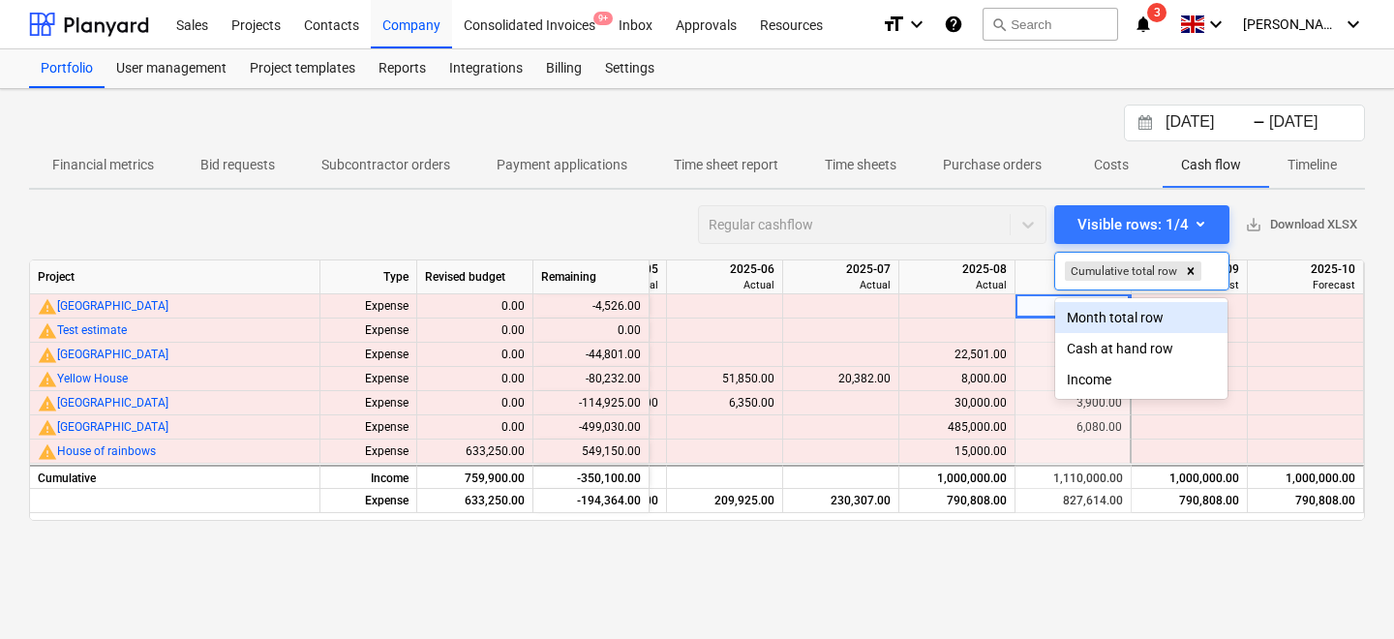
click at [1097, 317] on div "Month total row" at bounding box center [1141, 317] width 172 height 31
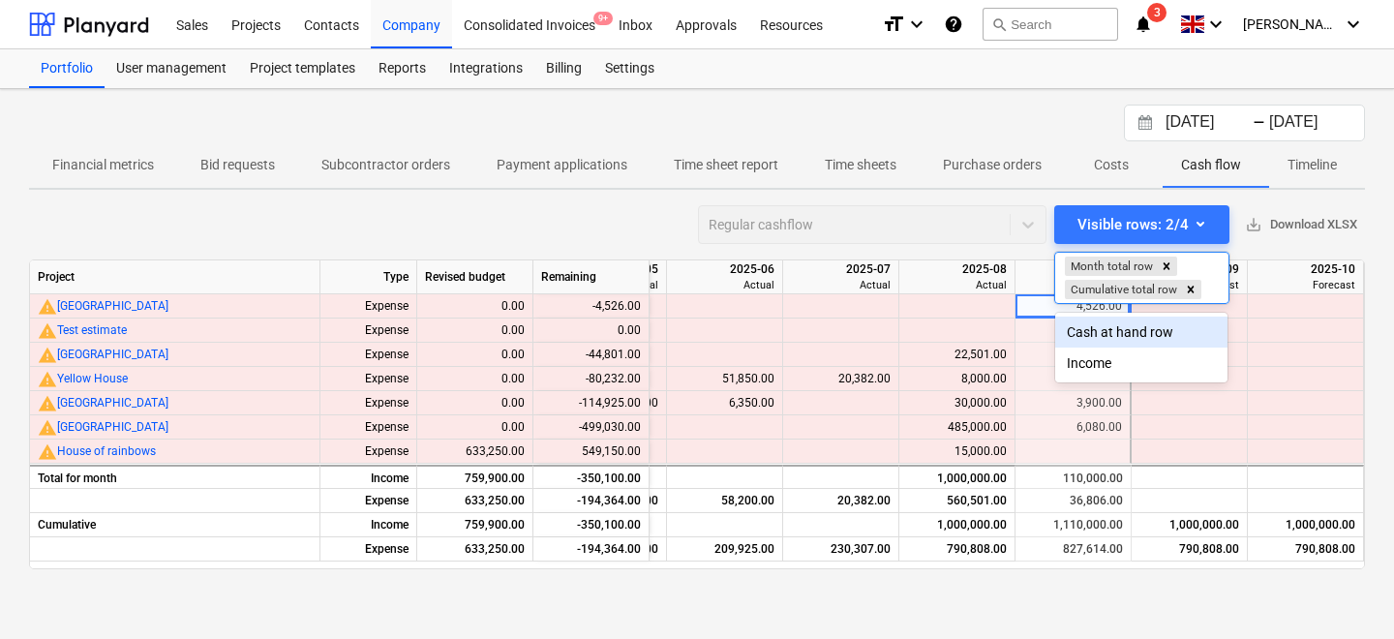
click at [1096, 321] on div "Cash at hand row" at bounding box center [1141, 331] width 172 height 31
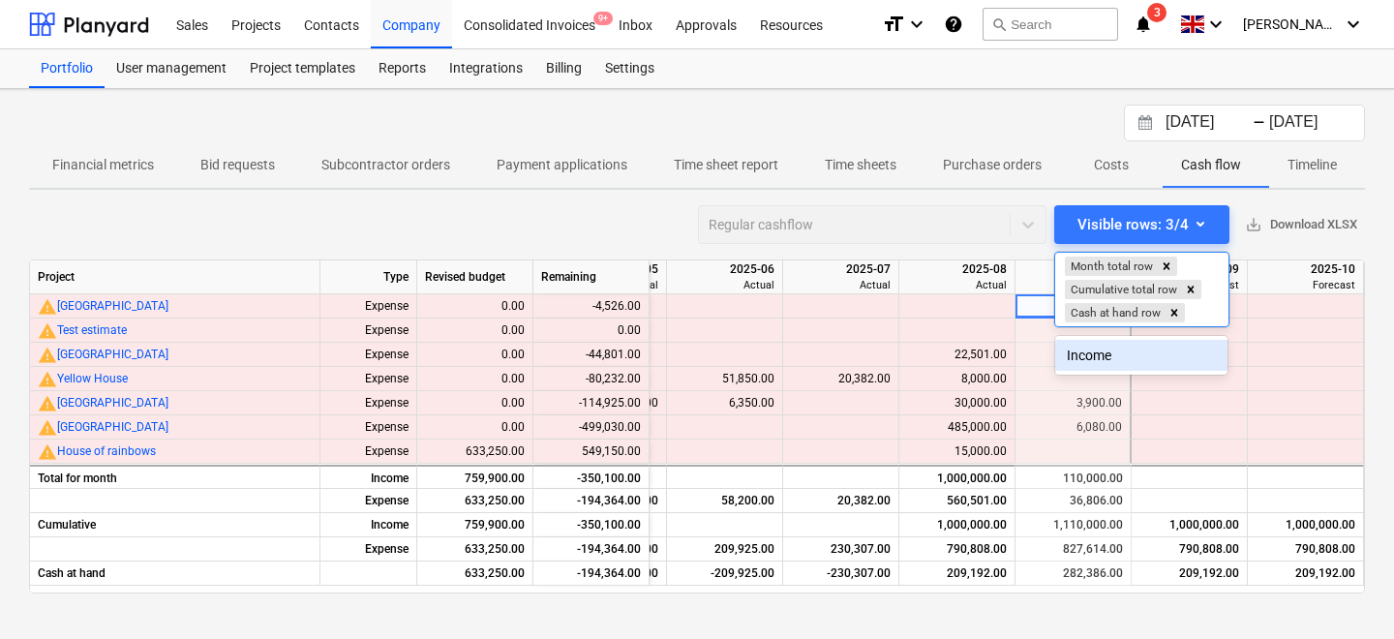
click at [1088, 336] on div "Income" at bounding box center [1141, 355] width 172 height 39
click at [1080, 351] on div "Income" at bounding box center [1141, 355] width 172 height 31
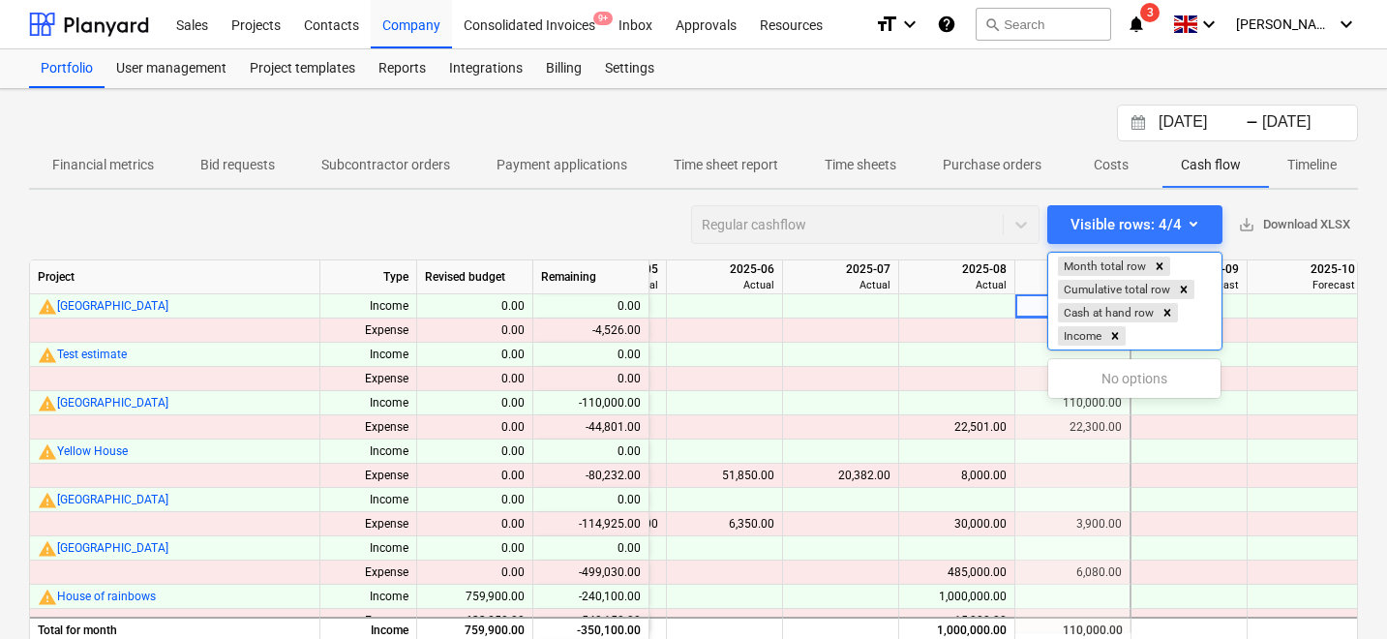
scroll to position [131, 0]
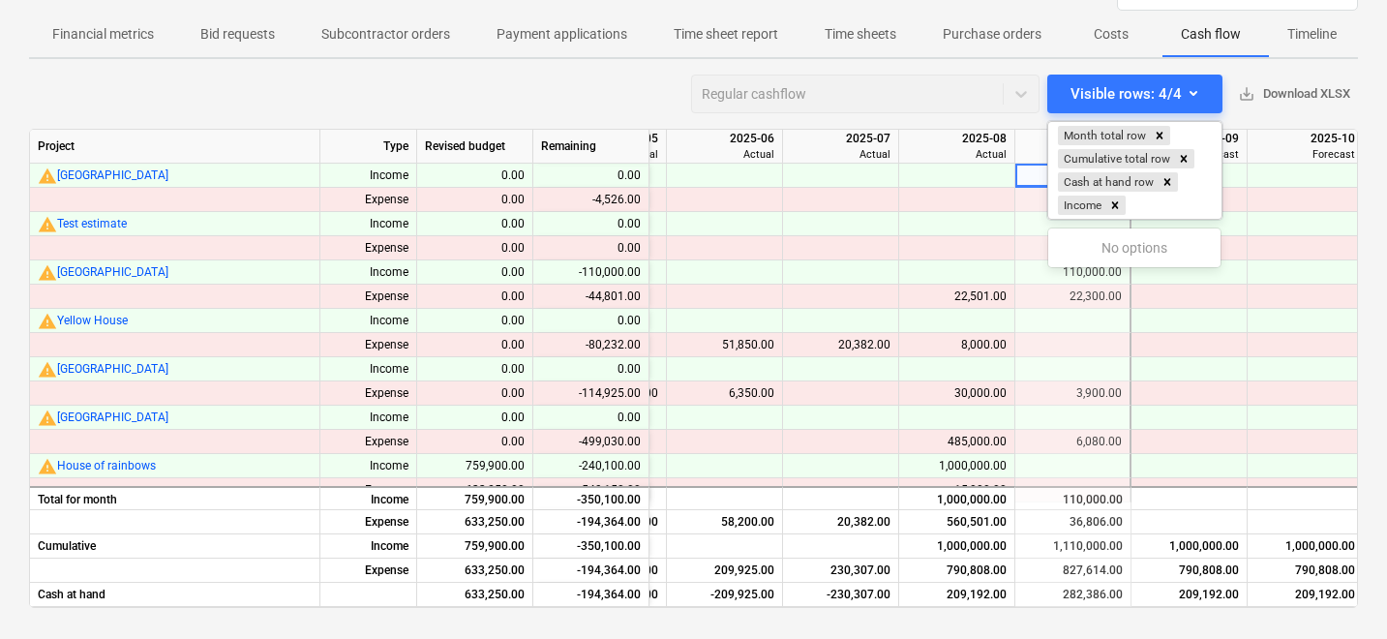
drag, startPoint x: 359, startPoint y: 559, endPoint x: 424, endPoint y: 559, distance: 64.8
click at [424, 559] on div at bounding box center [693, 319] width 1387 height 639
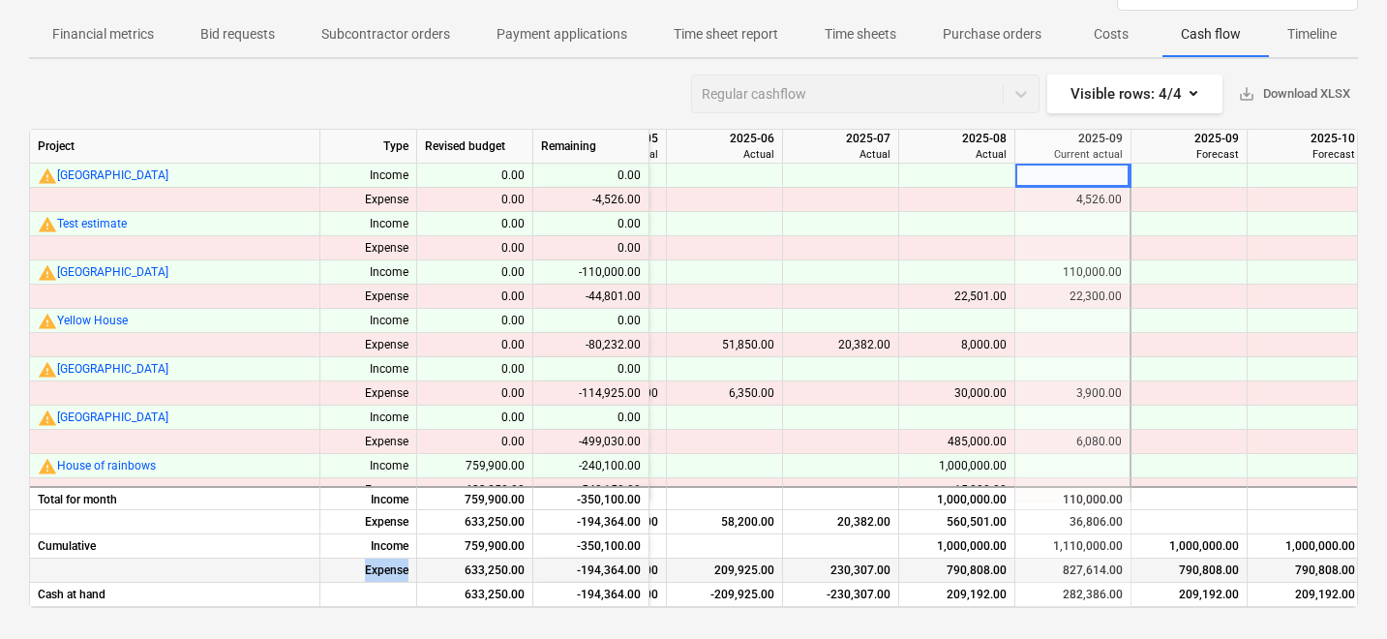
drag, startPoint x: 424, startPoint y: 559, endPoint x: 348, endPoint y: 559, distance: 75.5
click at [0, 0] on div "Expense 633,250.00 -194,364.00 77,050.00 151,725.00 209,925.00 230,307.00 790,8…" at bounding box center [0, 0] width 0 height 0
click at [348, 559] on div "Expense" at bounding box center [368, 570] width 97 height 24
click at [383, 559] on div "Expense" at bounding box center [368, 570] width 97 height 24
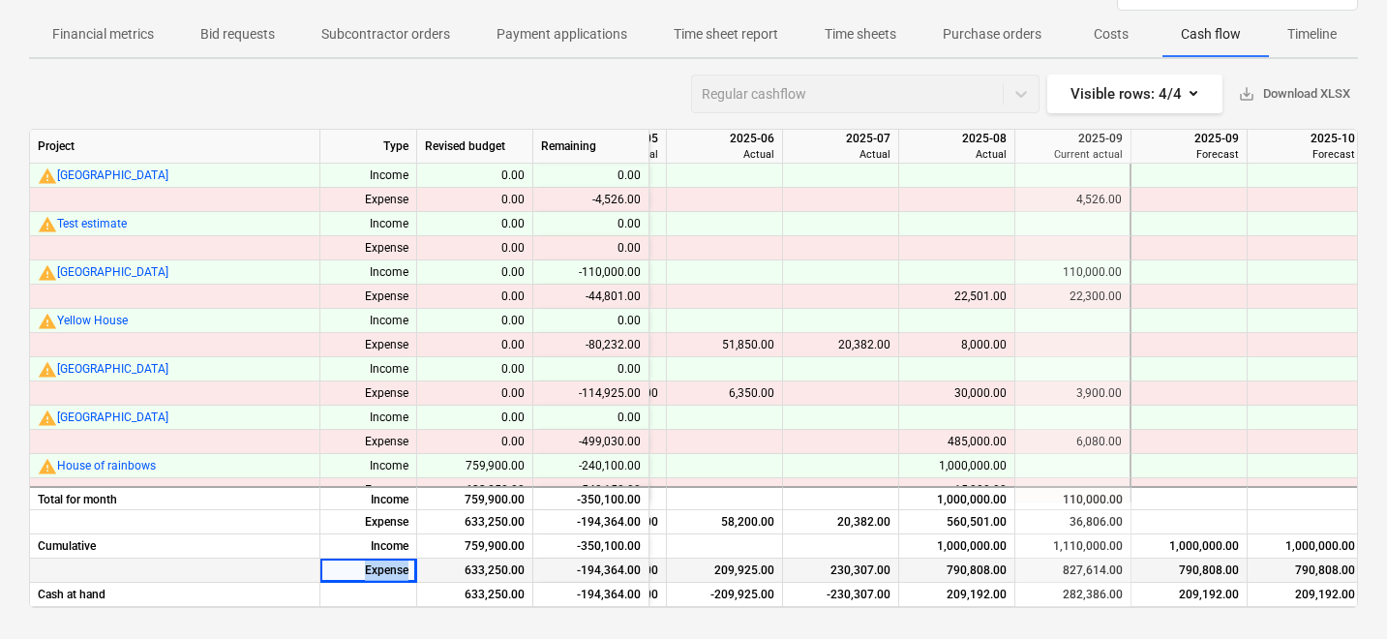
click at [383, 559] on div "Expense" at bounding box center [368, 570] width 97 height 24
click at [597, 94] on div "Regular cashflow Visible rows : 4/4 save_alt Download XLSX" at bounding box center [693, 94] width 1329 height 39
